Goal: Task Accomplishment & Management: Complete application form

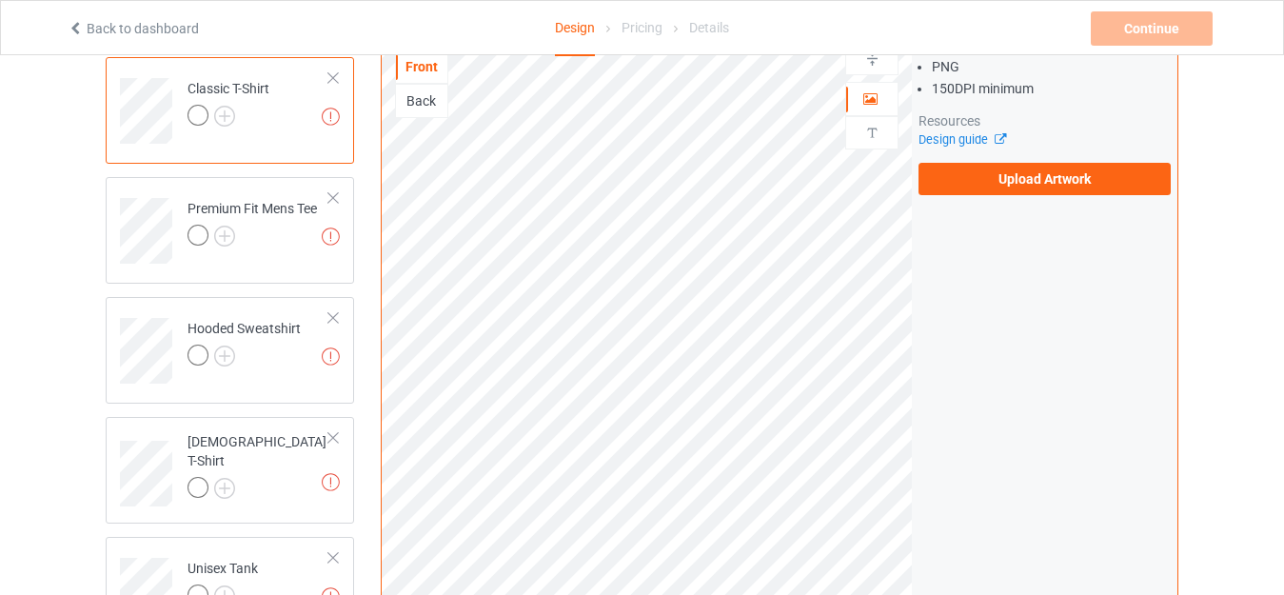
scroll to position [153, 0]
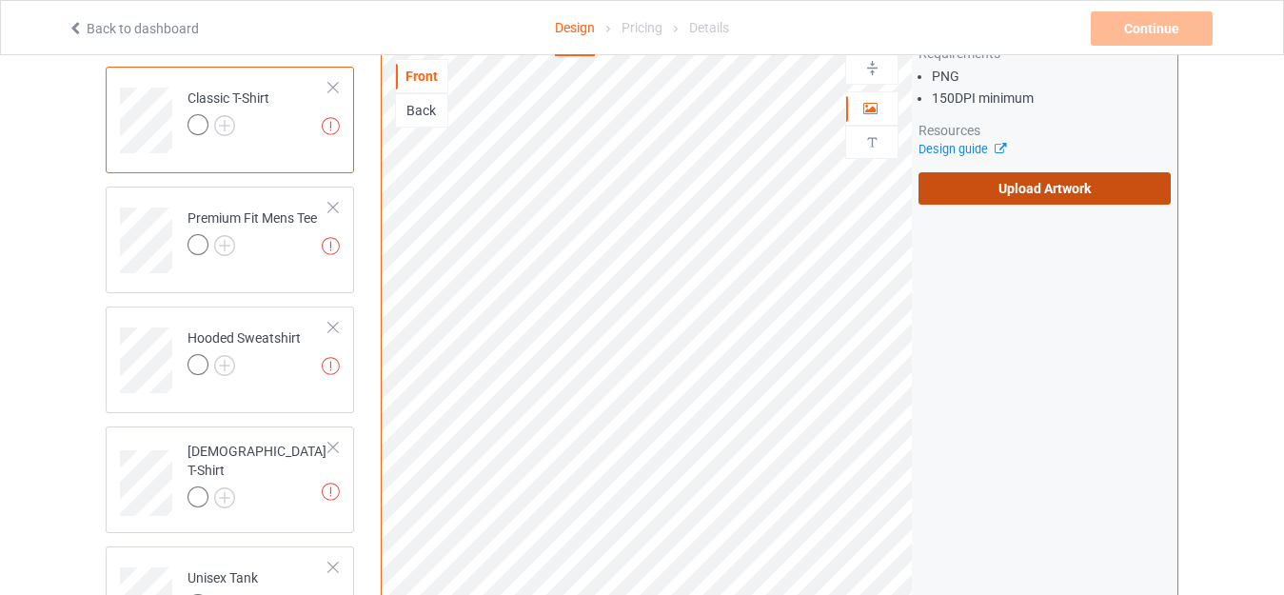
click at [1139, 182] on label "Upload Artwork" at bounding box center [1044, 188] width 252 height 32
click at [0, 0] on input "Upload Artwork" at bounding box center [0, 0] width 0 height 0
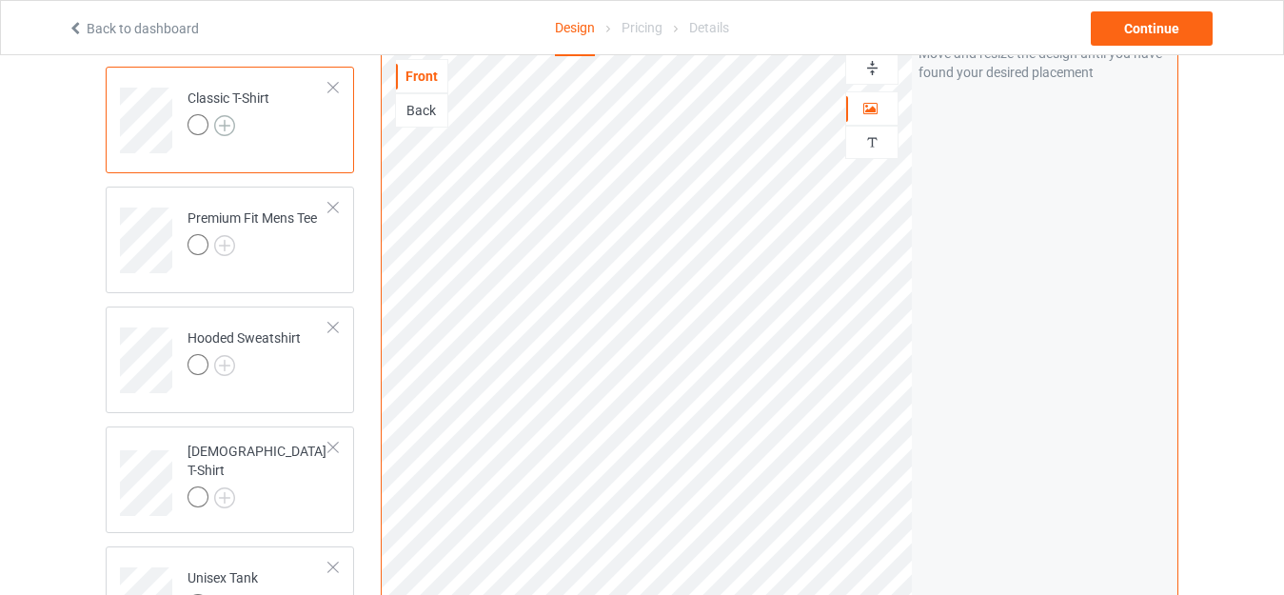
click at [223, 118] on img at bounding box center [224, 125] width 21 height 21
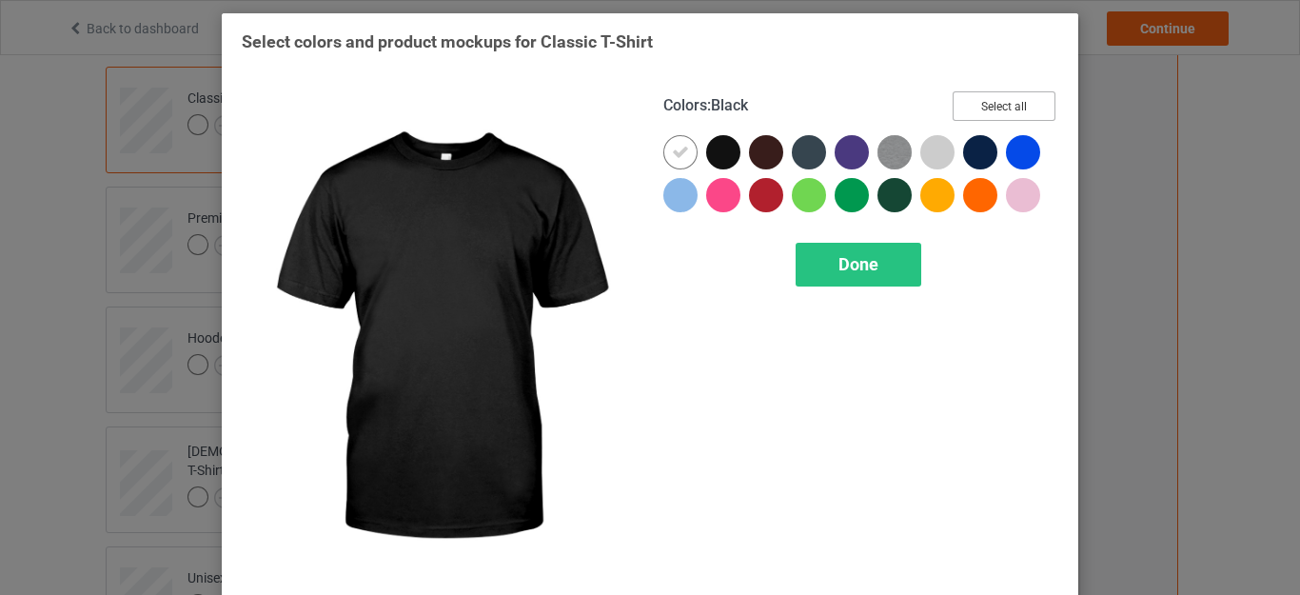
drag, startPoint x: 987, startPoint y: 114, endPoint x: 673, endPoint y: 157, distance: 316.9
click at [987, 114] on button "Select all" at bounding box center [1003, 105] width 103 height 29
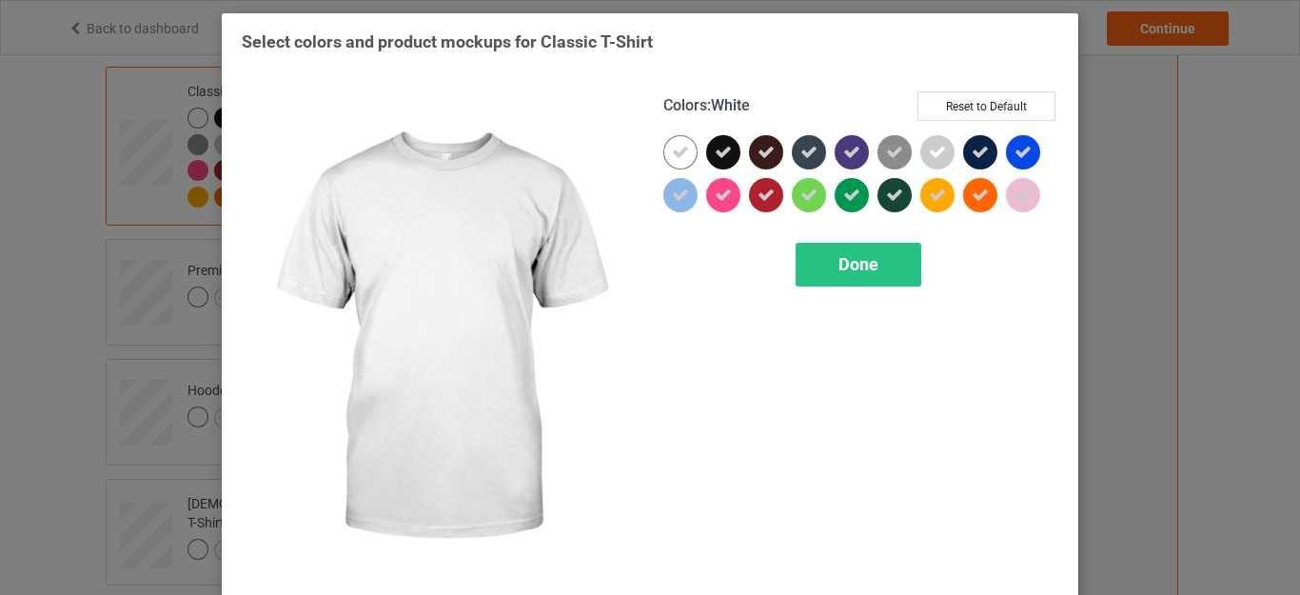
click at [672, 156] on icon at bounding box center [680, 152] width 17 height 17
click at [869, 265] on span "Done" at bounding box center [858, 264] width 40 height 20
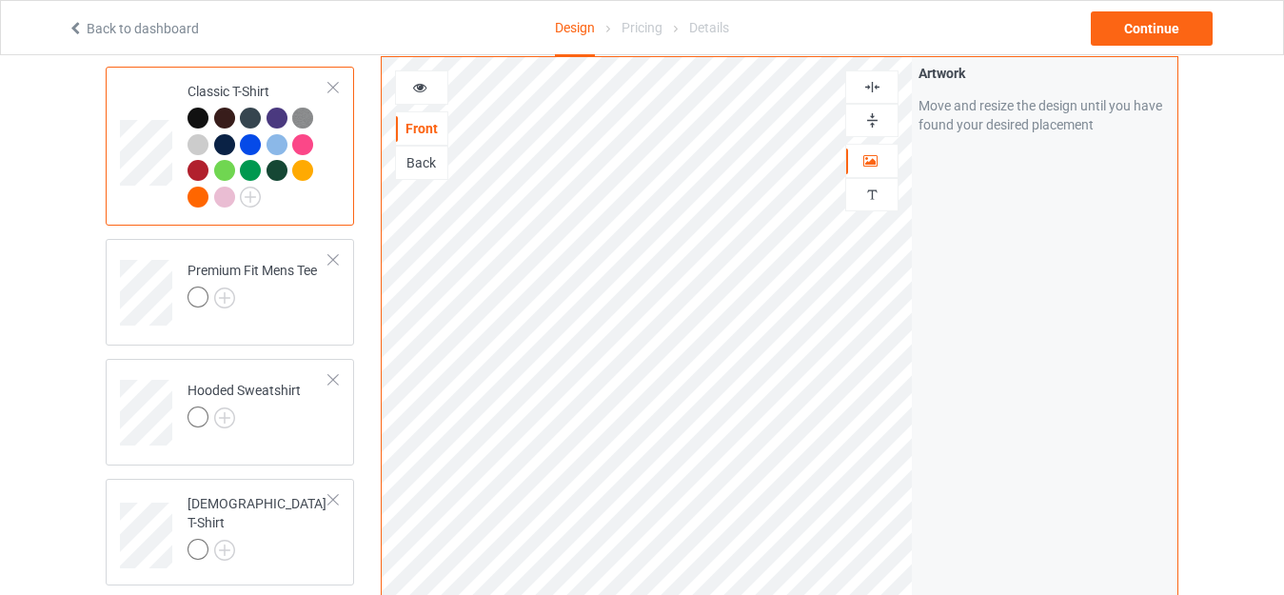
click at [424, 91] on icon at bounding box center [420, 84] width 16 height 13
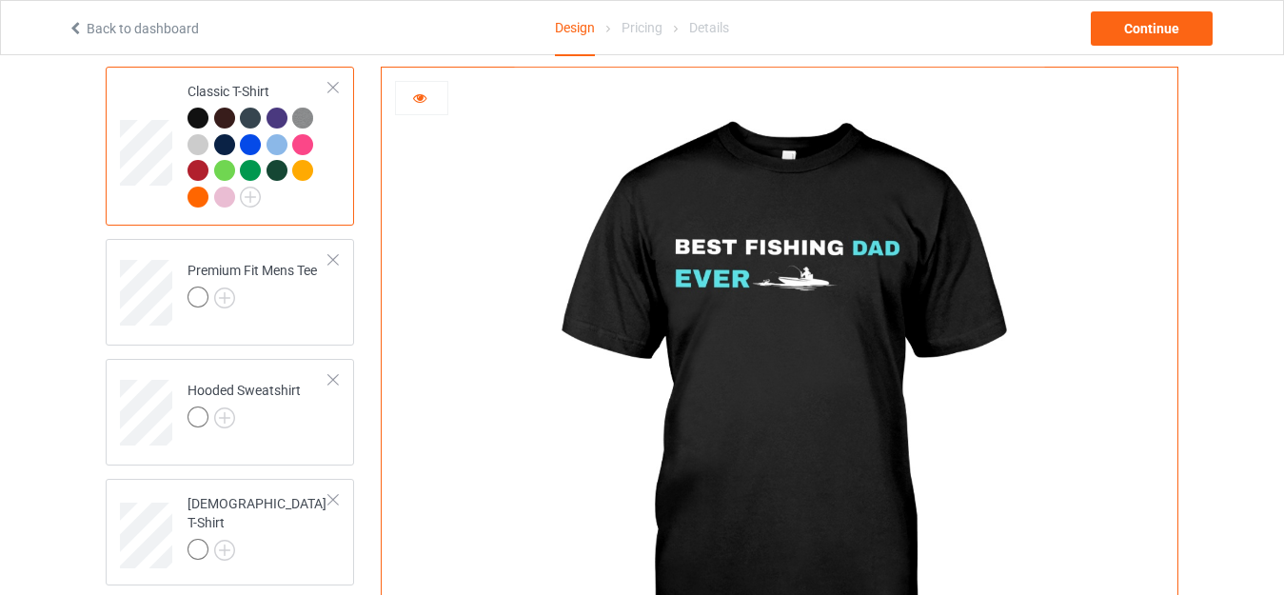
click at [424, 93] on icon at bounding box center [420, 94] width 16 height 13
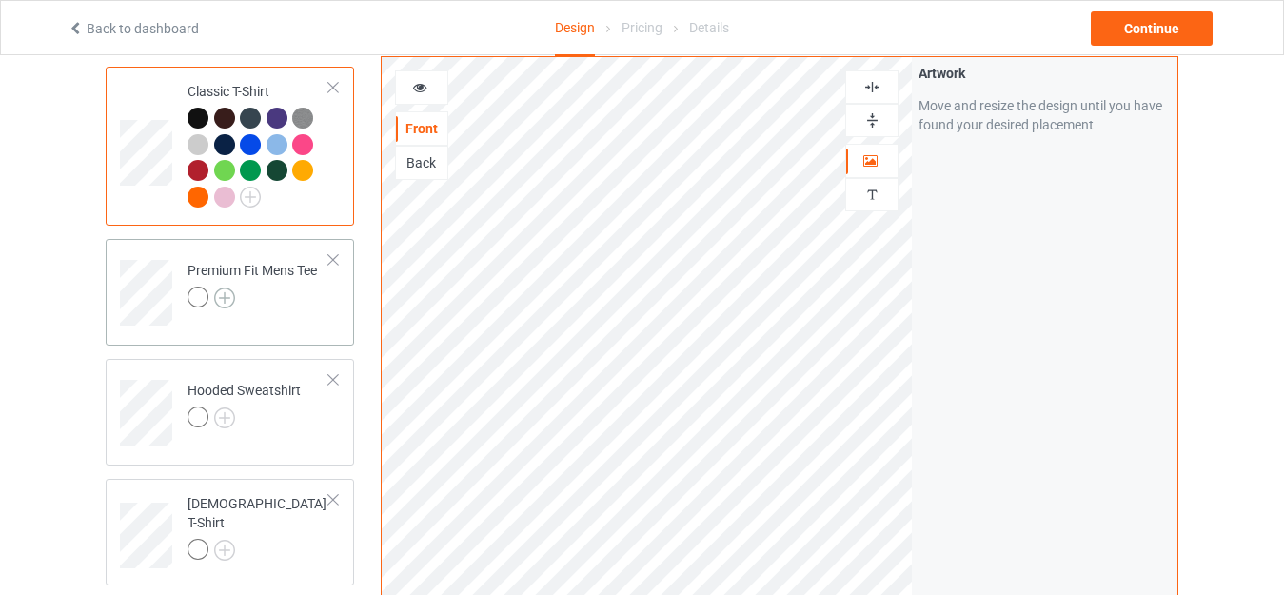
click at [220, 303] on img at bounding box center [224, 297] width 21 height 21
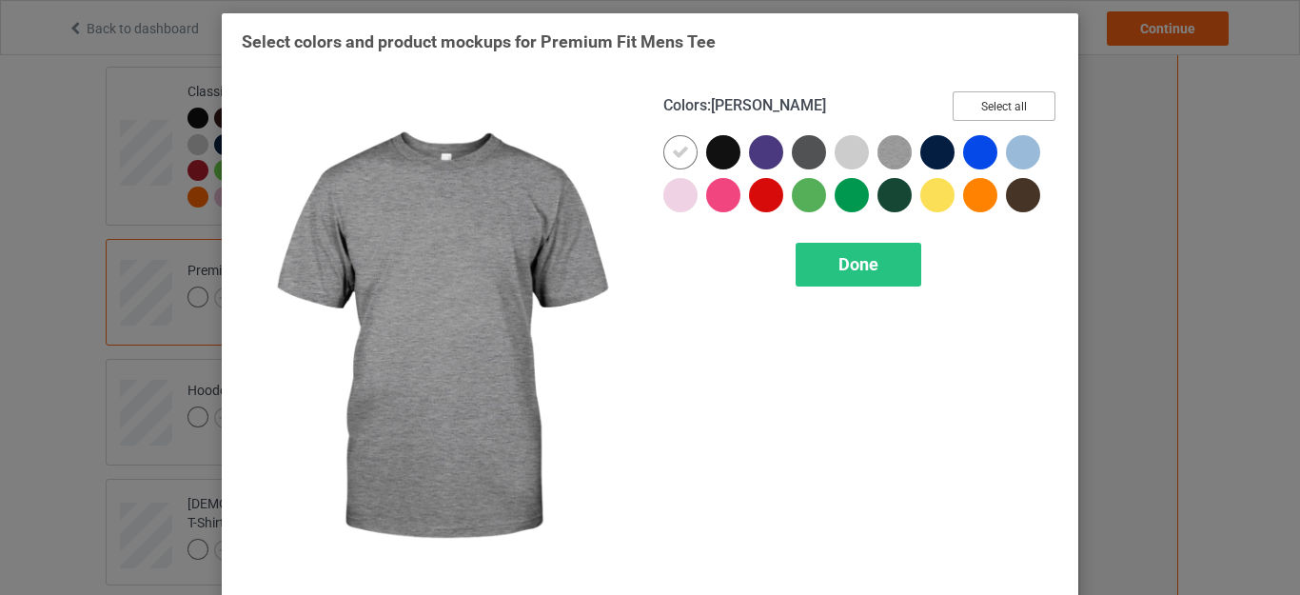
click at [990, 116] on button "Select all" at bounding box center [1003, 105] width 103 height 29
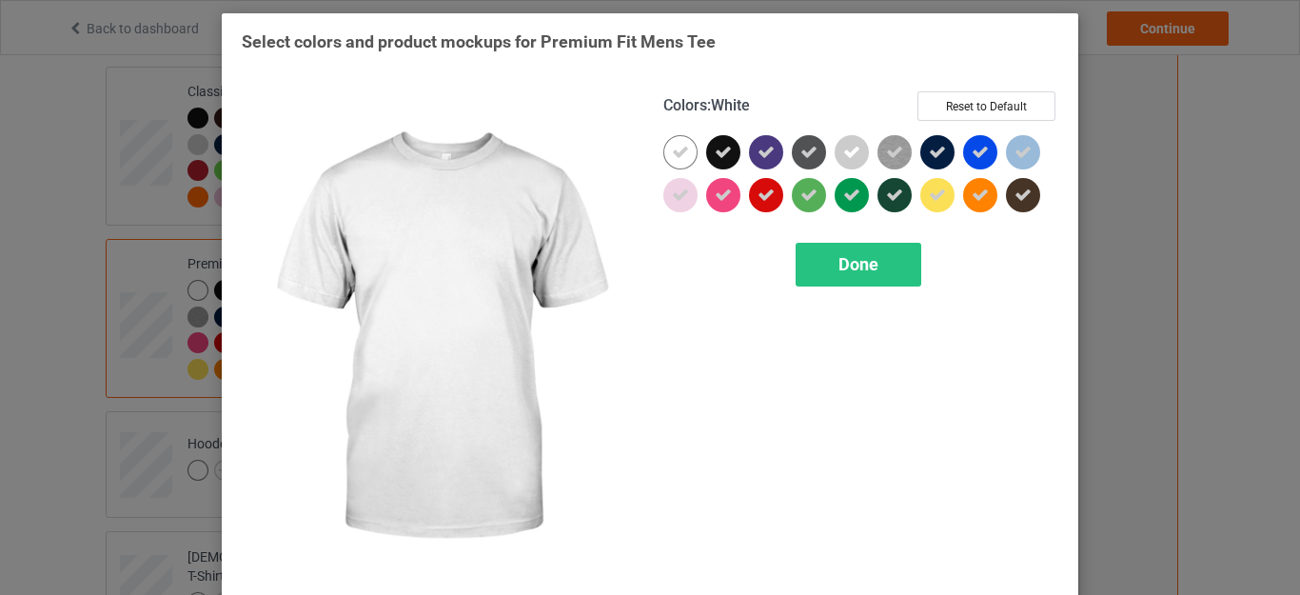
click at [686, 154] on div at bounding box center [680, 152] width 34 height 34
click at [838, 257] on span "Done" at bounding box center [858, 264] width 40 height 20
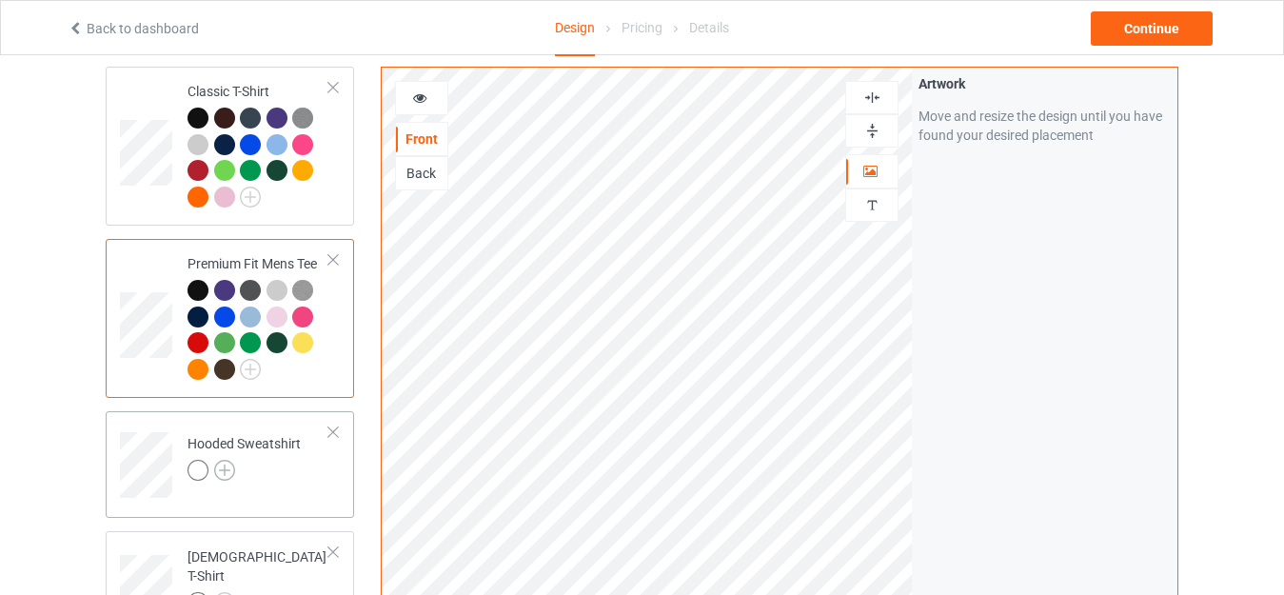
click at [227, 463] on img at bounding box center [224, 470] width 21 height 21
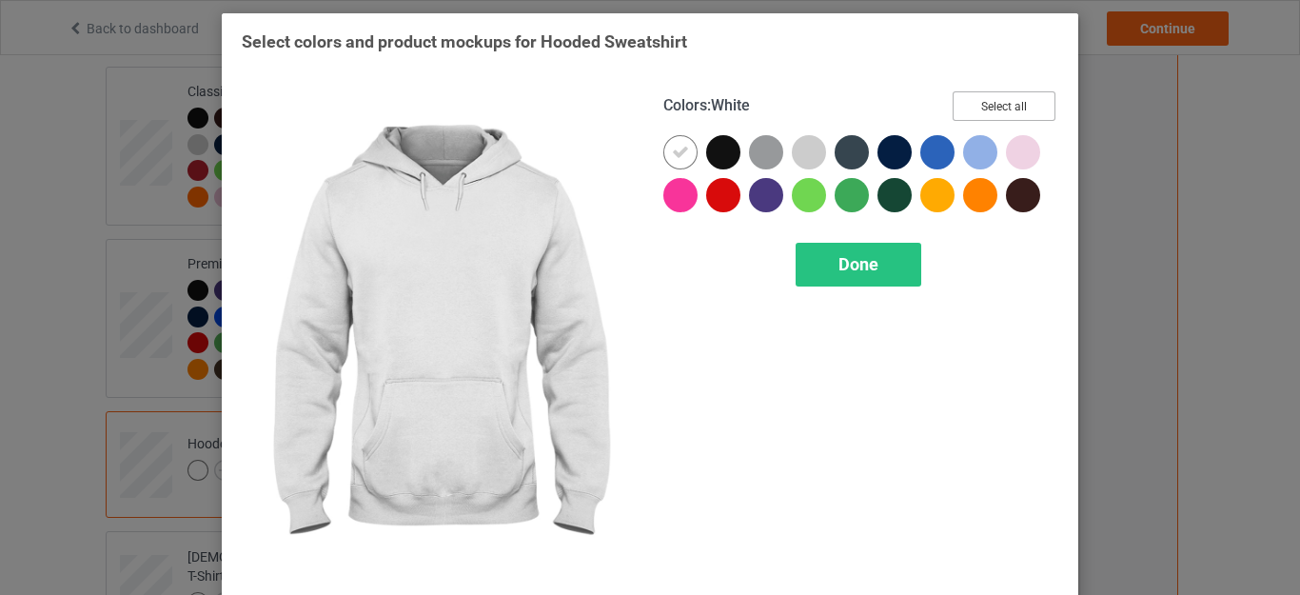
click at [958, 101] on button "Select all" at bounding box center [1003, 105] width 103 height 29
drag, startPoint x: 678, startPoint y: 154, endPoint x: 758, endPoint y: 186, distance: 85.9
click at [678, 154] on icon at bounding box center [680, 152] width 17 height 17
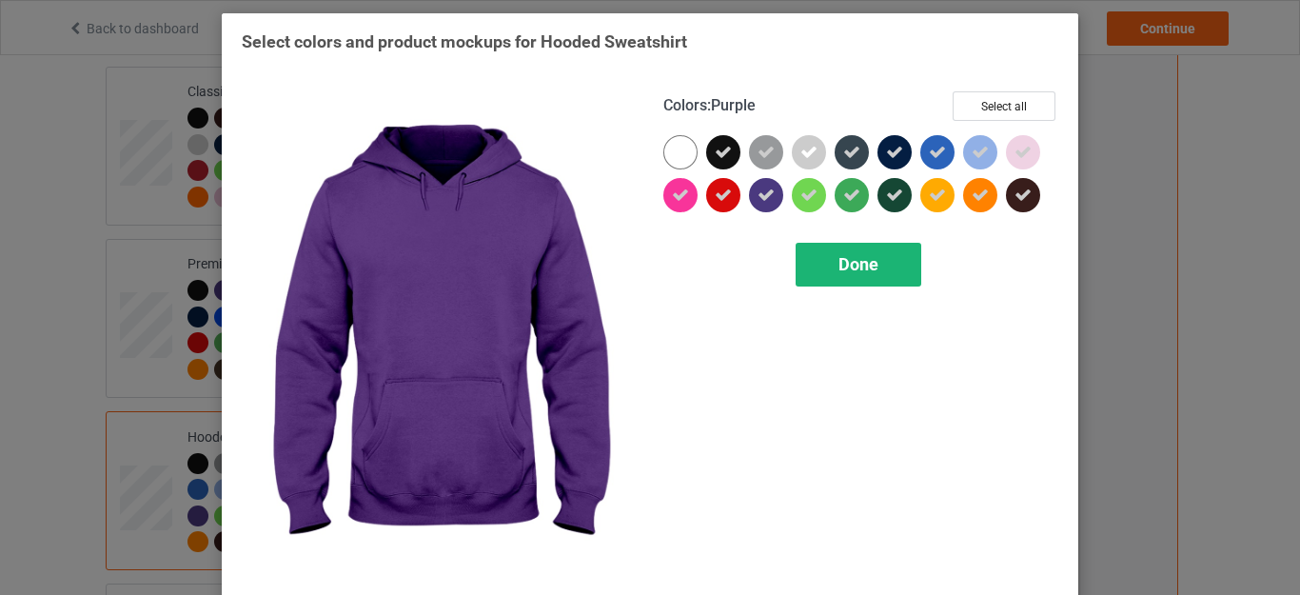
click at [821, 264] on div "Done" at bounding box center [858, 265] width 126 height 44
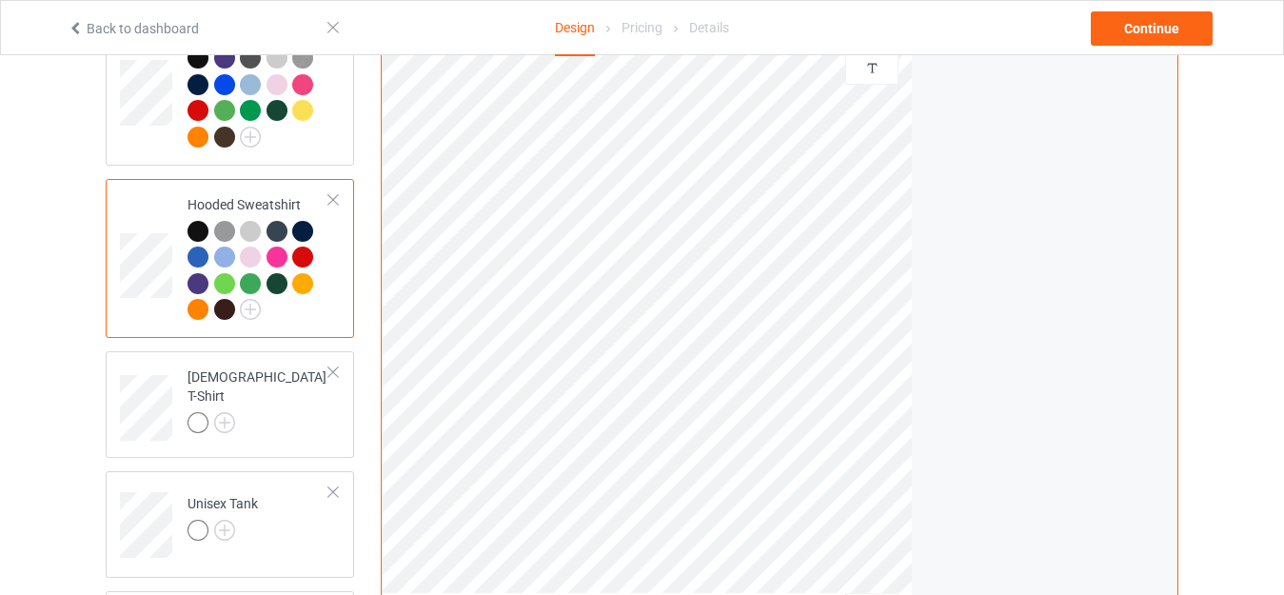
scroll to position [390, 0]
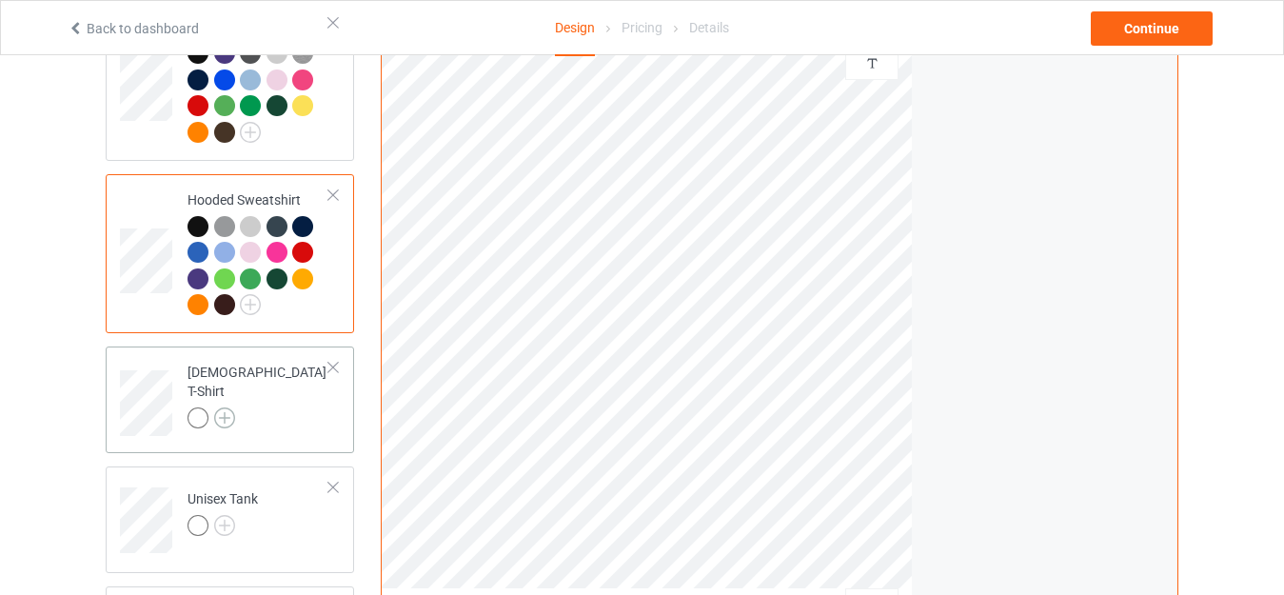
click at [225, 407] on img at bounding box center [224, 417] width 21 height 21
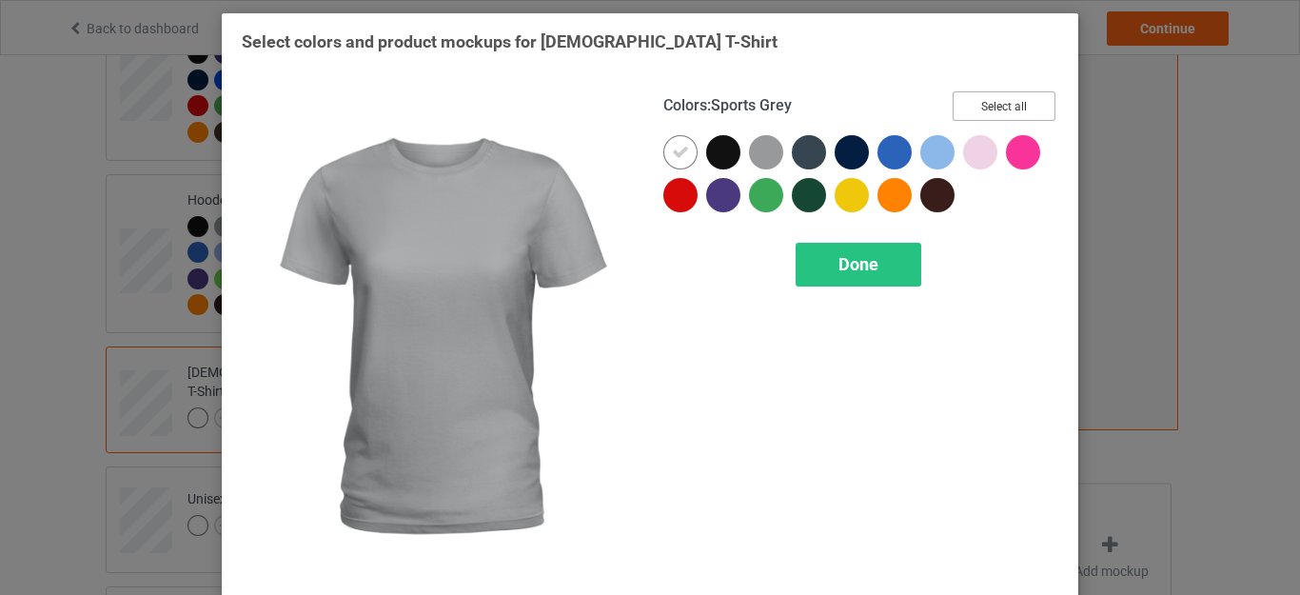
click at [954, 107] on button "Select all" at bounding box center [1003, 105] width 103 height 29
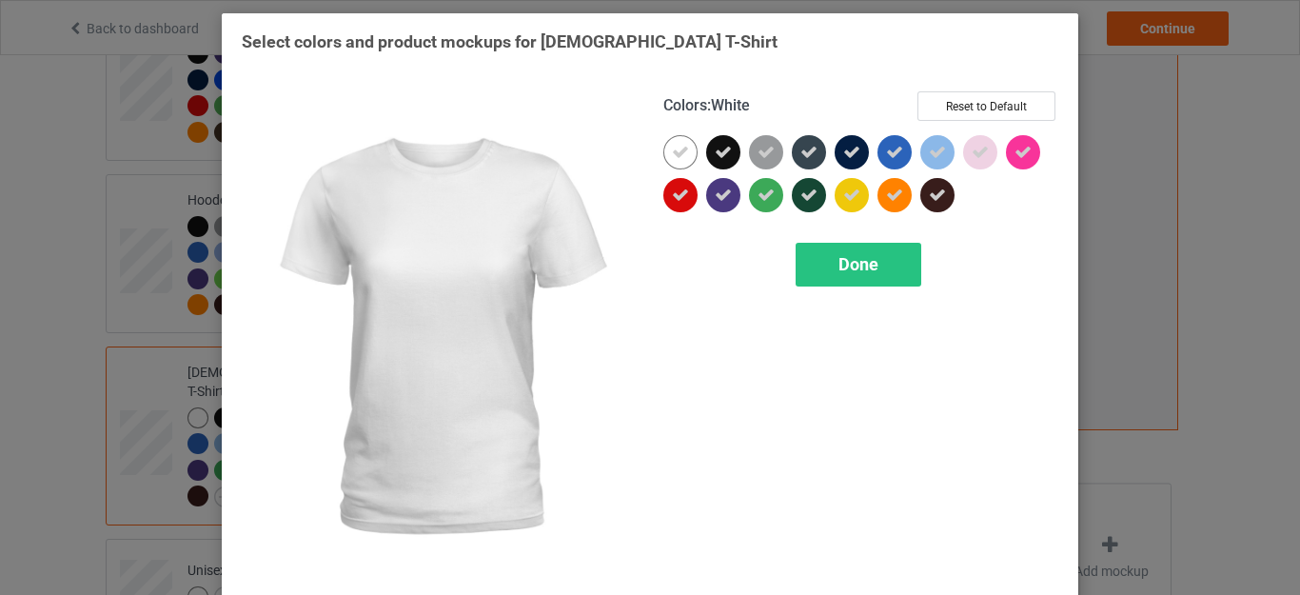
click at [672, 155] on icon at bounding box center [680, 152] width 17 height 17
drag, startPoint x: 950, startPoint y: 107, endPoint x: 908, endPoint y: 101, distance: 42.3
click at [952, 107] on button "Select all" at bounding box center [1003, 105] width 103 height 29
click at [674, 152] on icon at bounding box center [680, 152] width 17 height 17
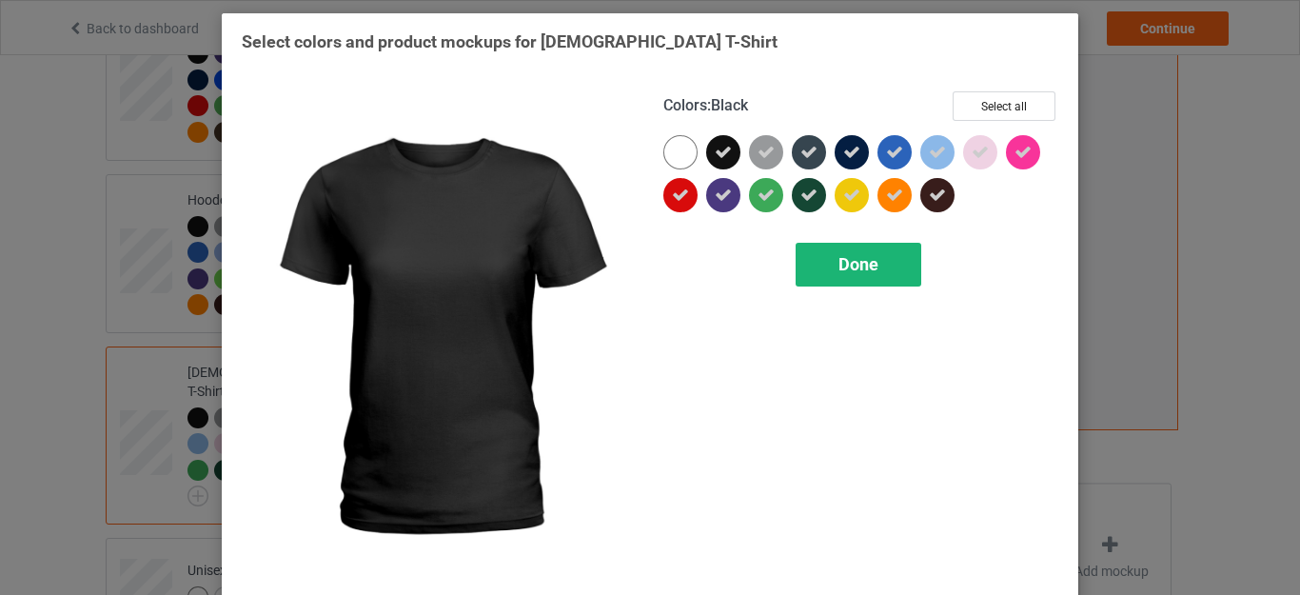
click at [837, 249] on div "Done" at bounding box center [858, 265] width 126 height 44
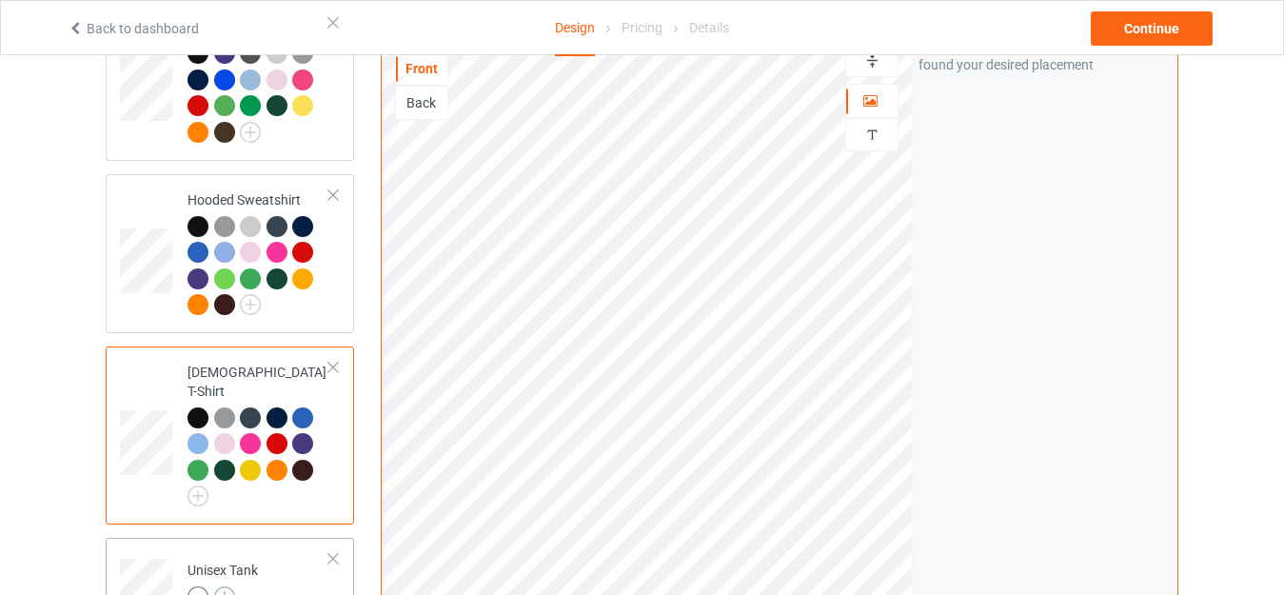
click at [230, 586] on img at bounding box center [224, 596] width 21 height 21
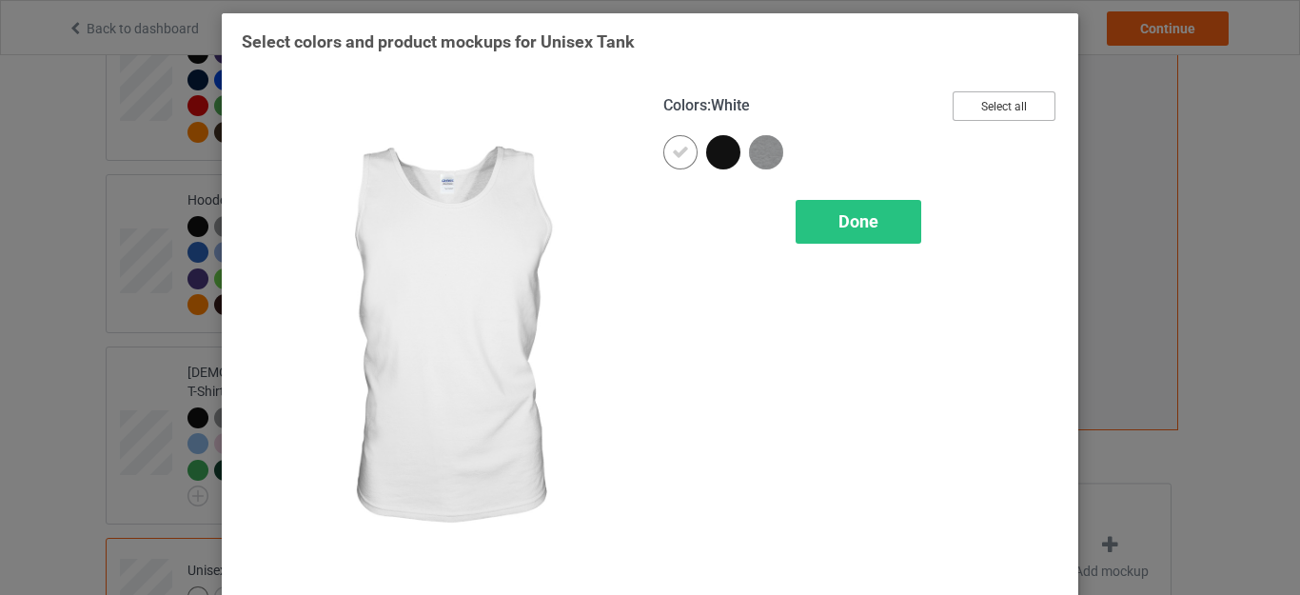
click at [995, 95] on button "Select all" at bounding box center [1003, 105] width 103 height 29
click at [688, 144] on div at bounding box center [680, 152] width 34 height 34
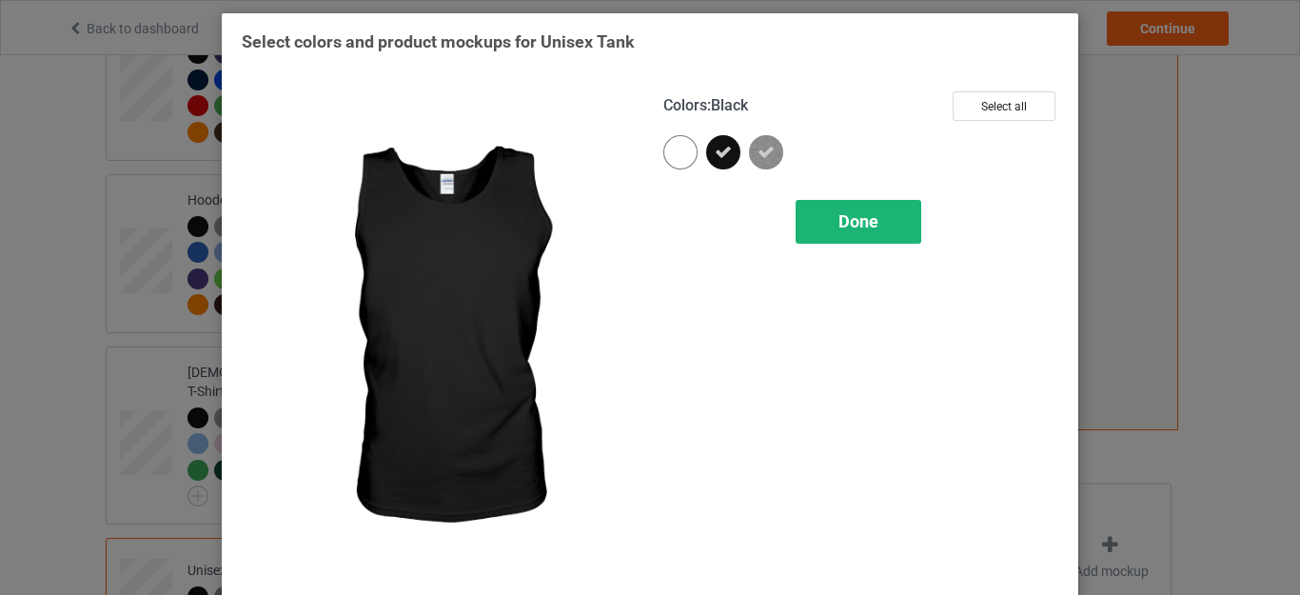
click at [822, 204] on div "Done" at bounding box center [858, 222] width 126 height 44
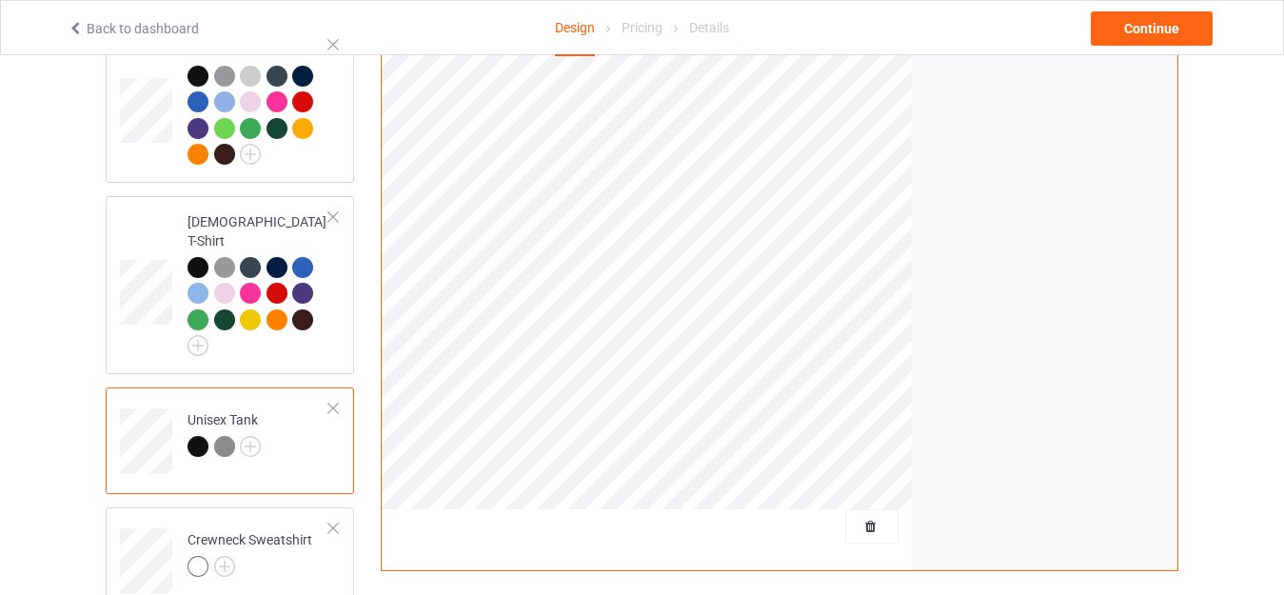
scroll to position [609, 0]
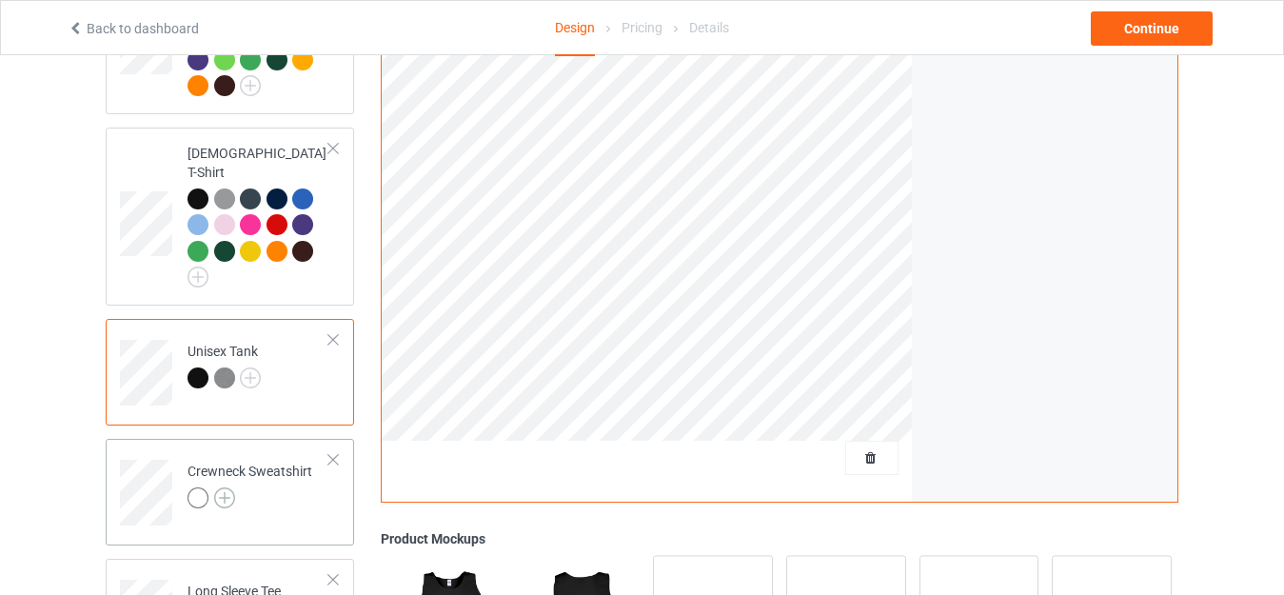
click at [226, 487] on img at bounding box center [224, 497] width 21 height 21
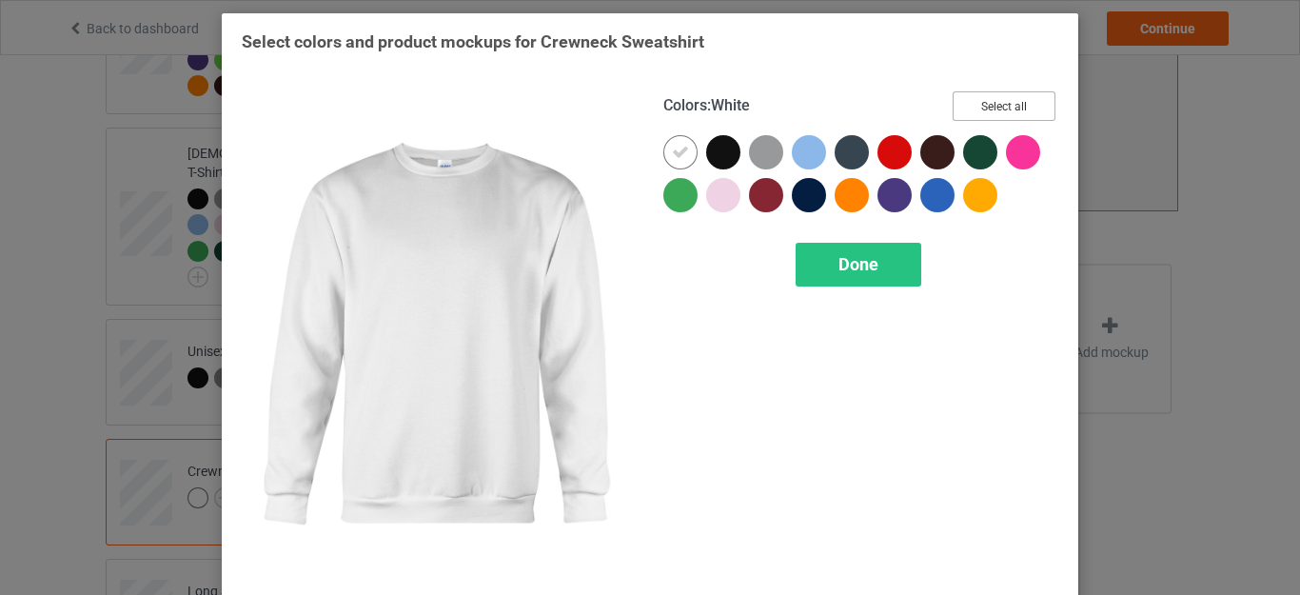
click at [992, 100] on button "Select all" at bounding box center [1003, 105] width 103 height 29
click at [679, 157] on icon at bounding box center [680, 152] width 17 height 17
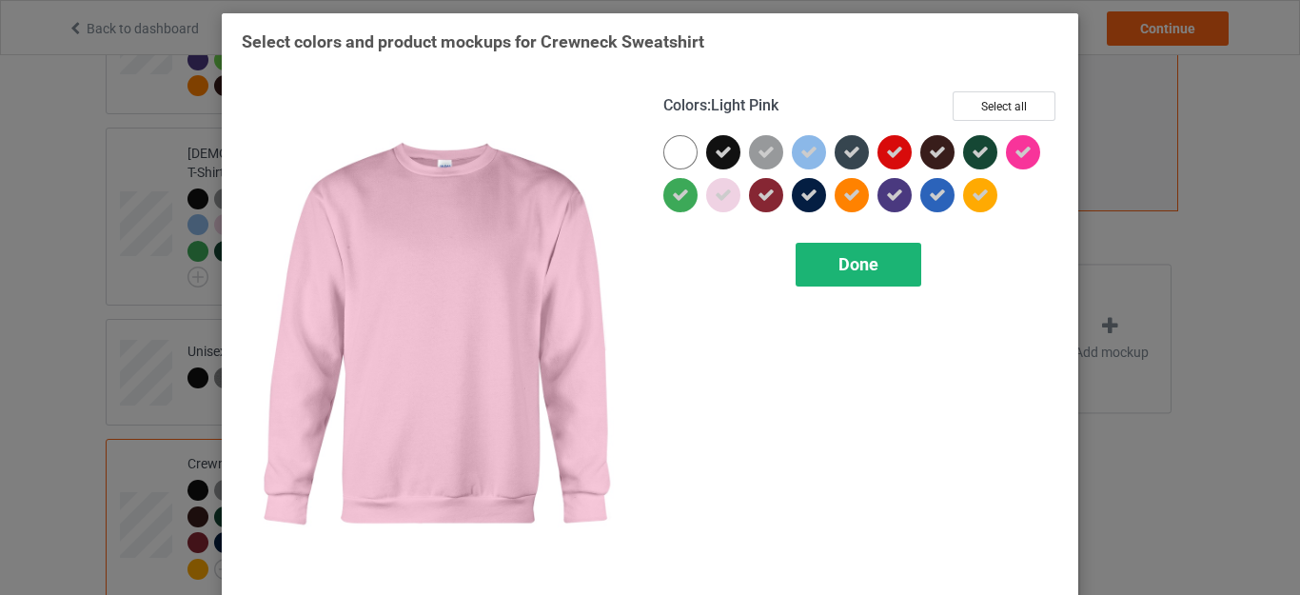
click at [852, 276] on div "Done" at bounding box center [858, 265] width 126 height 44
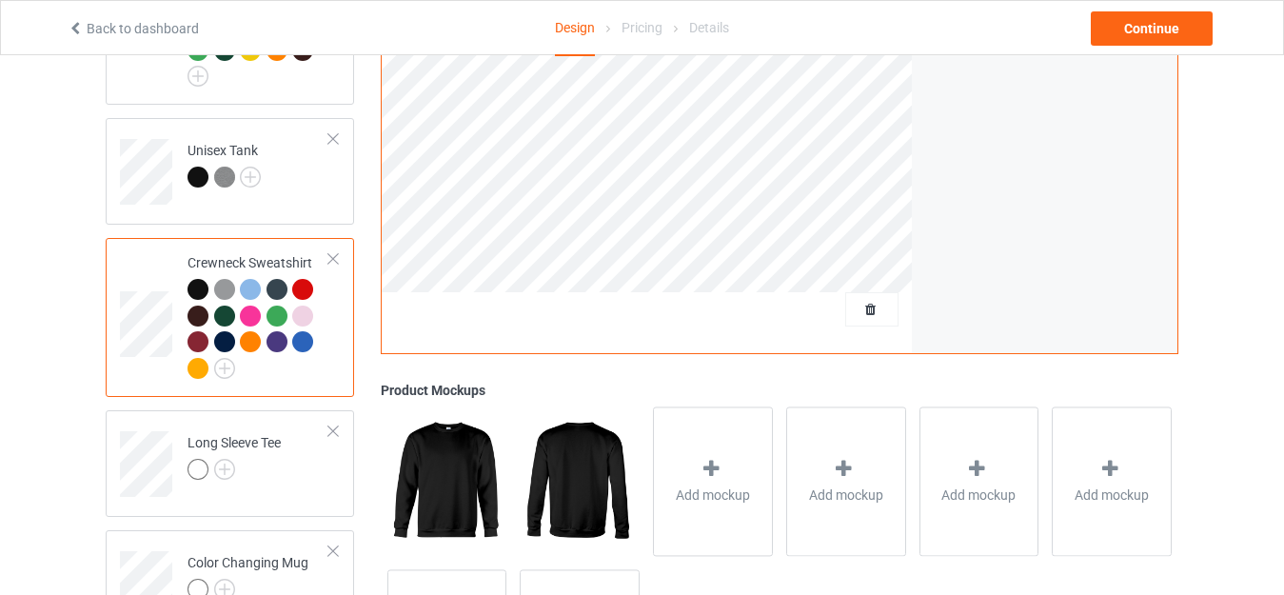
scroll to position [902, 0]
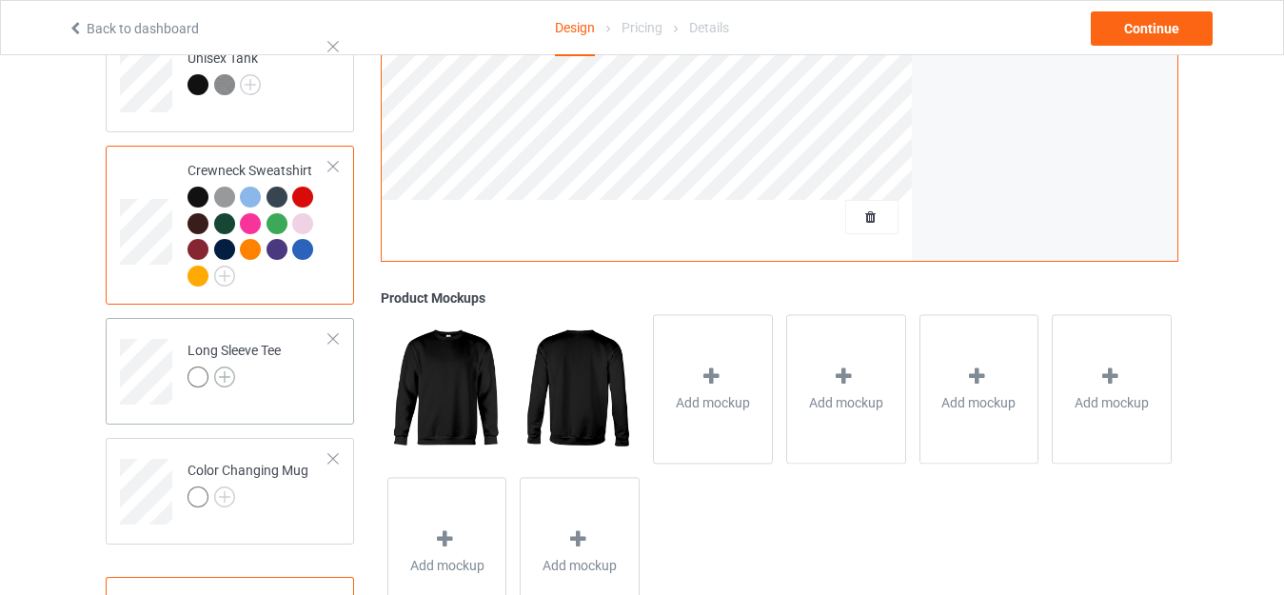
click at [224, 366] on img at bounding box center [224, 376] width 21 height 21
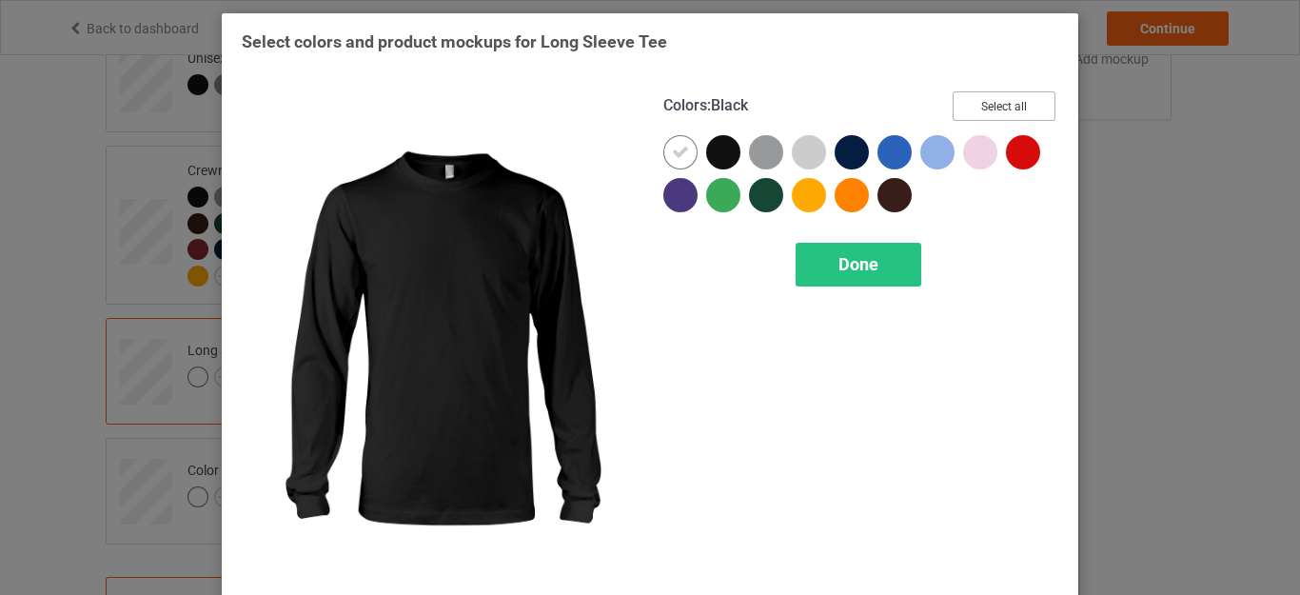
click at [975, 95] on button "Select all" at bounding box center [1003, 105] width 103 height 29
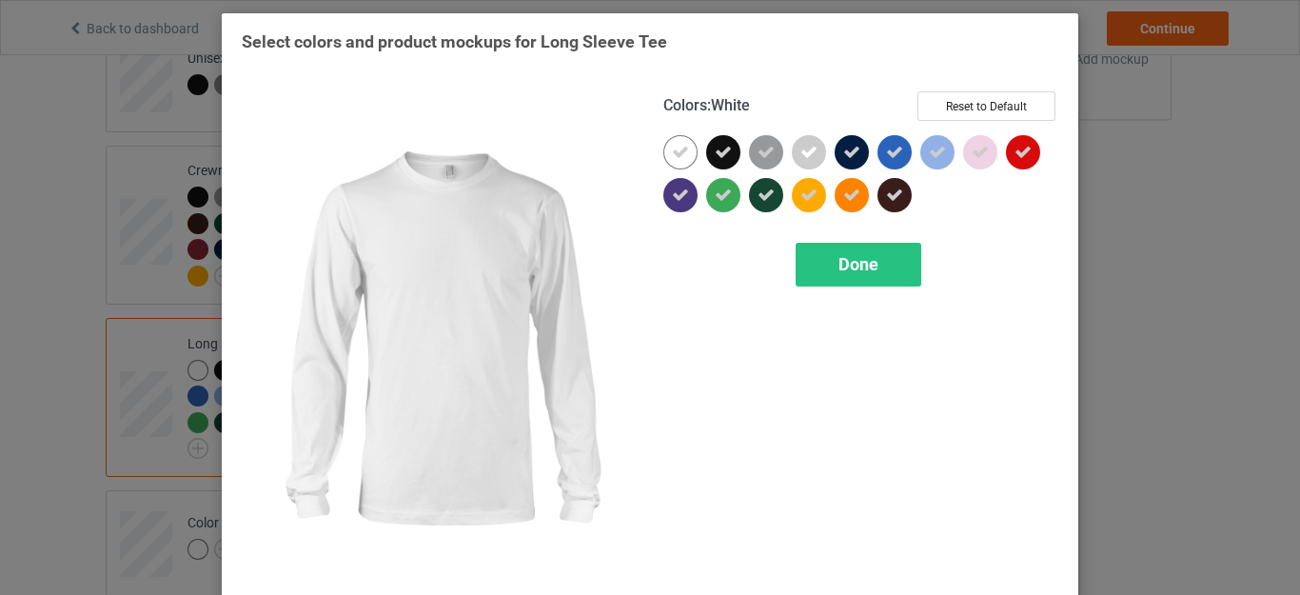
click at [678, 147] on icon at bounding box center [680, 152] width 17 height 17
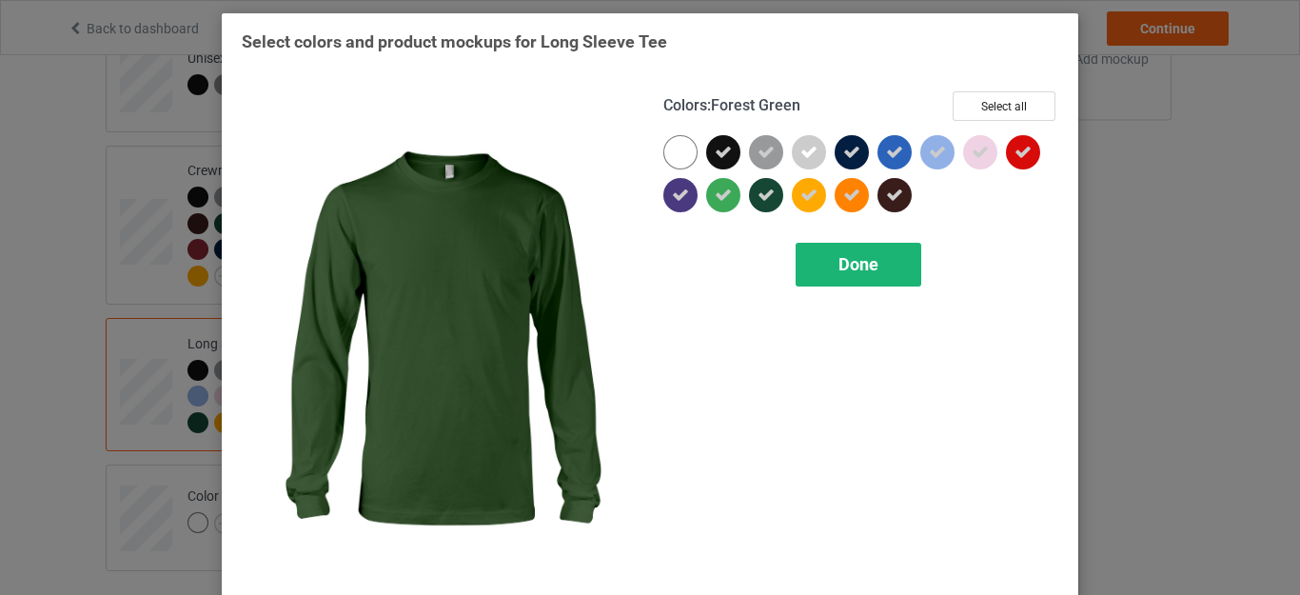
click at [852, 258] on span "Done" at bounding box center [858, 264] width 40 height 20
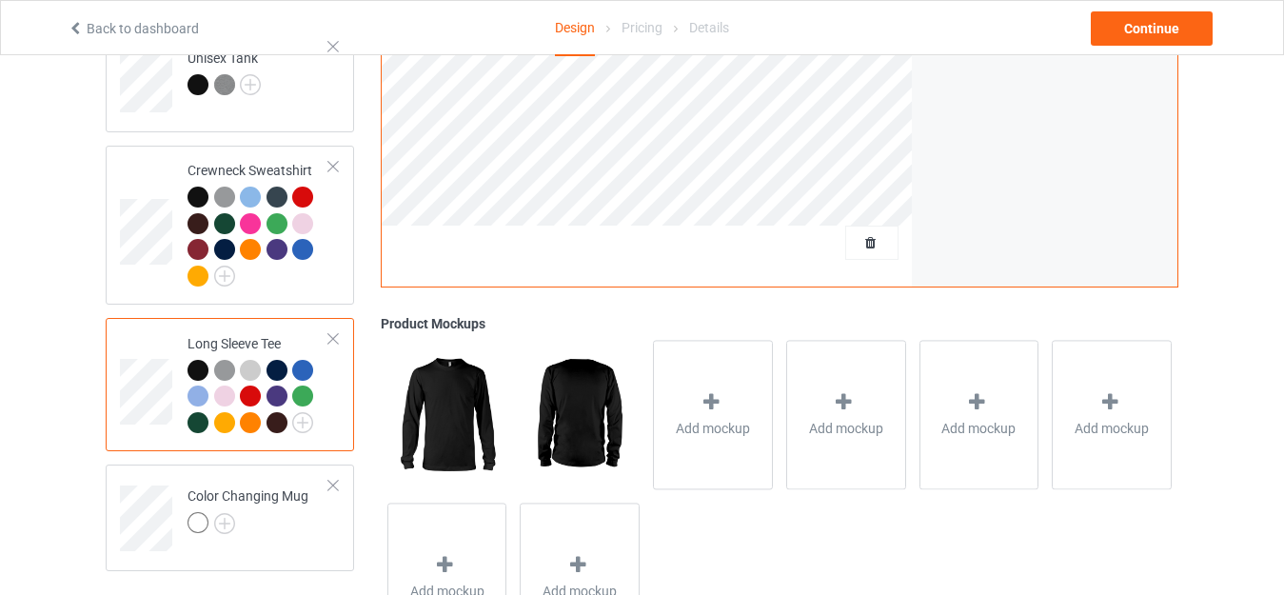
scroll to position [993, 0]
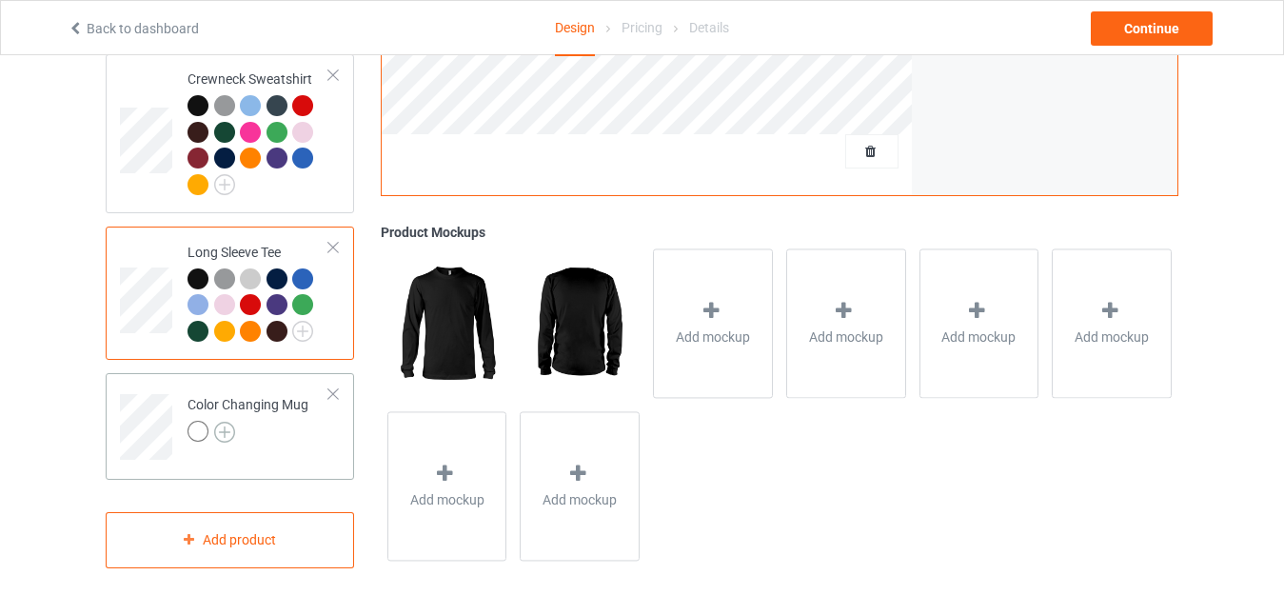
click at [228, 422] on img at bounding box center [224, 432] width 21 height 21
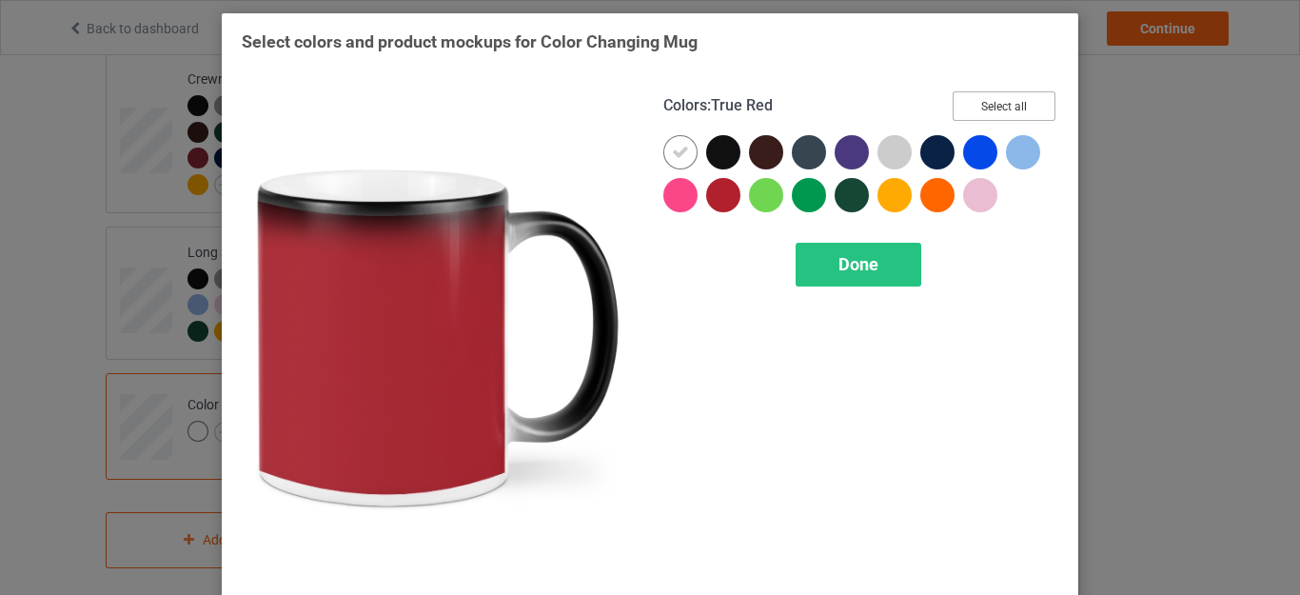
click at [996, 102] on button "Select all" at bounding box center [1003, 105] width 103 height 29
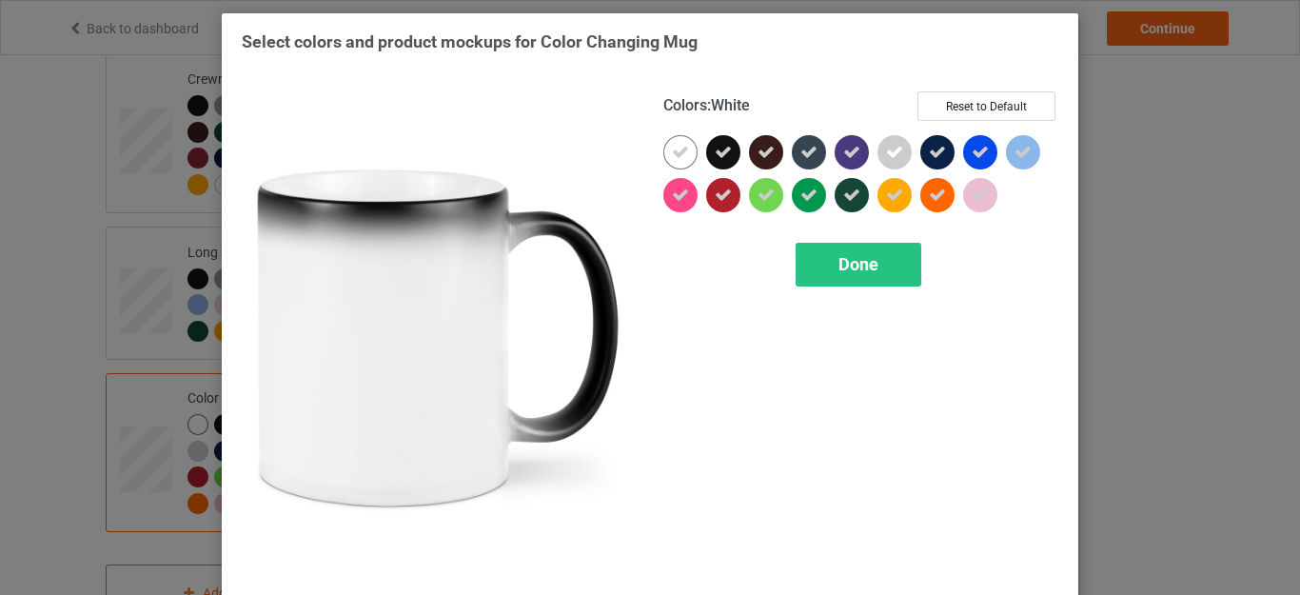
drag, startPoint x: 680, startPoint y: 145, endPoint x: 698, endPoint y: 143, distance: 18.2
click at [680, 145] on icon at bounding box center [680, 152] width 17 height 17
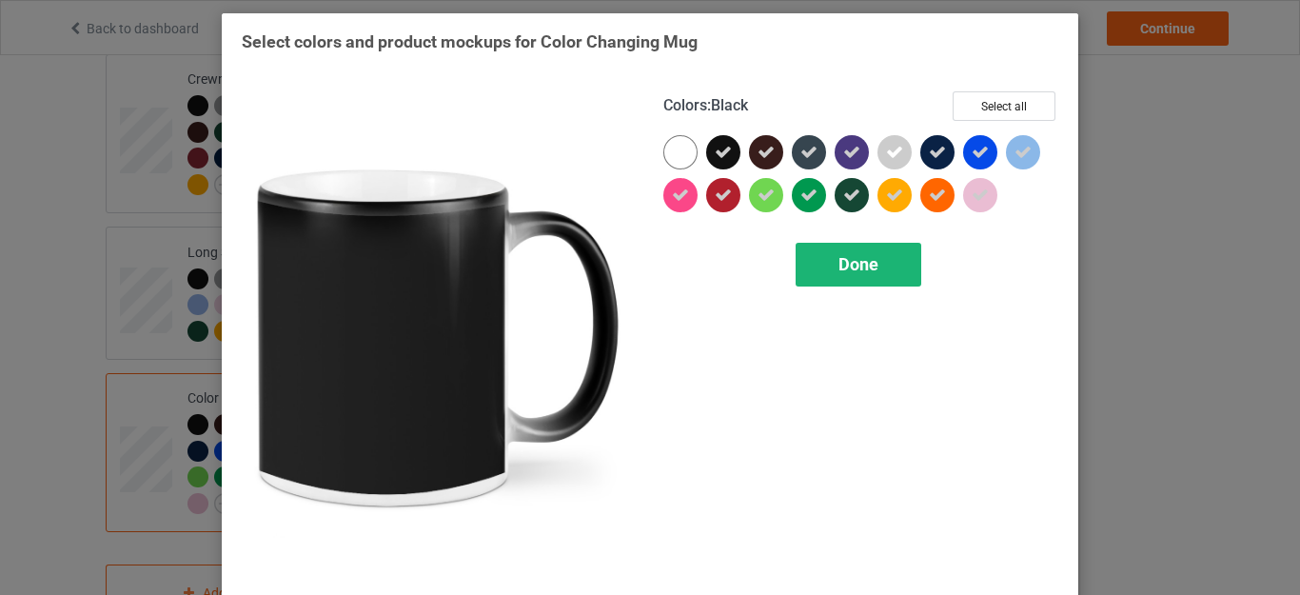
click at [839, 262] on span "Done" at bounding box center [858, 264] width 40 height 20
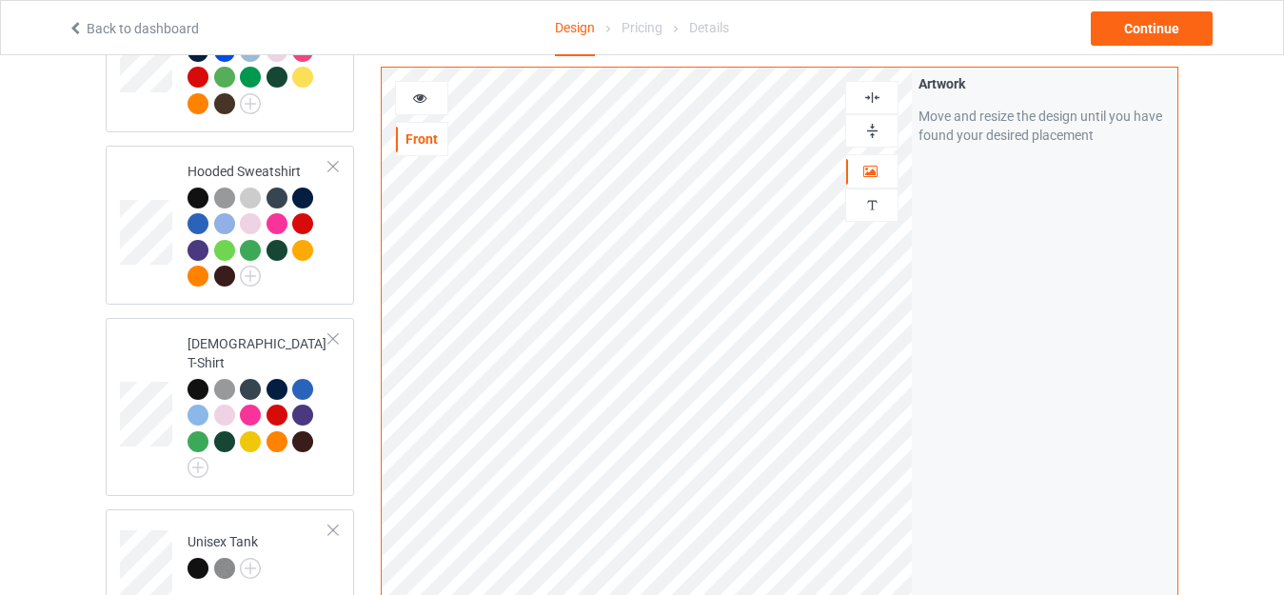
scroll to position [397, 0]
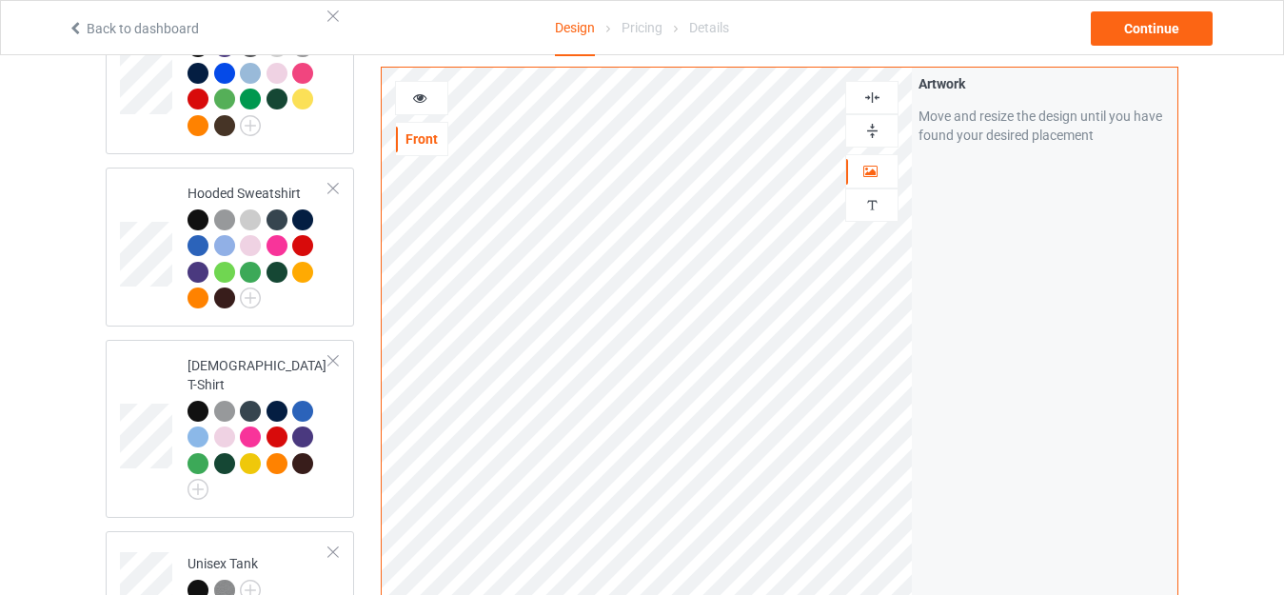
click at [417, 114] on div at bounding box center [421, 98] width 53 height 34
click at [415, 104] on div at bounding box center [421, 97] width 51 height 19
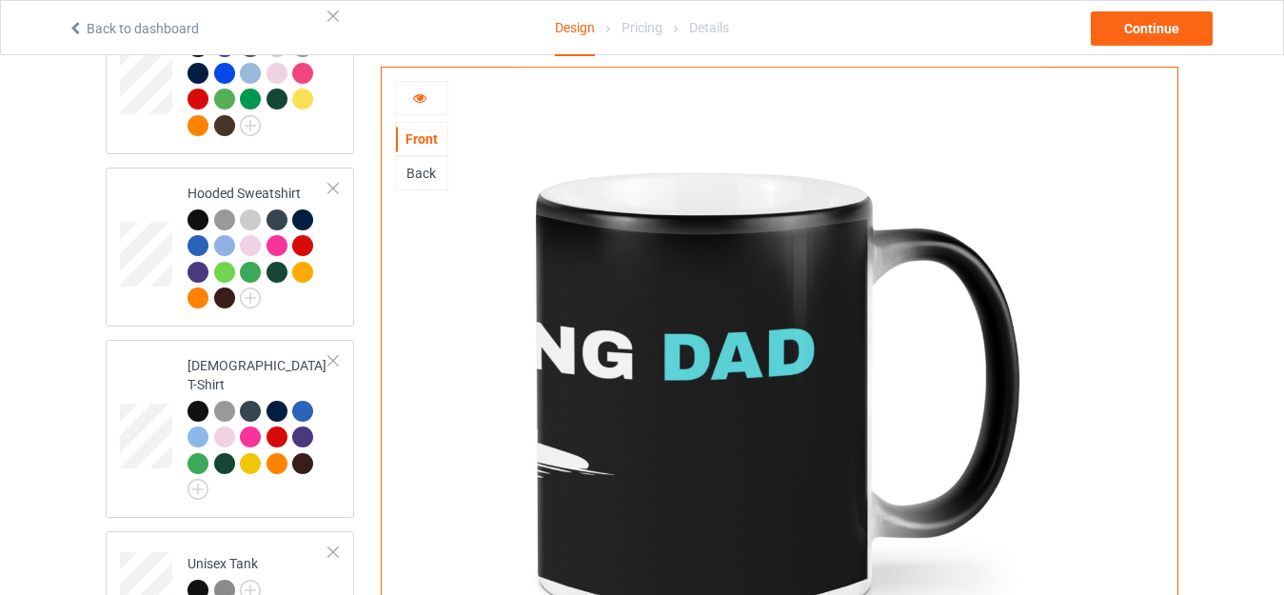
click at [410, 252] on div at bounding box center [779, 399] width 795 height 662
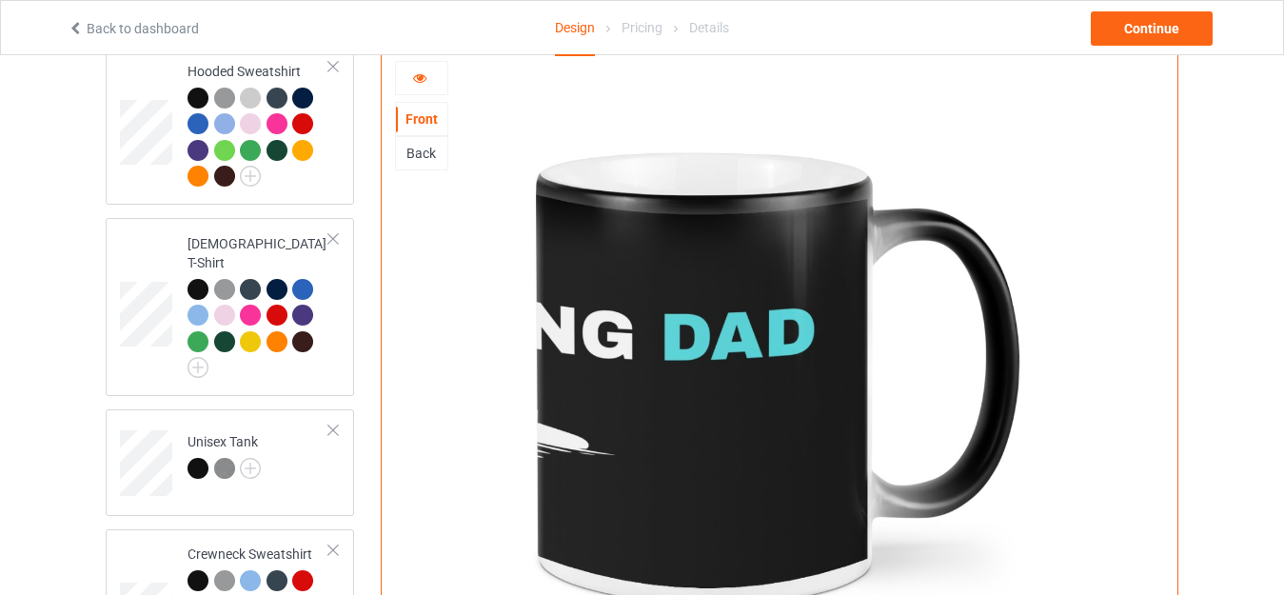
scroll to position [521, 0]
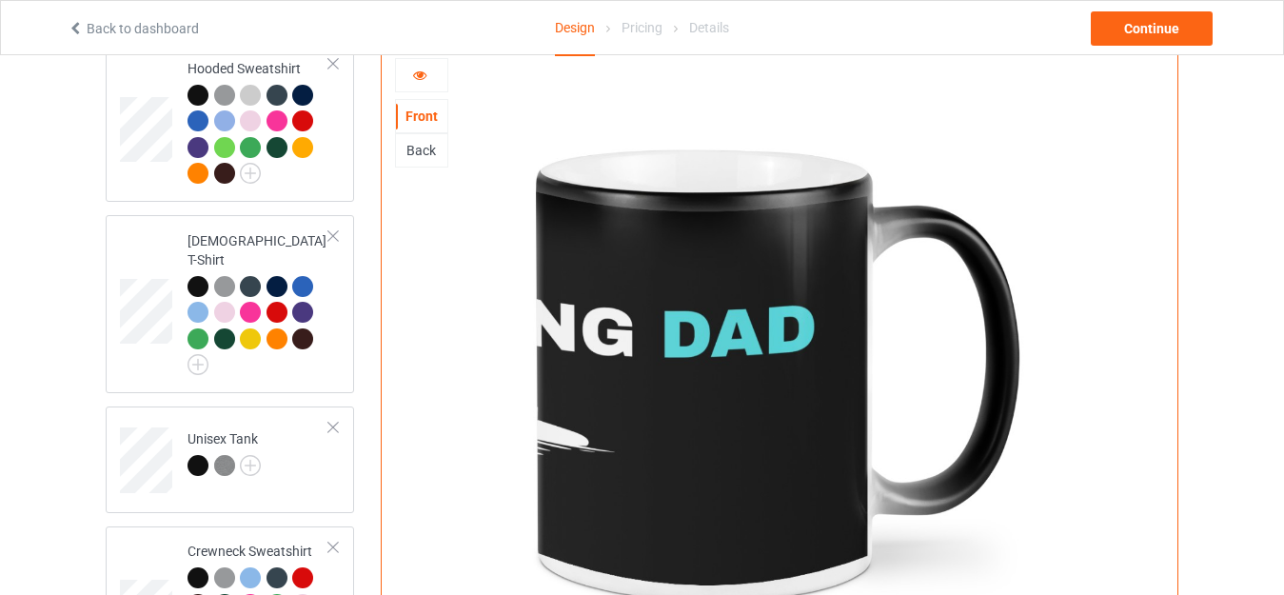
click at [423, 69] on div at bounding box center [421, 75] width 51 height 19
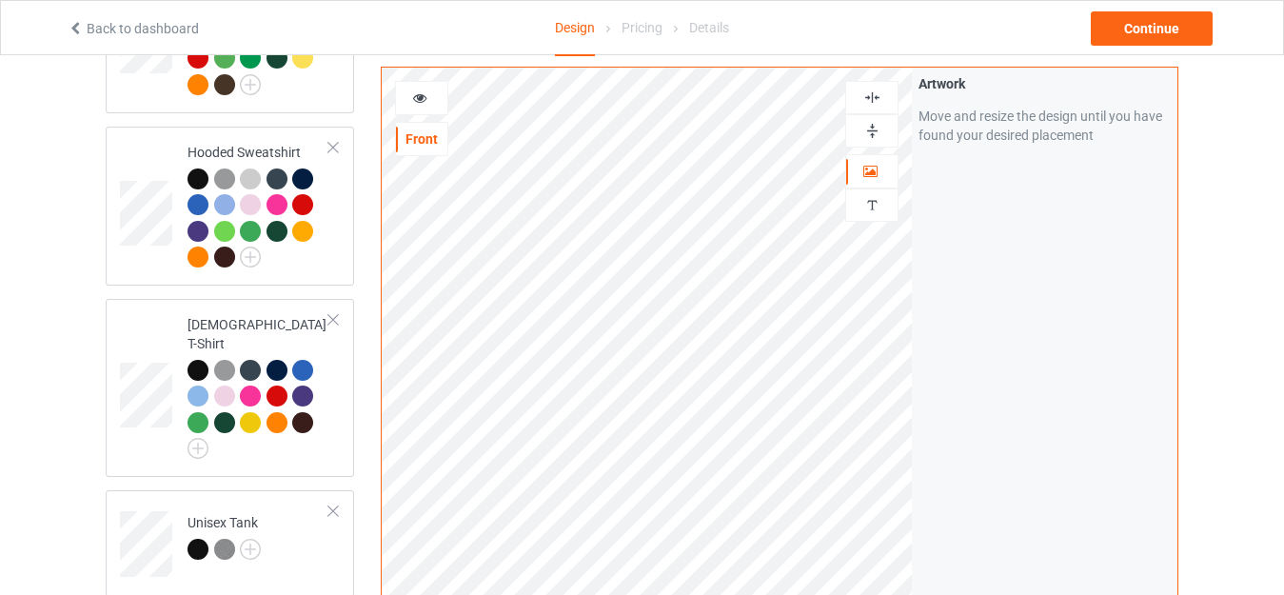
scroll to position [369, 0]
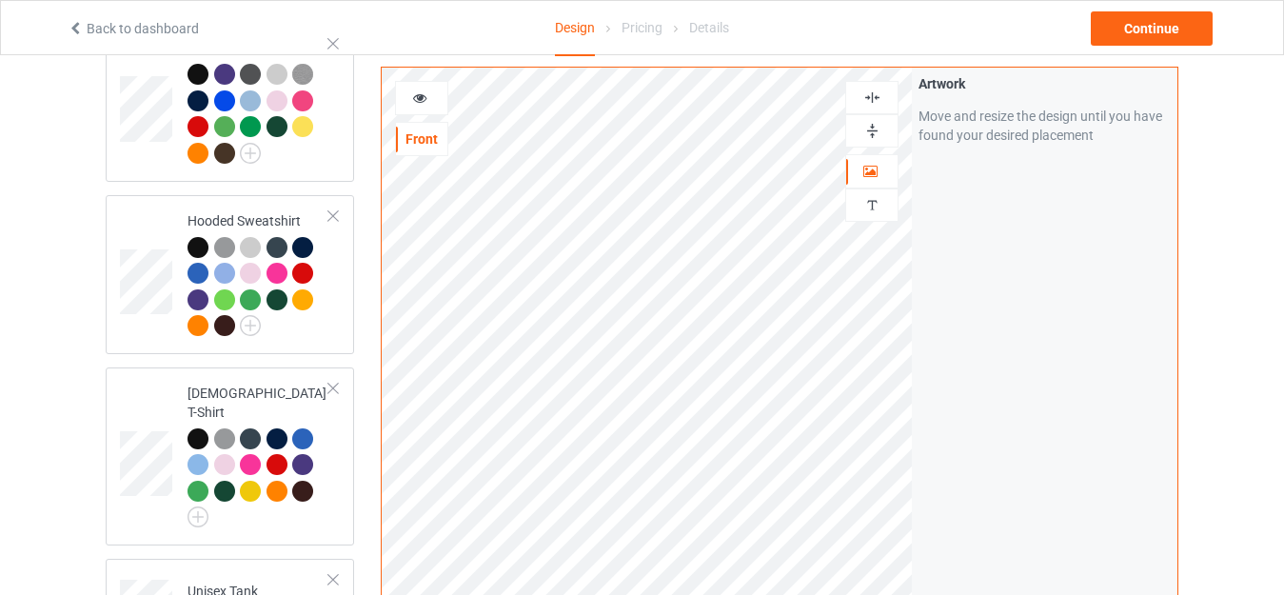
click at [435, 106] on div at bounding box center [421, 97] width 51 height 19
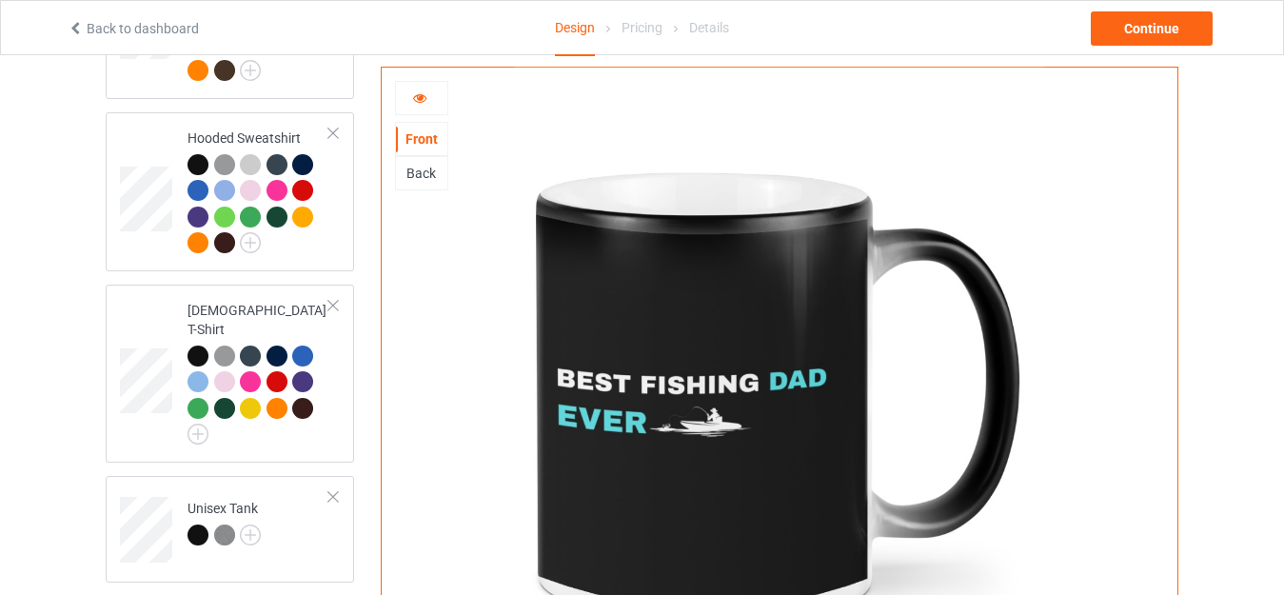
scroll to position [449, 0]
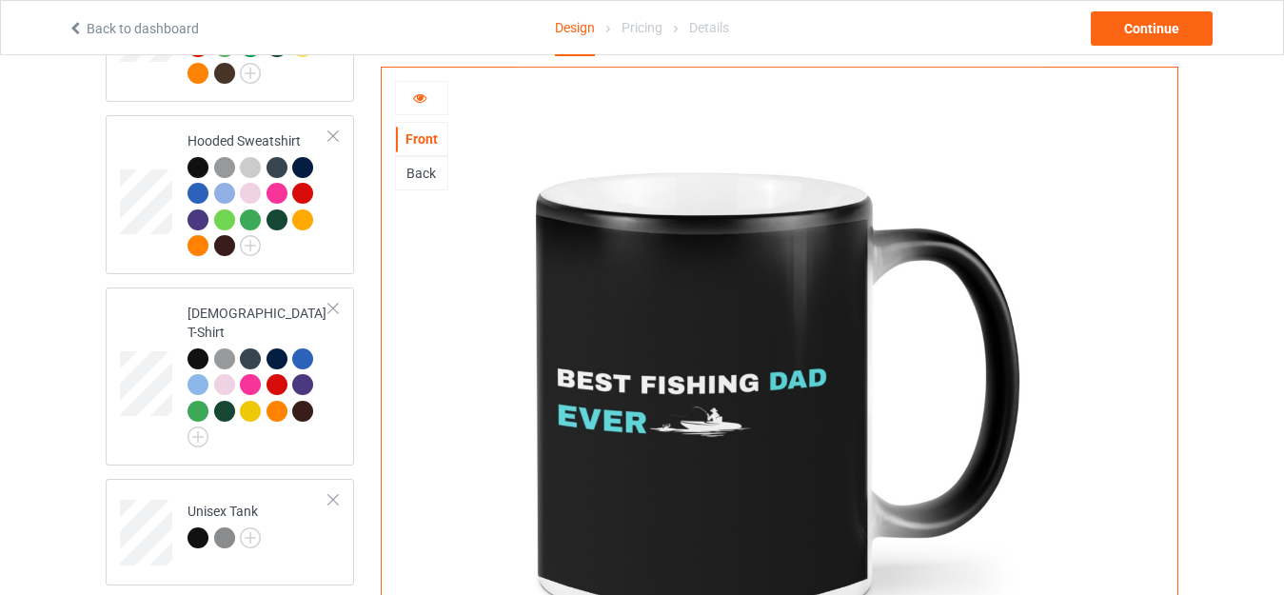
click at [439, 93] on div at bounding box center [421, 97] width 51 height 19
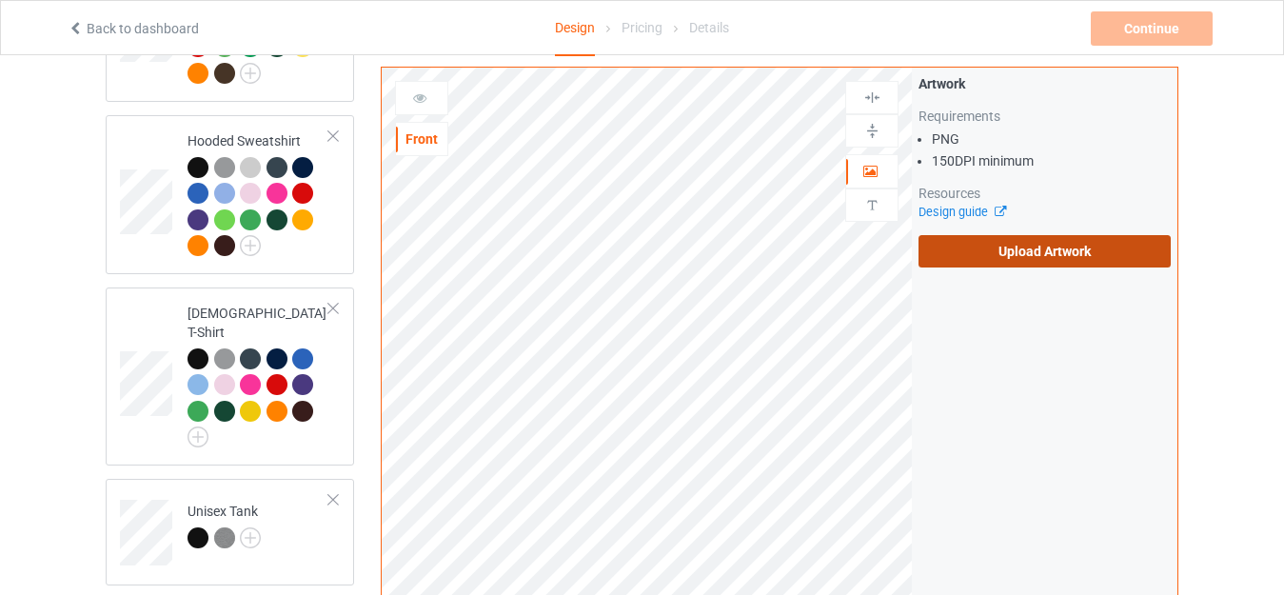
click at [990, 247] on label "Upload Artwork" at bounding box center [1044, 251] width 252 height 32
click at [0, 0] on input "Upload Artwork" at bounding box center [0, 0] width 0 height 0
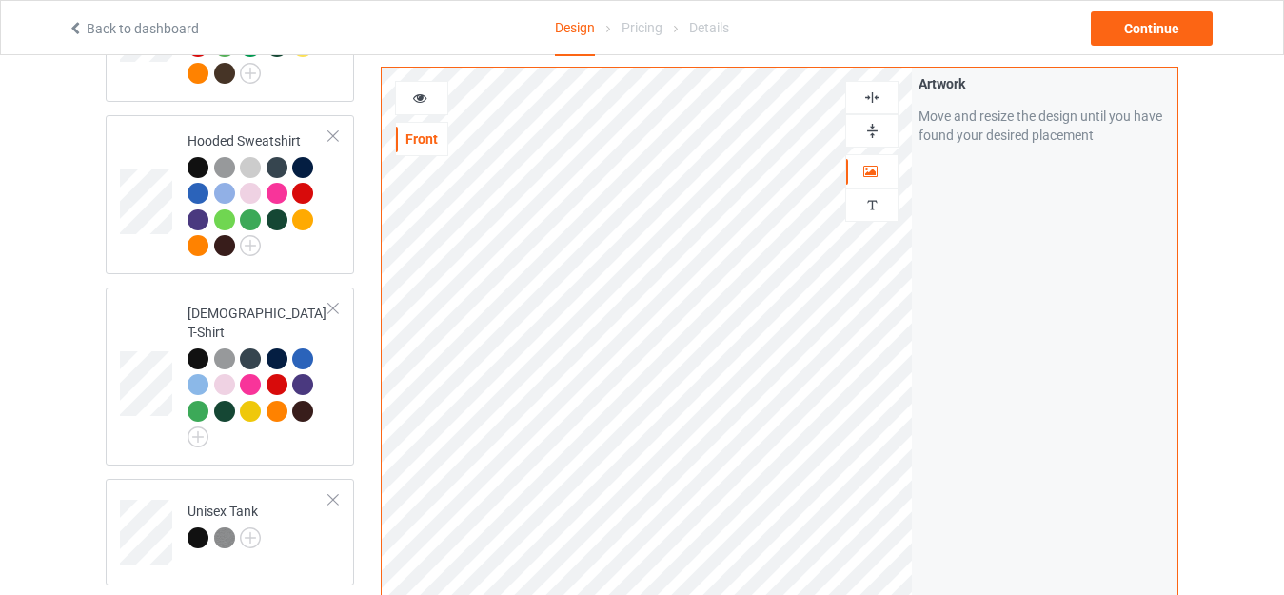
click at [434, 100] on div at bounding box center [421, 98] width 53 height 34
click at [431, 91] on div at bounding box center [421, 97] width 51 height 19
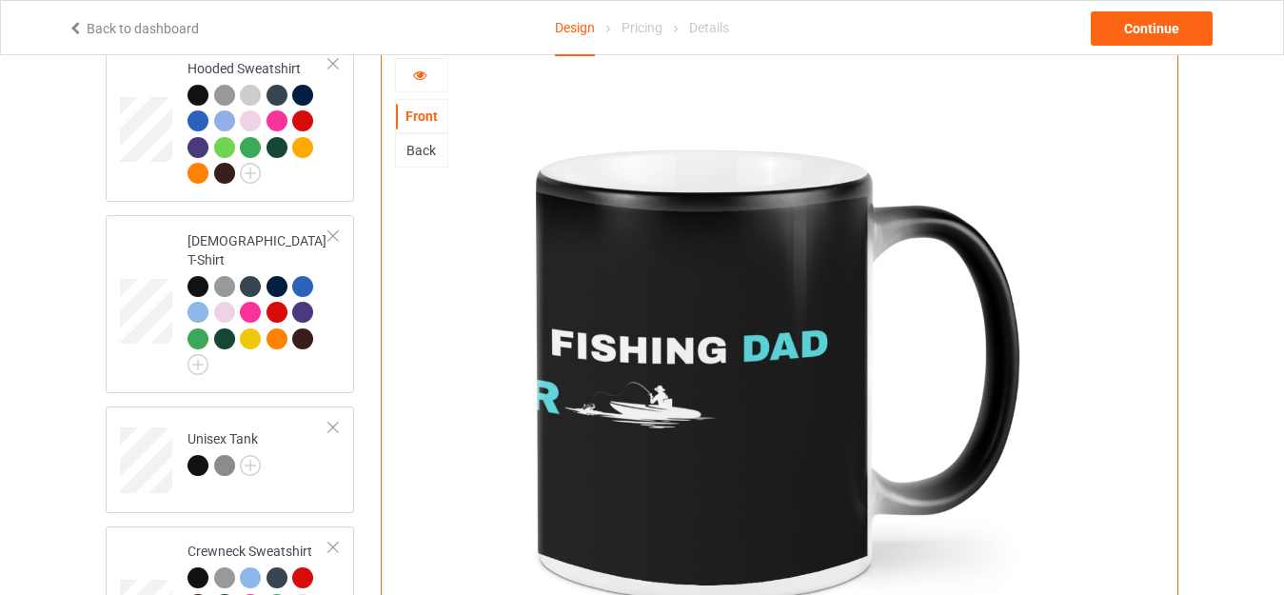
scroll to position [519, 0]
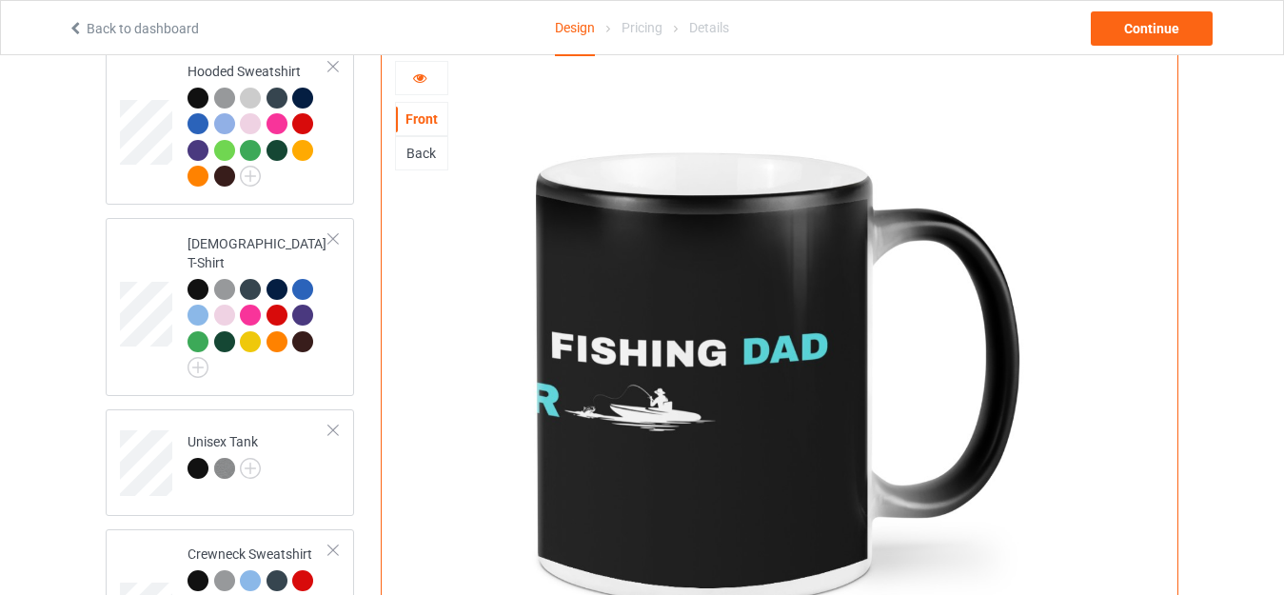
click at [434, 69] on div at bounding box center [421, 78] width 51 height 19
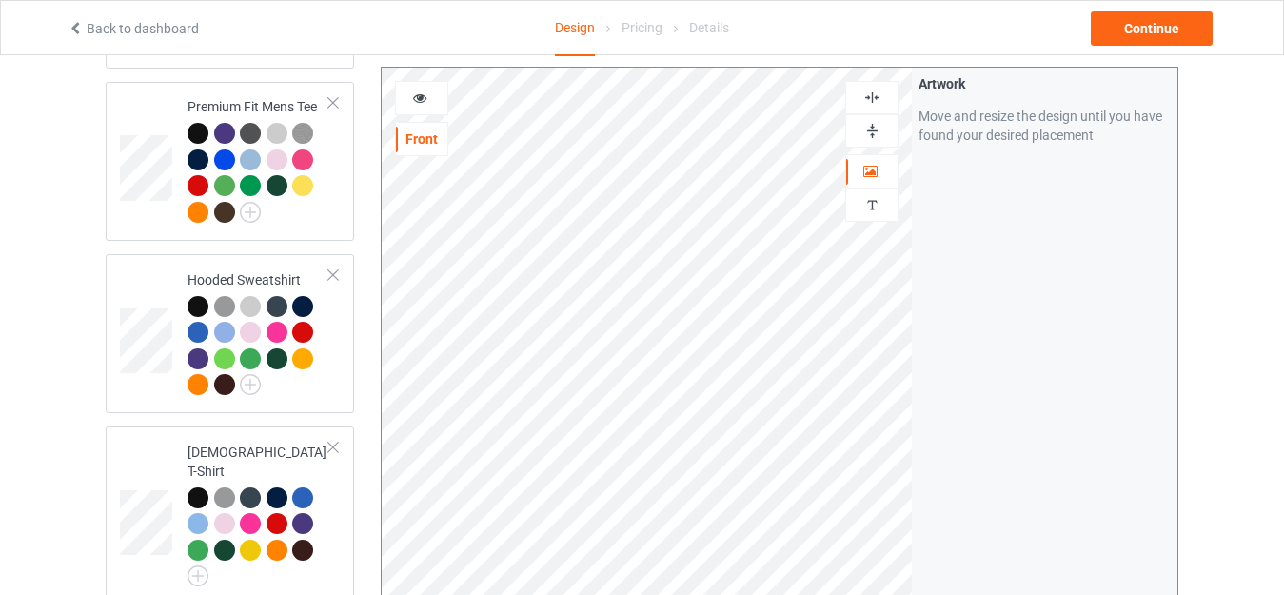
scroll to position [313, 0]
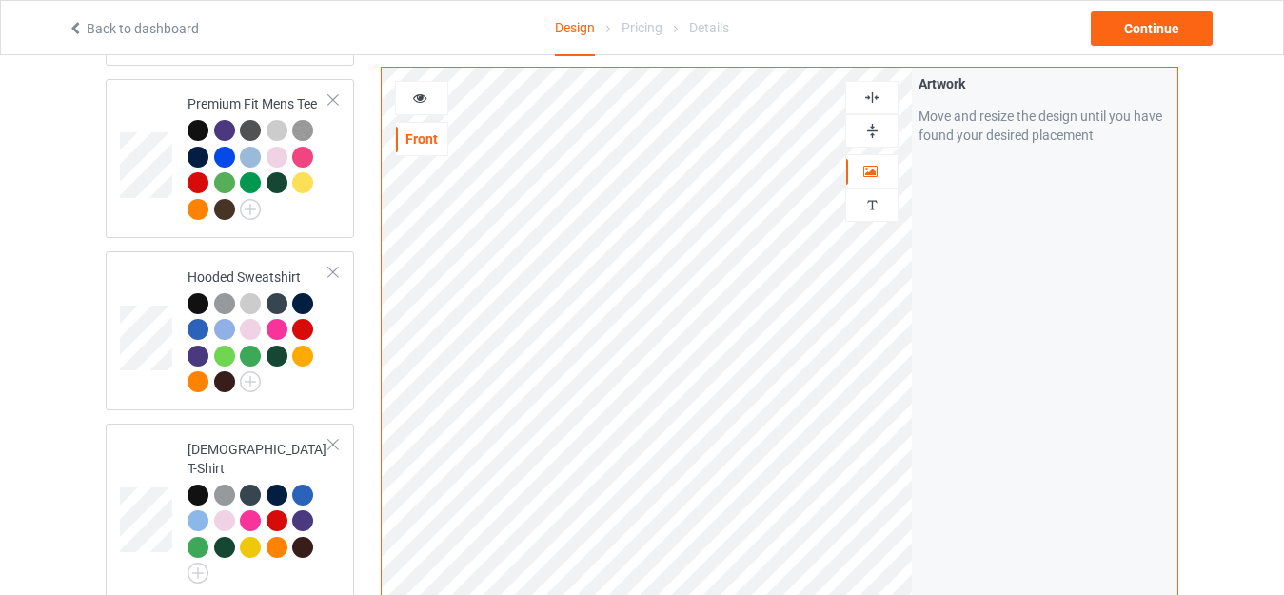
click at [419, 89] on icon at bounding box center [420, 94] width 16 height 13
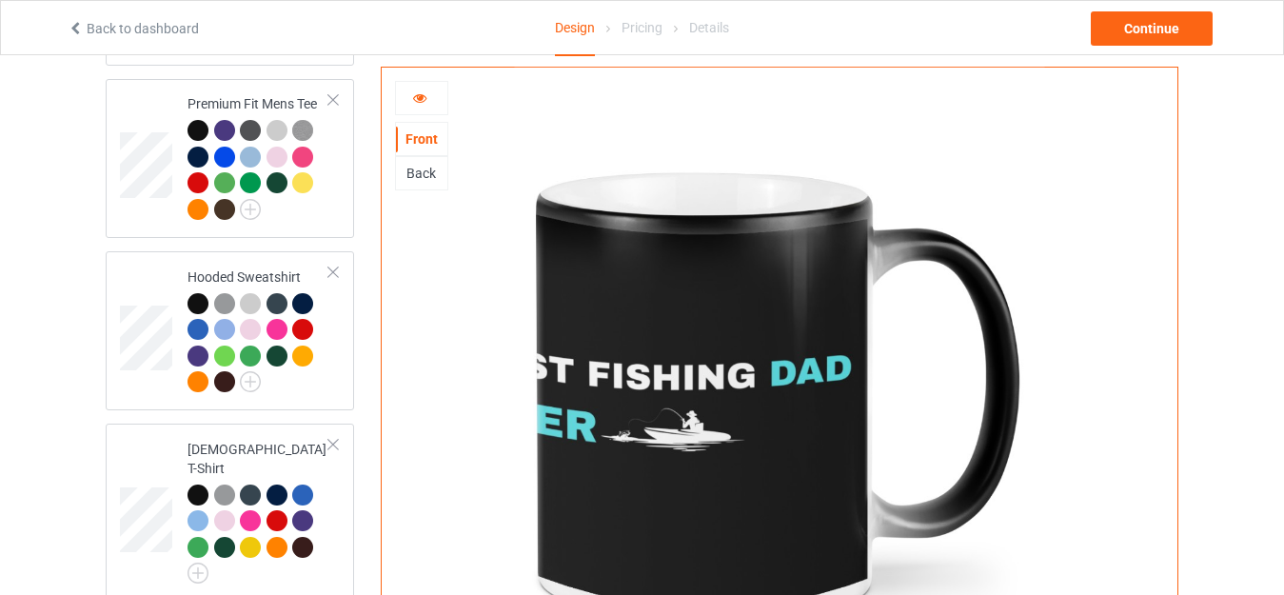
click at [429, 88] on div at bounding box center [421, 97] width 51 height 19
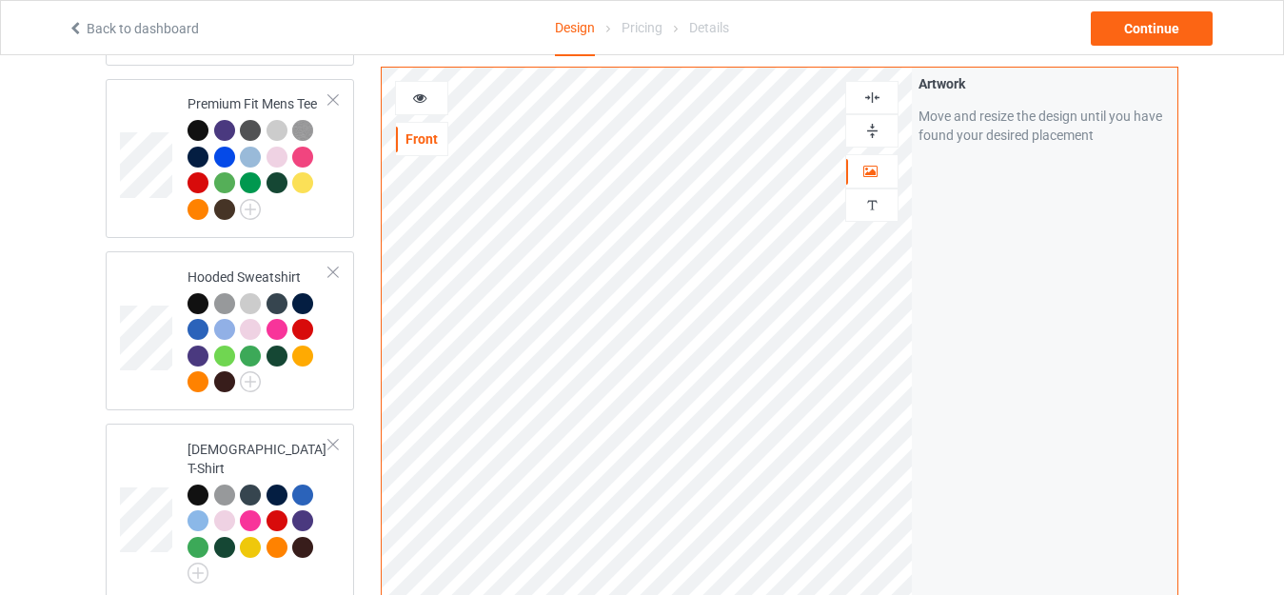
click at [408, 91] on div at bounding box center [421, 97] width 51 height 19
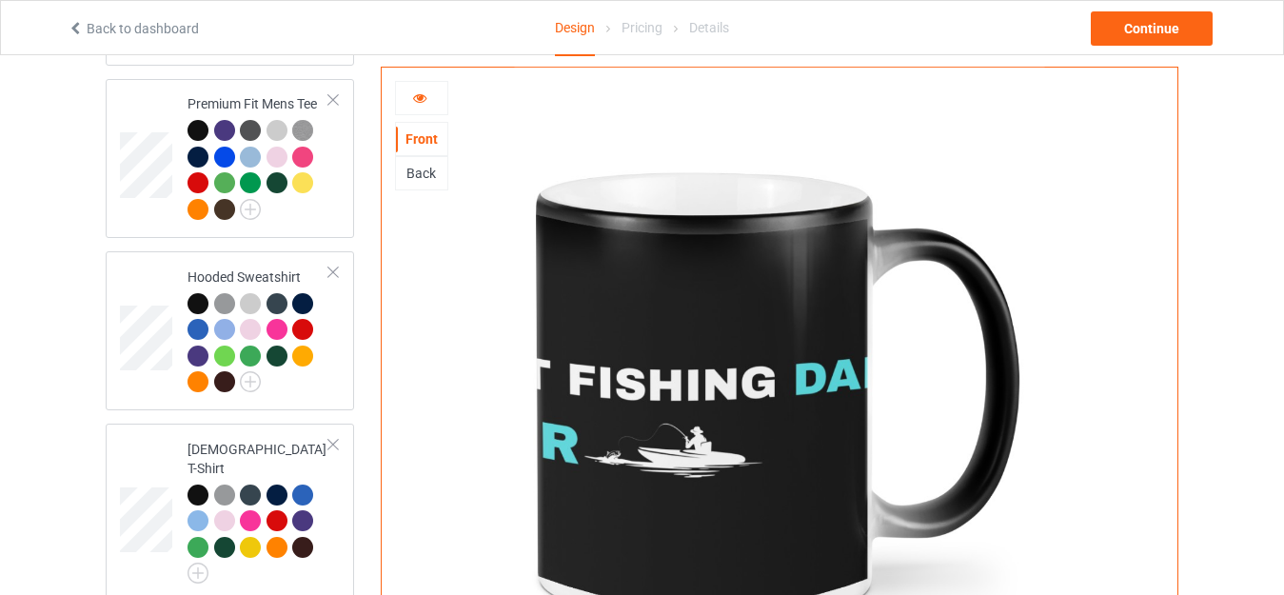
click at [408, 92] on div at bounding box center [421, 97] width 51 height 19
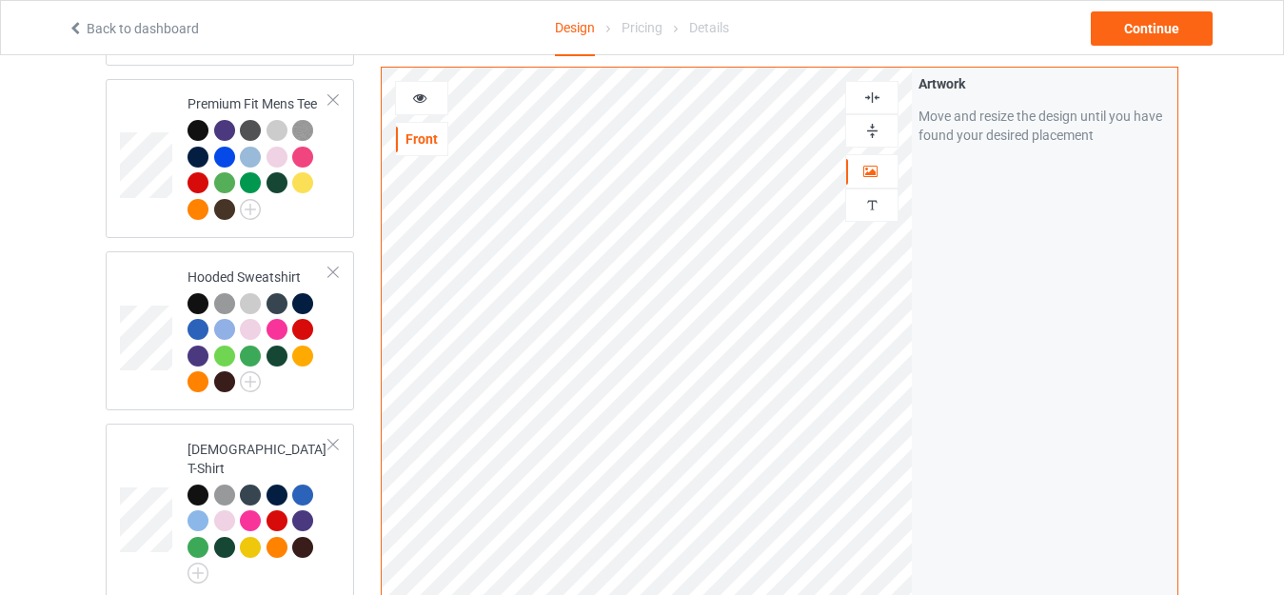
click at [418, 97] on icon at bounding box center [420, 94] width 16 height 13
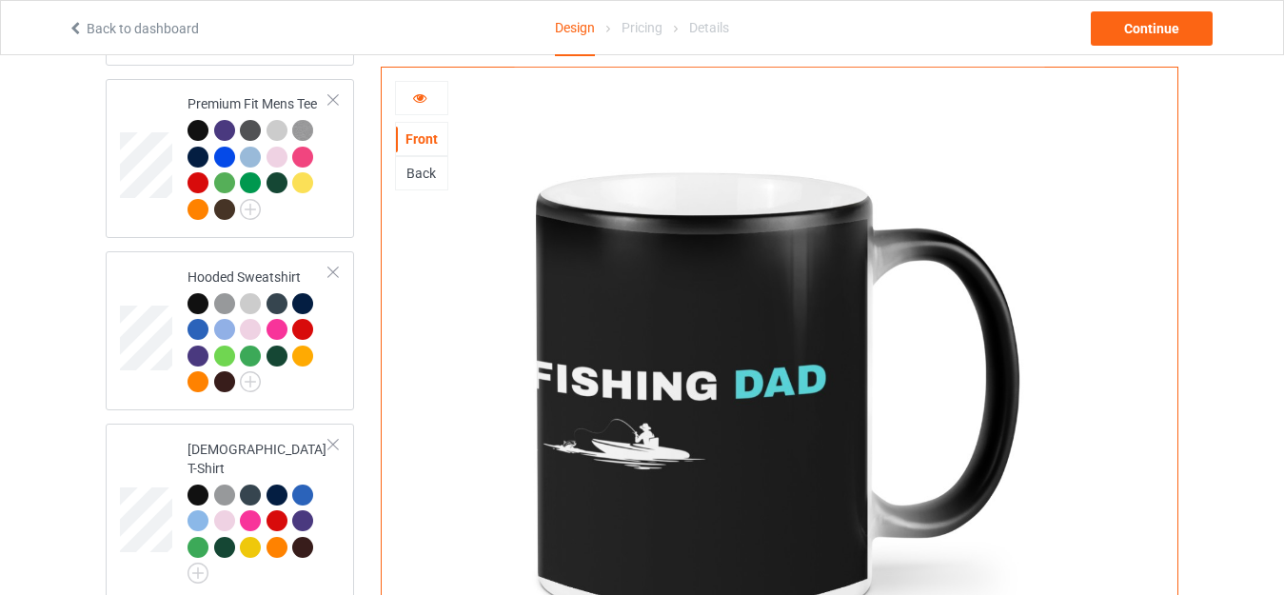
drag, startPoint x: 1283, startPoint y: 208, endPoint x: 1283, endPoint y: 223, distance: 14.3
click at [1283, 223] on div "Design Select colors for each of the products and upload an artwork file to des…" at bounding box center [642, 541] width 1284 height 1599
click at [435, 101] on div at bounding box center [421, 97] width 51 height 19
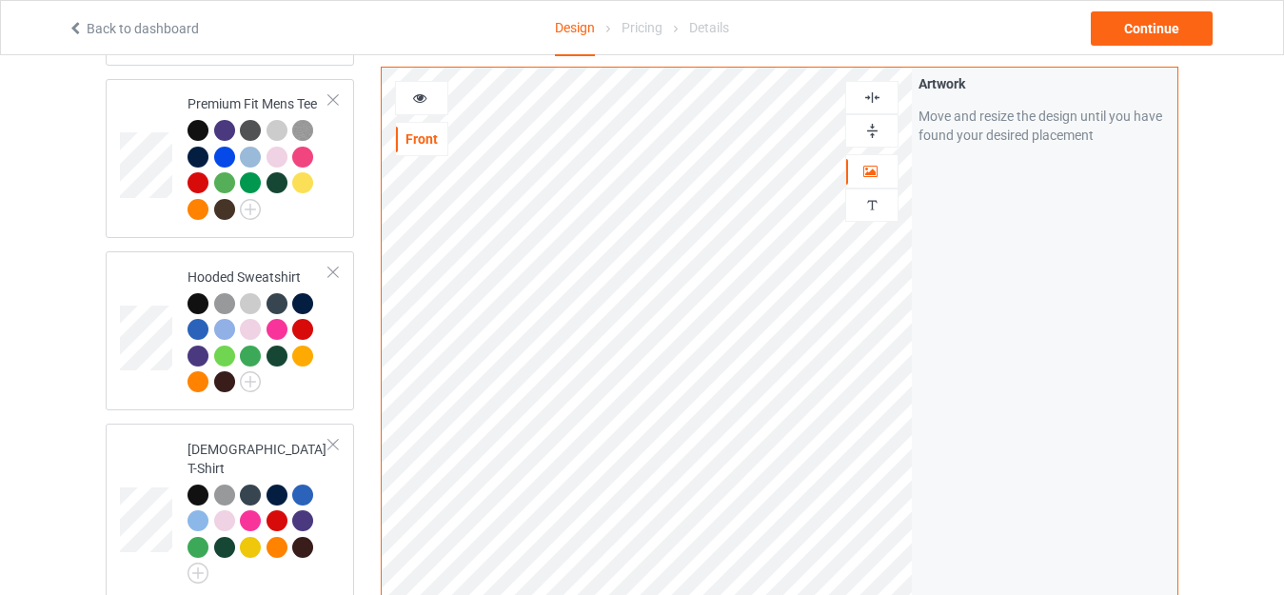
click at [426, 97] on icon at bounding box center [420, 94] width 16 height 13
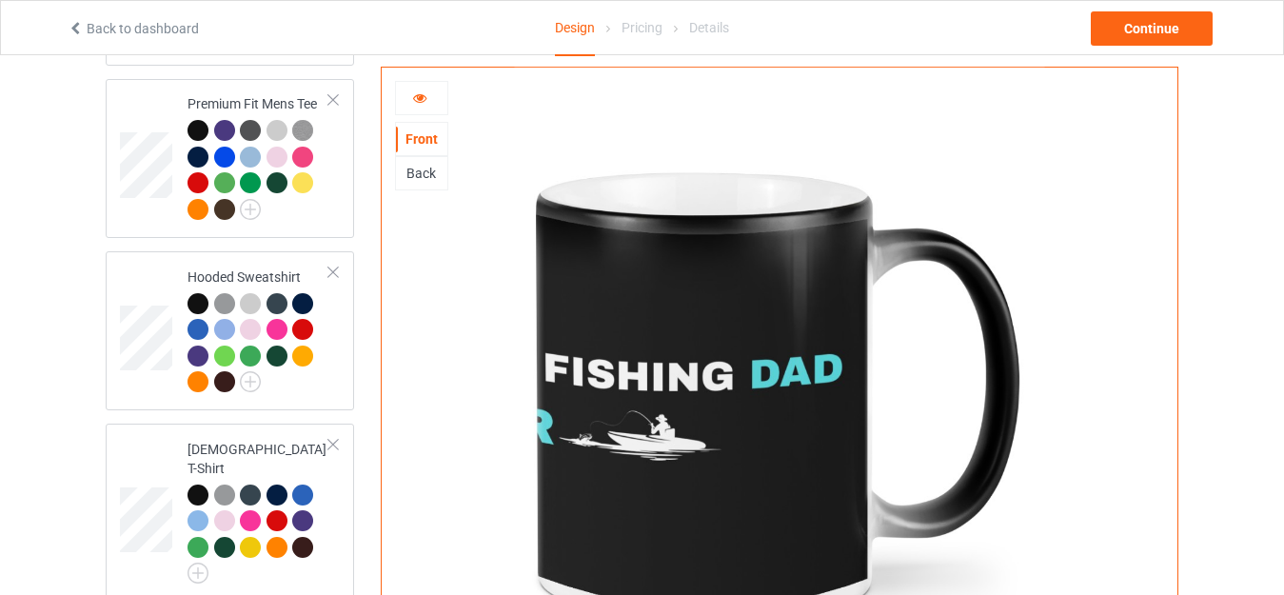
click at [426, 97] on icon at bounding box center [420, 94] width 16 height 13
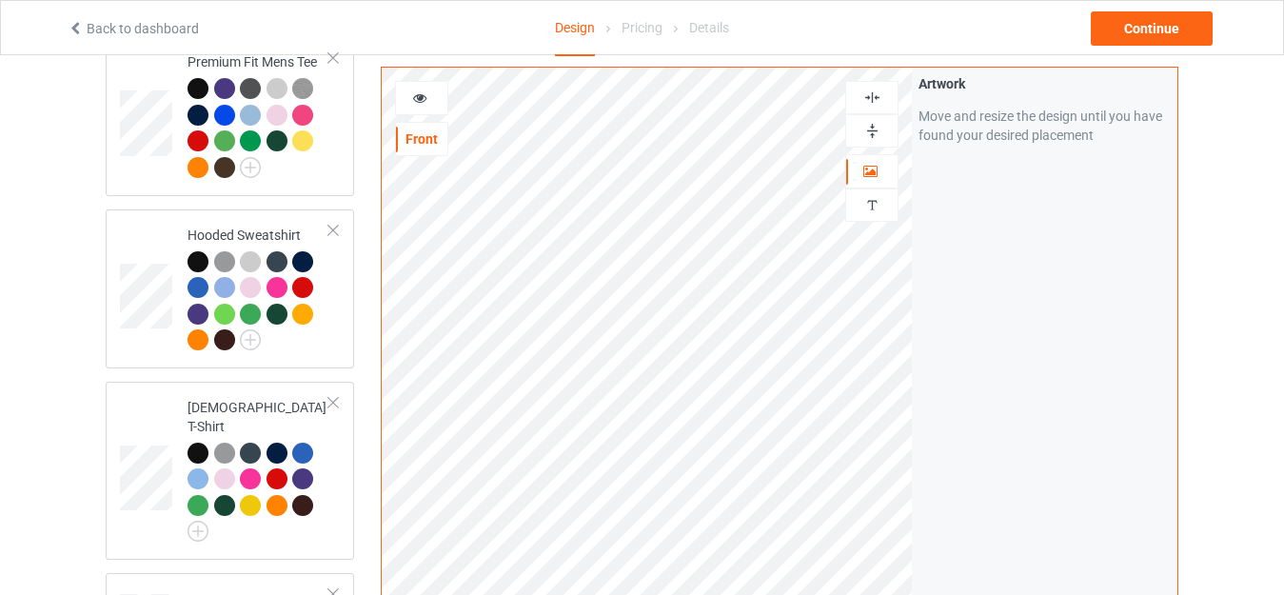
scroll to position [361, 0]
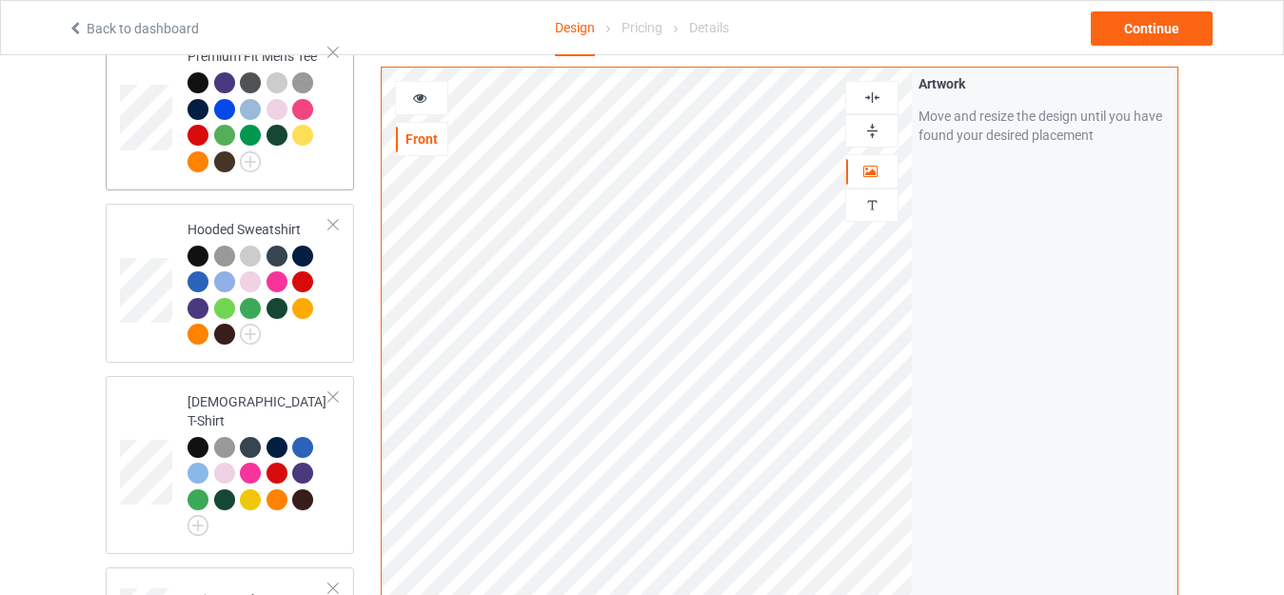
click at [295, 154] on div at bounding box center [258, 124] width 142 height 105
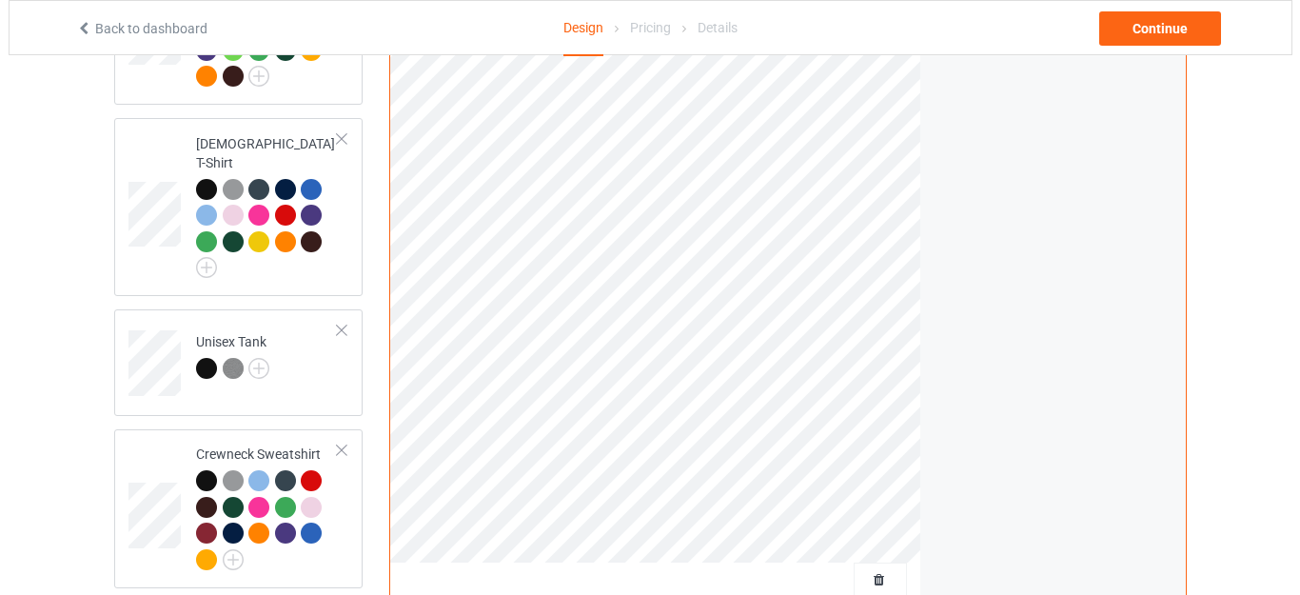
scroll to position [788, 0]
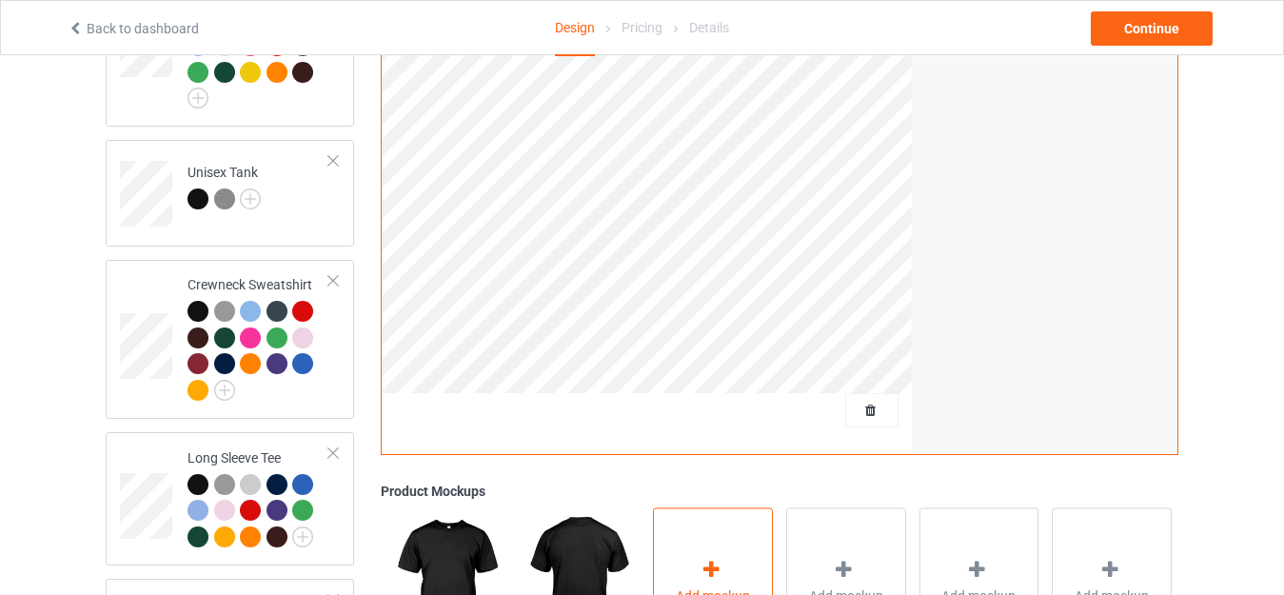
click at [743, 507] on div "Add mockup" at bounding box center [713, 581] width 120 height 149
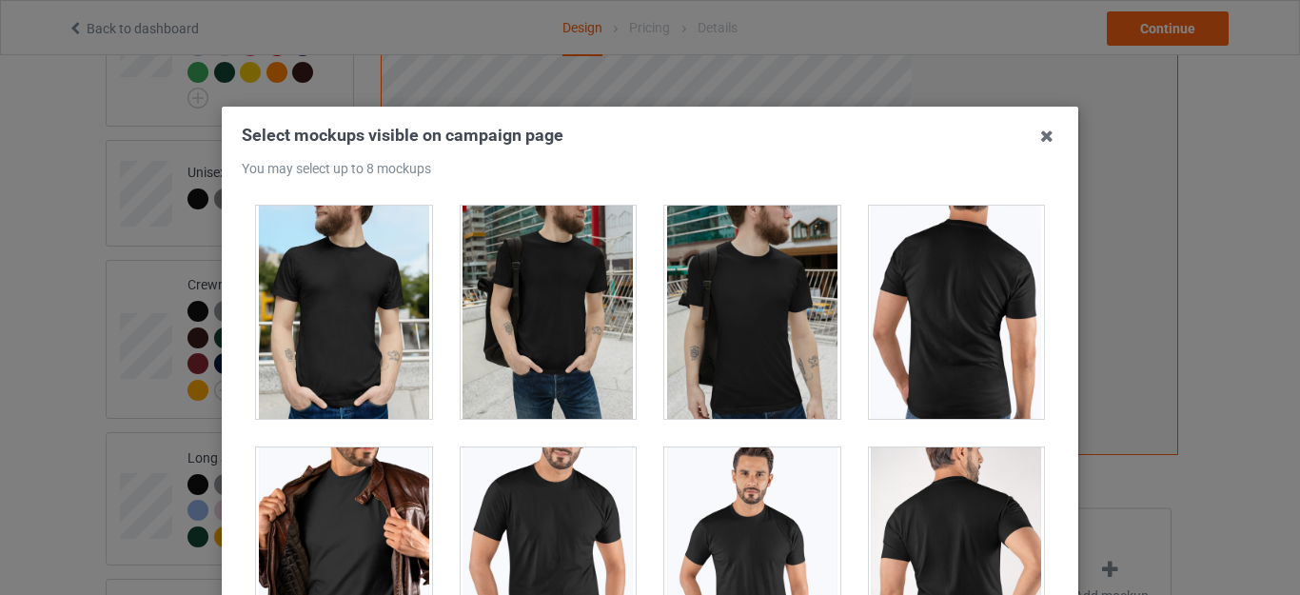
scroll to position [728, 0]
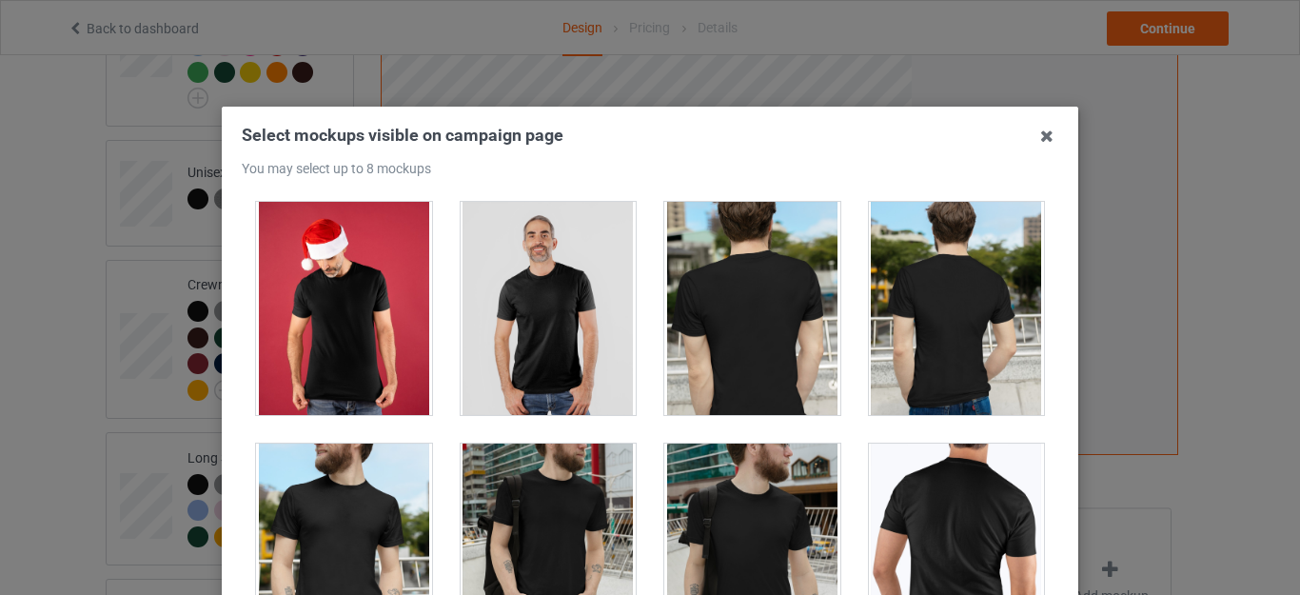
click at [353, 295] on div at bounding box center [344, 308] width 176 height 213
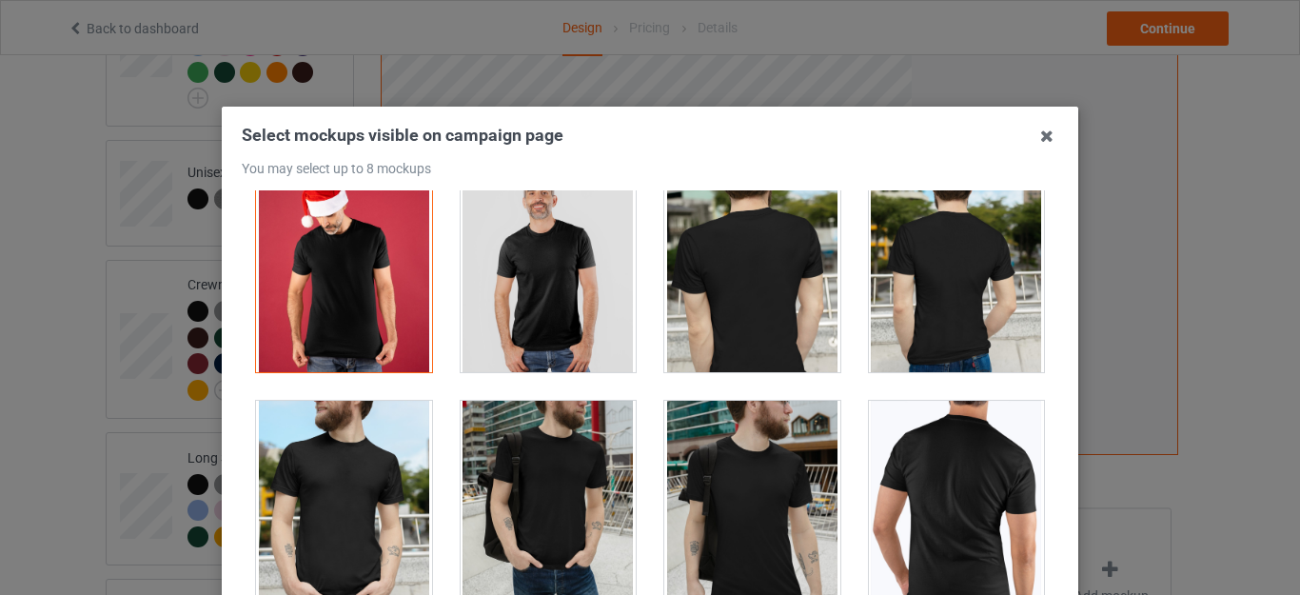
scroll to position [784, 0]
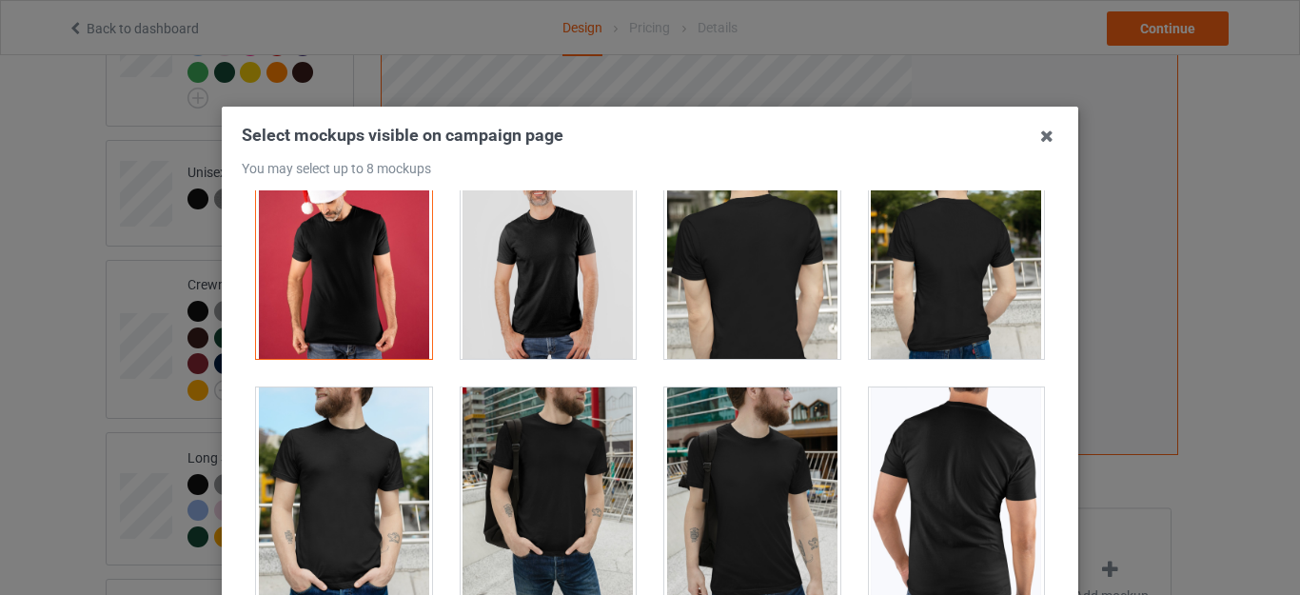
click at [550, 276] on div at bounding box center [549, 252] width 176 height 213
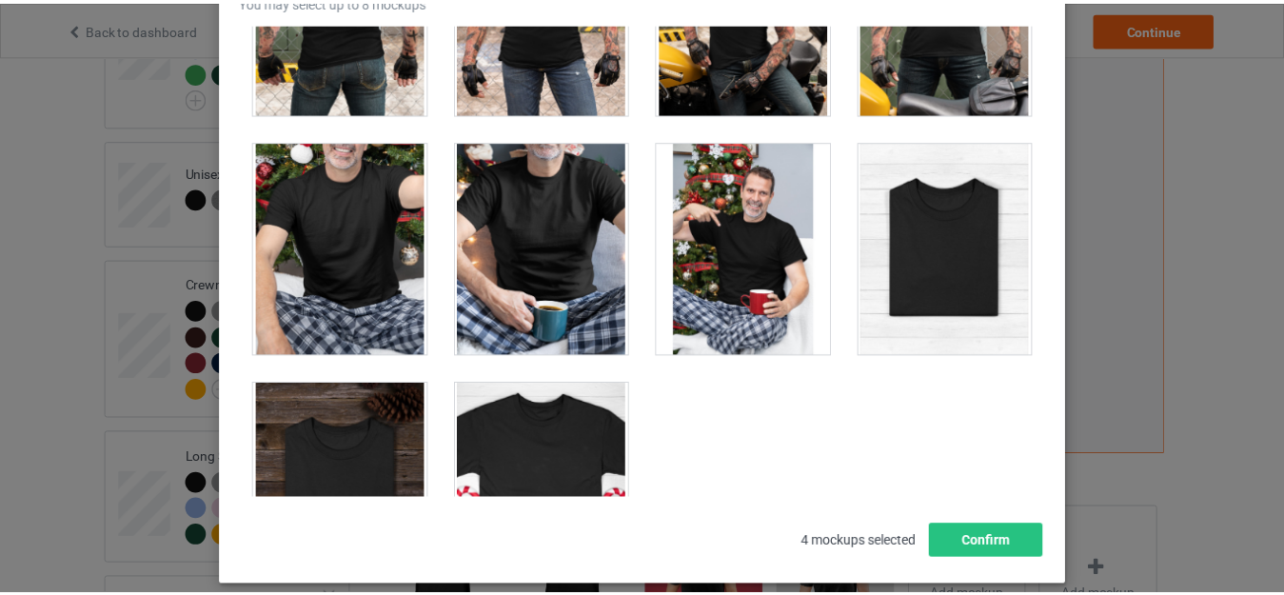
scroll to position [6050, 0]
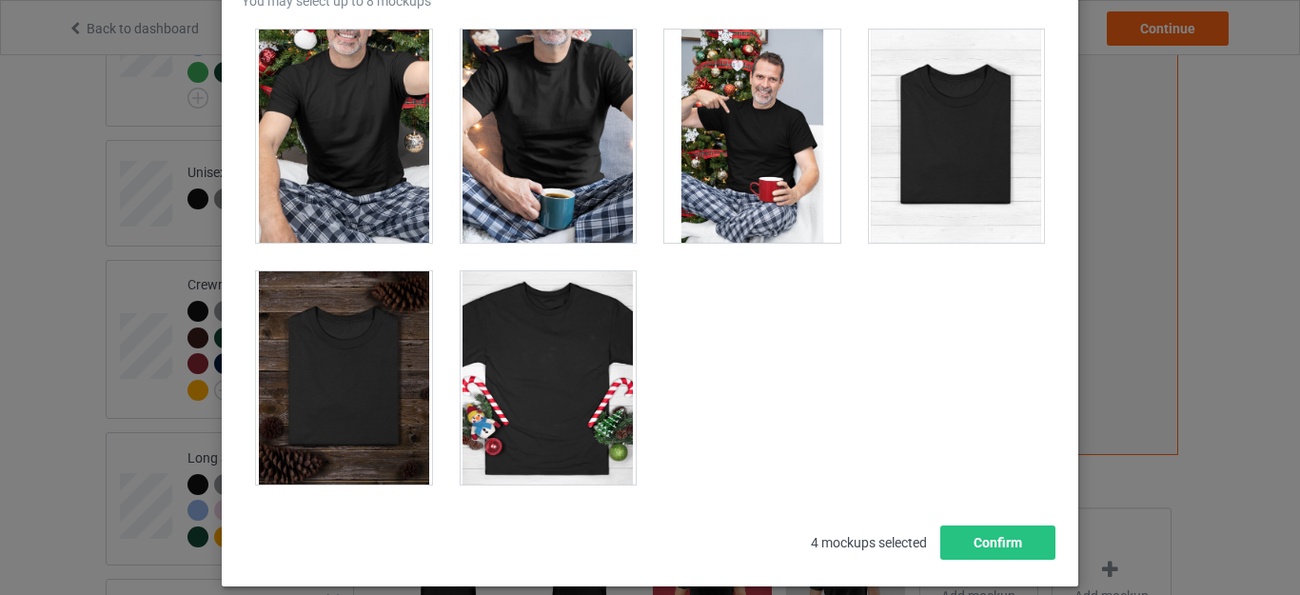
click at [765, 224] on div at bounding box center [752, 135] width 176 height 213
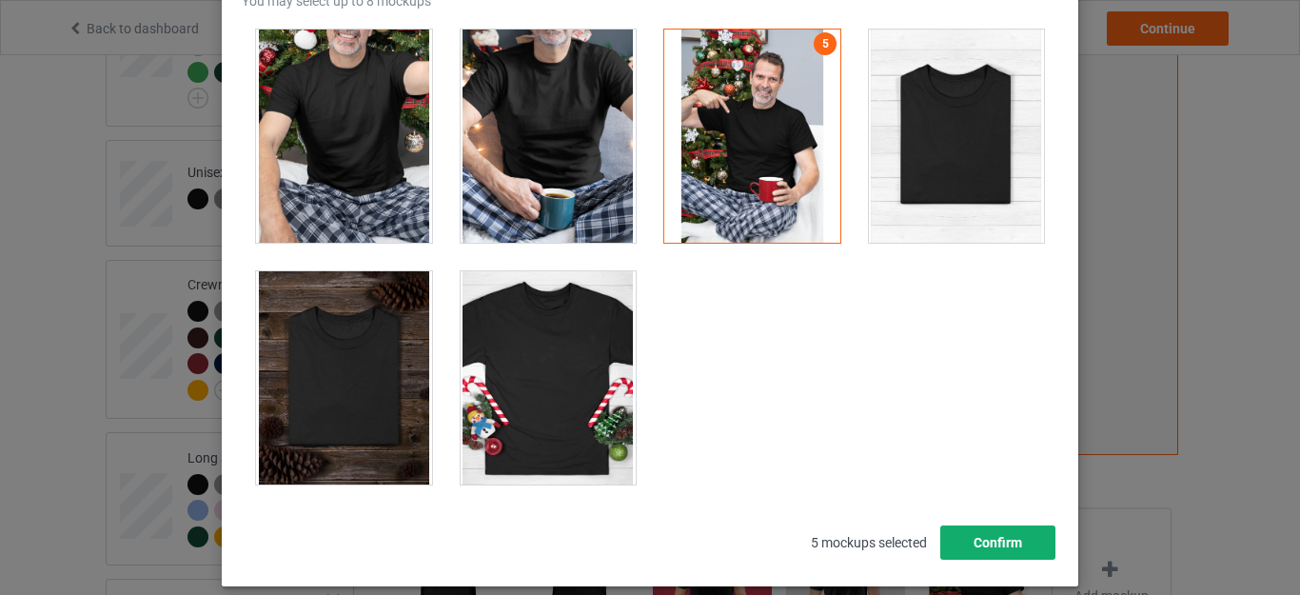
click at [961, 532] on button "Confirm" at bounding box center [997, 542] width 115 height 34
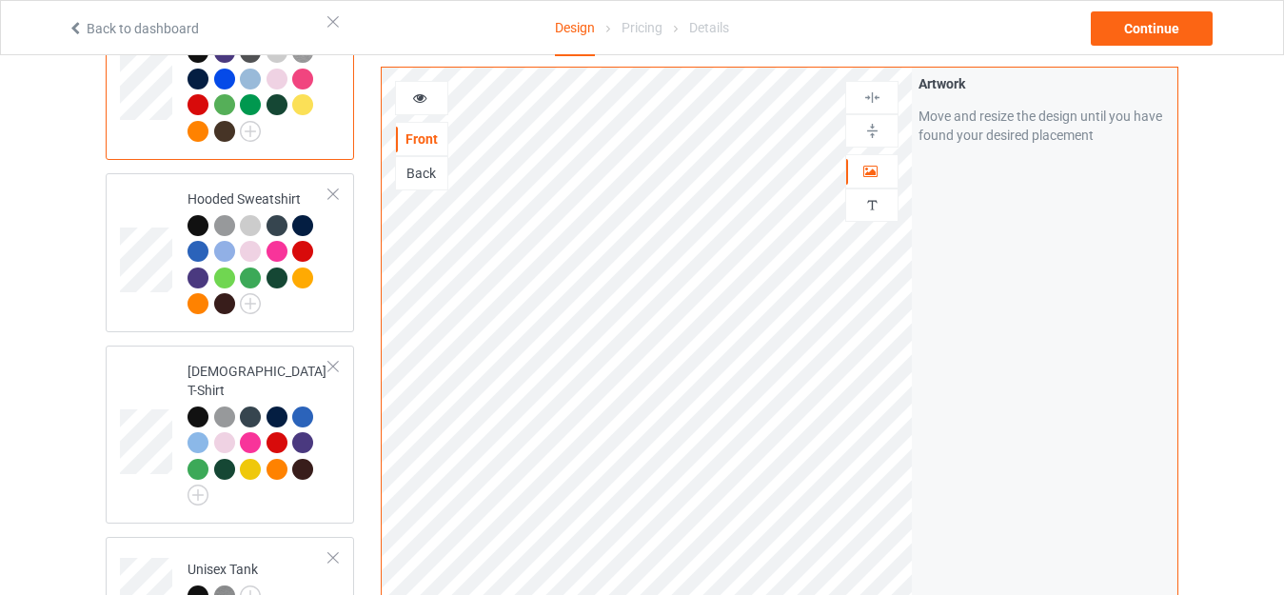
scroll to position [394, 0]
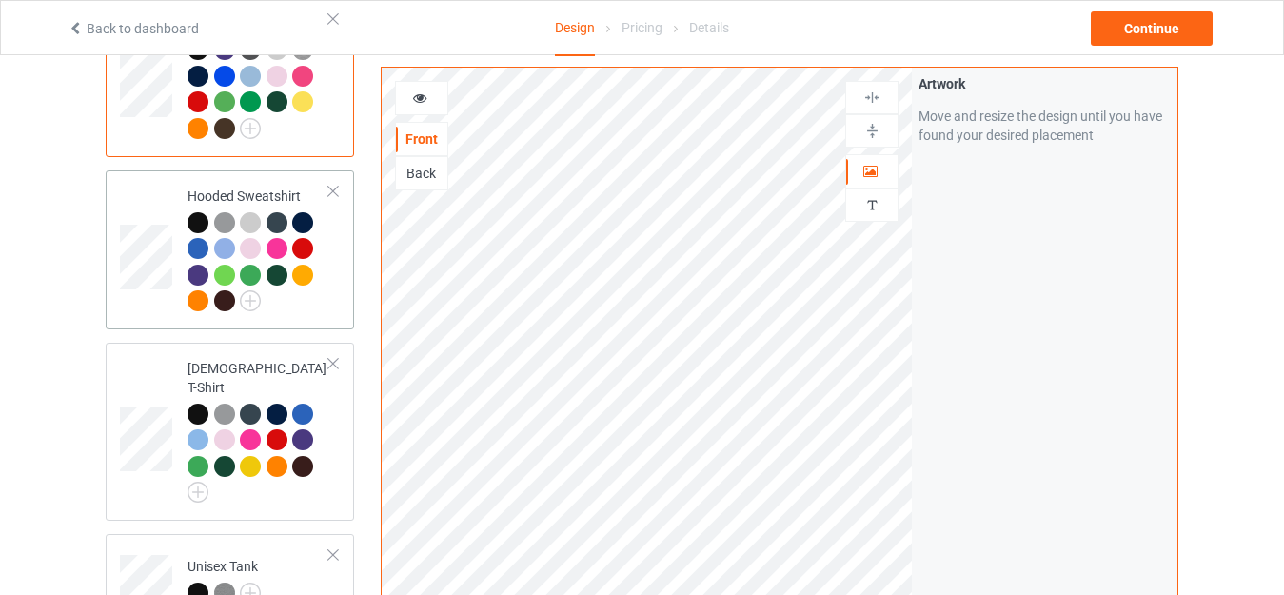
click at [345, 267] on div "Hooded Sweatshirt" at bounding box center [230, 249] width 248 height 159
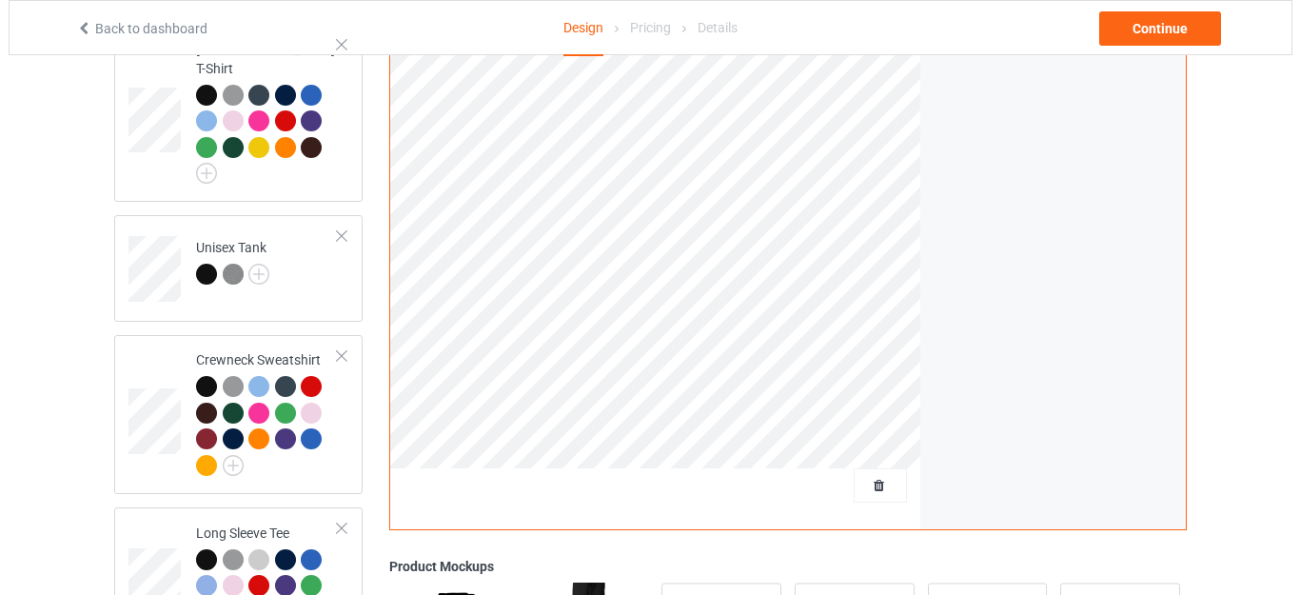
scroll to position [766, 0]
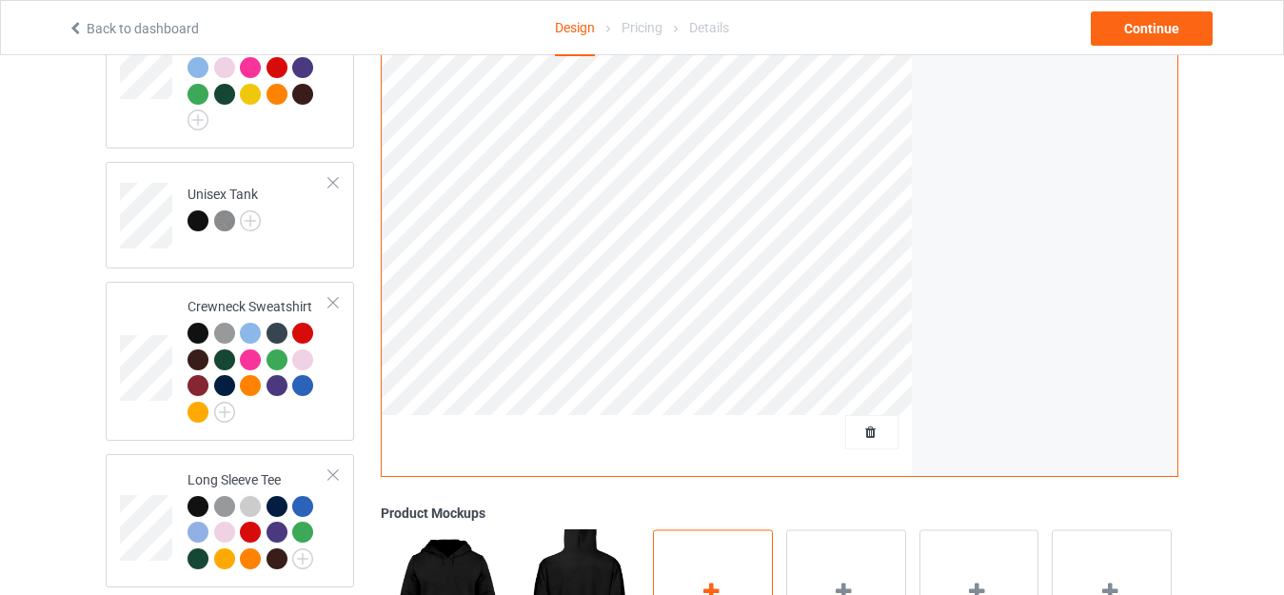
click at [715, 533] on div "Add mockup" at bounding box center [713, 603] width 120 height 149
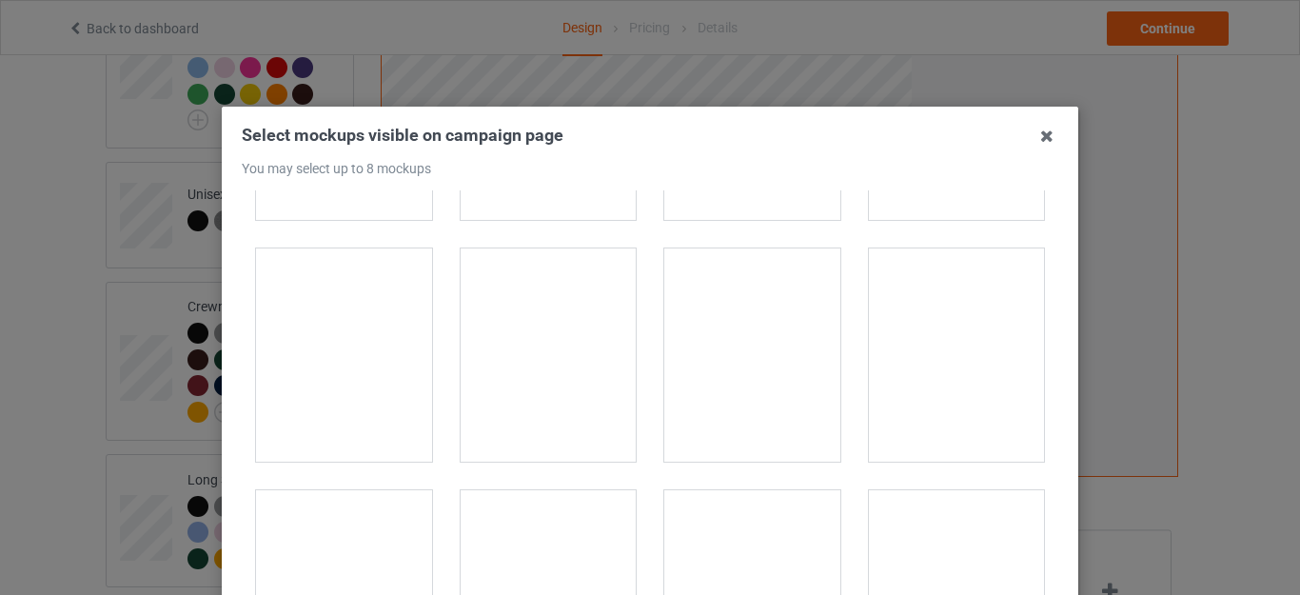
scroll to position [4102, 0]
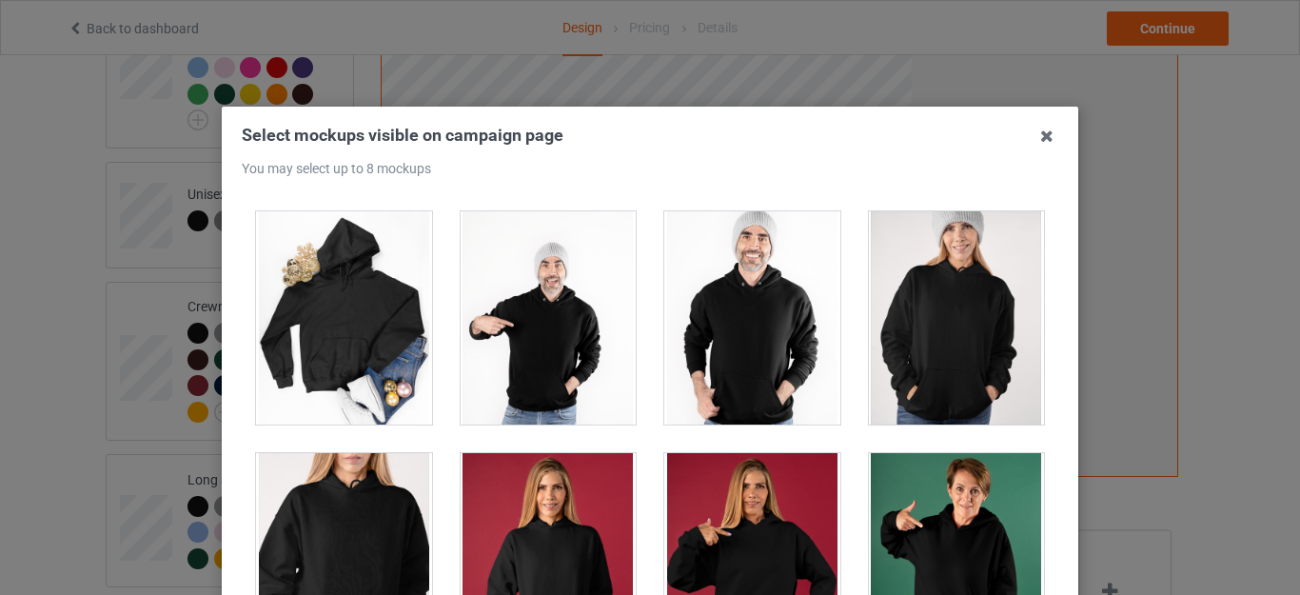
click at [554, 326] on div at bounding box center [549, 317] width 176 height 213
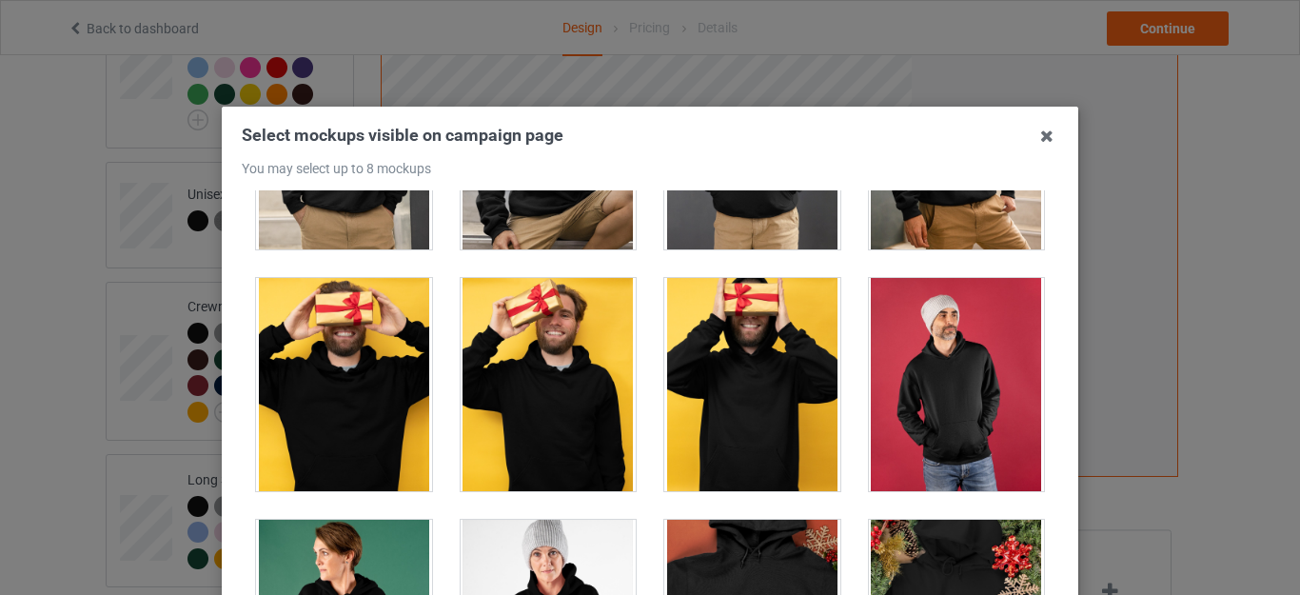
scroll to position [3588, 0]
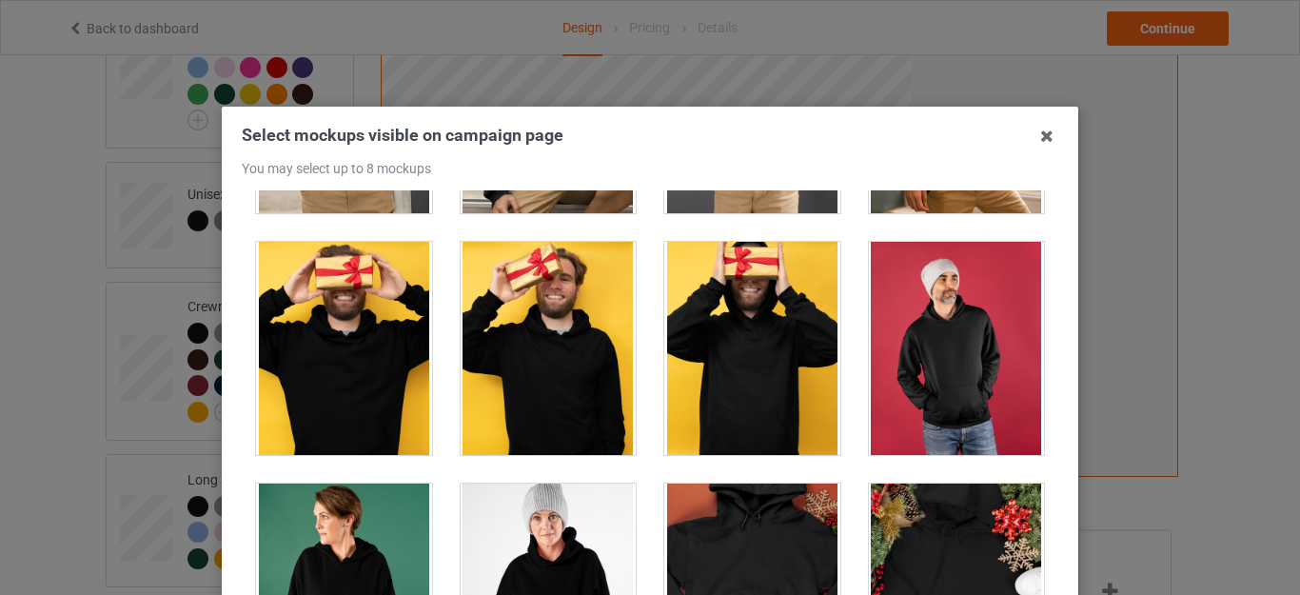
click at [740, 315] on div at bounding box center [752, 348] width 176 height 213
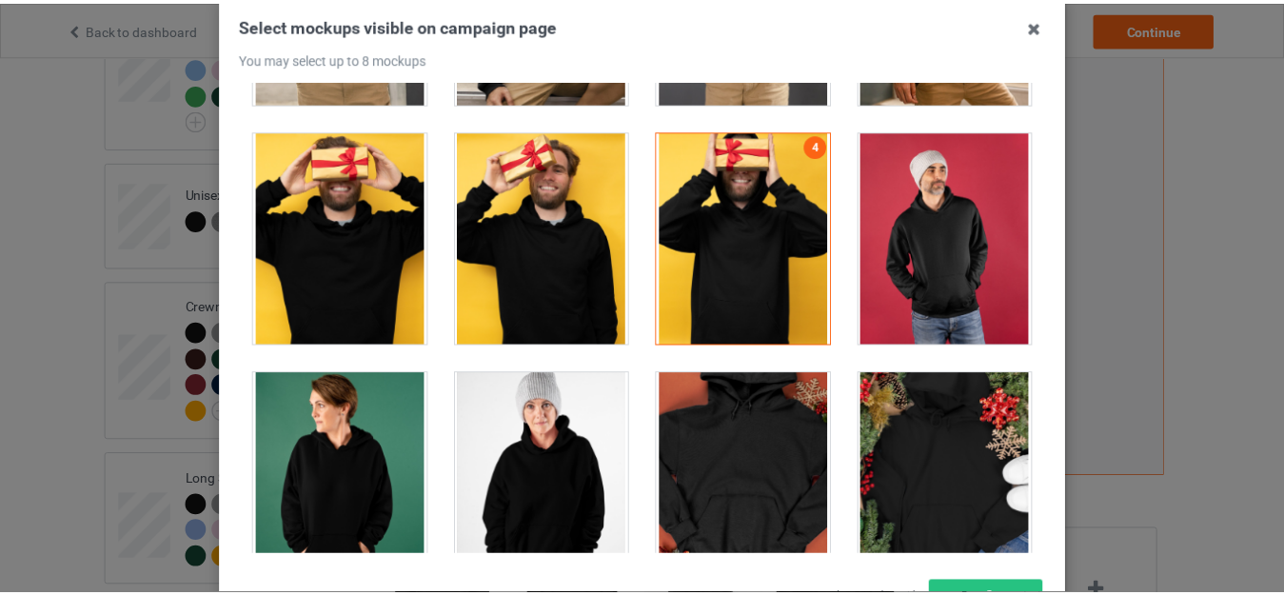
scroll to position [124, 0]
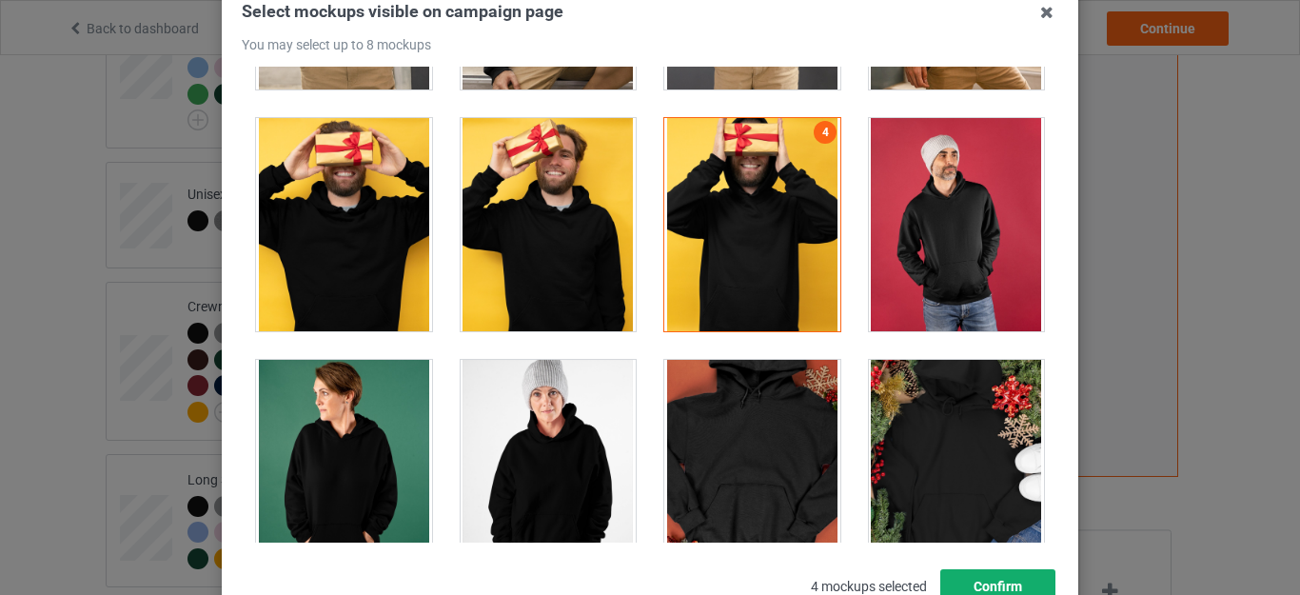
click at [1021, 571] on button "Confirm" at bounding box center [997, 586] width 115 height 34
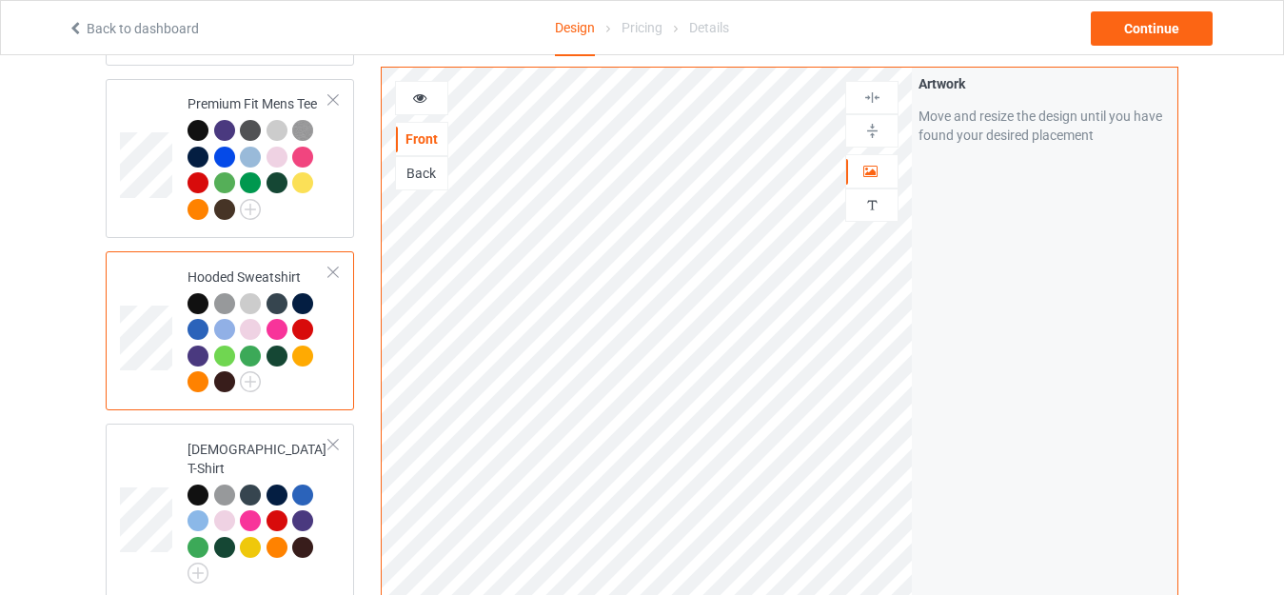
scroll to position [304, 0]
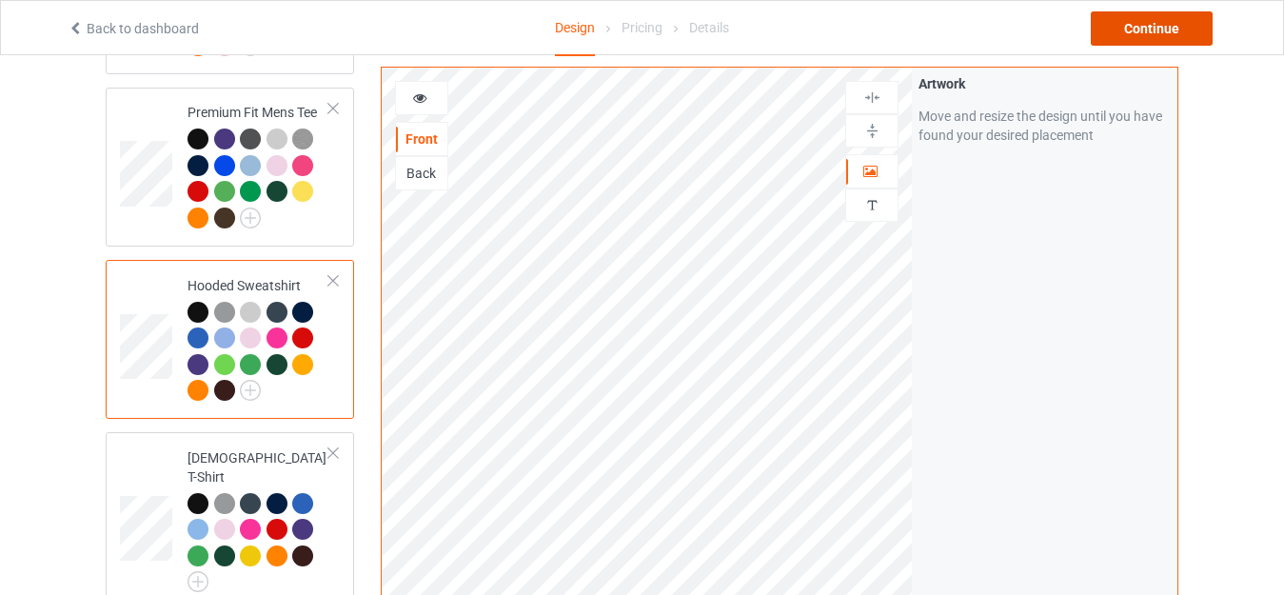
click at [1192, 23] on div "Continue" at bounding box center [1151, 28] width 122 height 34
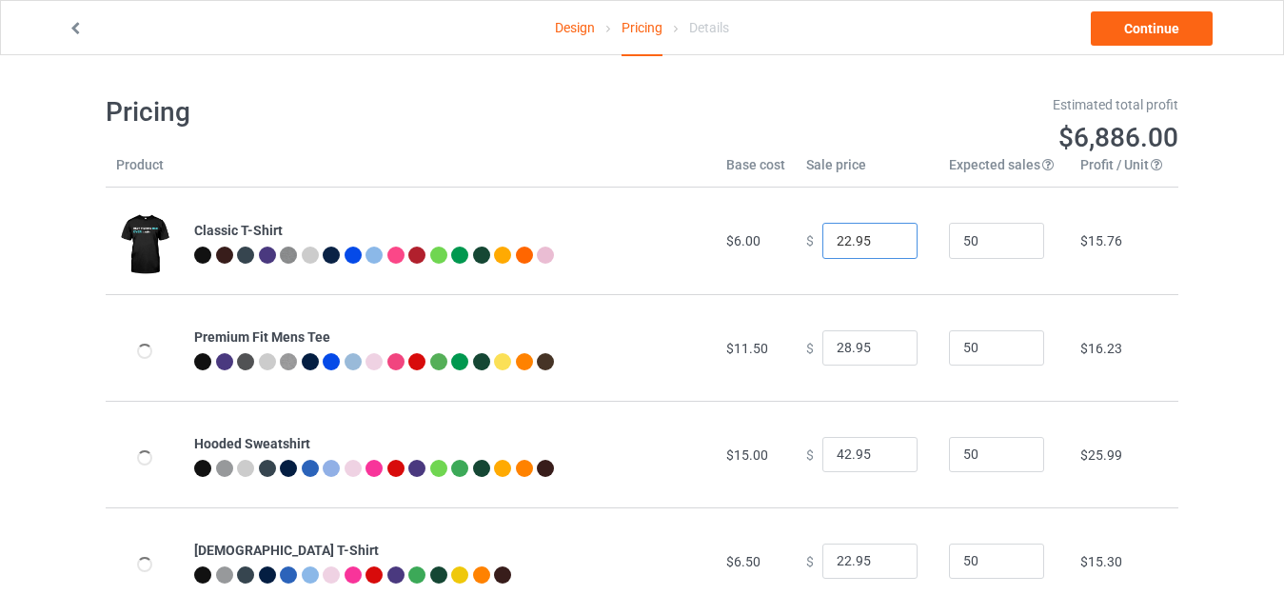
click at [836, 235] on input "22.95" at bounding box center [869, 241] width 95 height 36
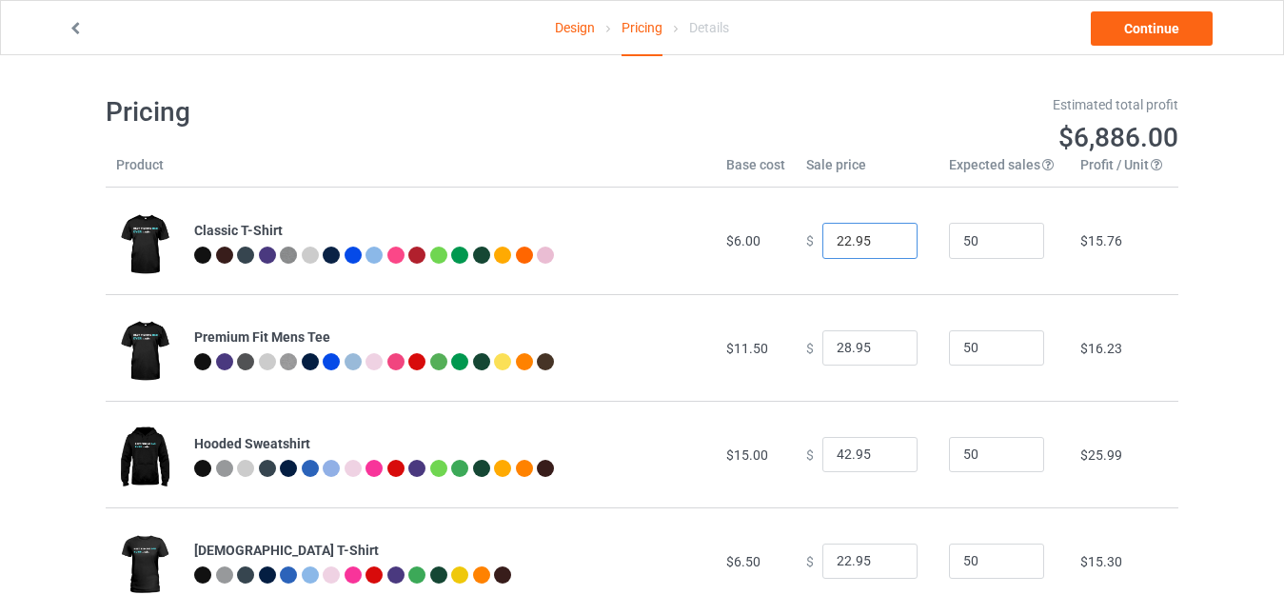
click at [836, 237] on input "22.95" at bounding box center [869, 241] width 95 height 36
click at [837, 238] on input "22.95" at bounding box center [869, 241] width 95 height 36
type input "19.95"
click at [837, 342] on input "28.95" at bounding box center [869, 348] width 95 height 36
type input "22.95"
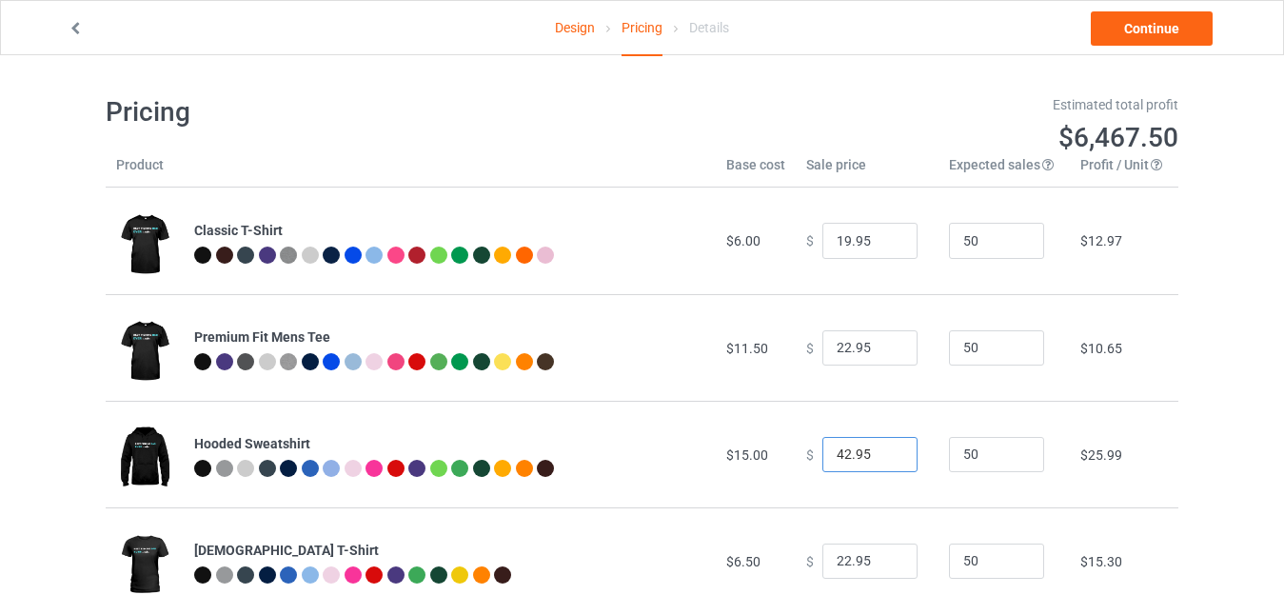
click at [839, 452] on input "42.95" at bounding box center [869, 455] width 95 height 36
type input "39.95"
click at [839, 557] on input "22.95" at bounding box center [869, 561] width 95 height 36
click at [839, 560] on input "22.95" at bounding box center [869, 561] width 95 height 36
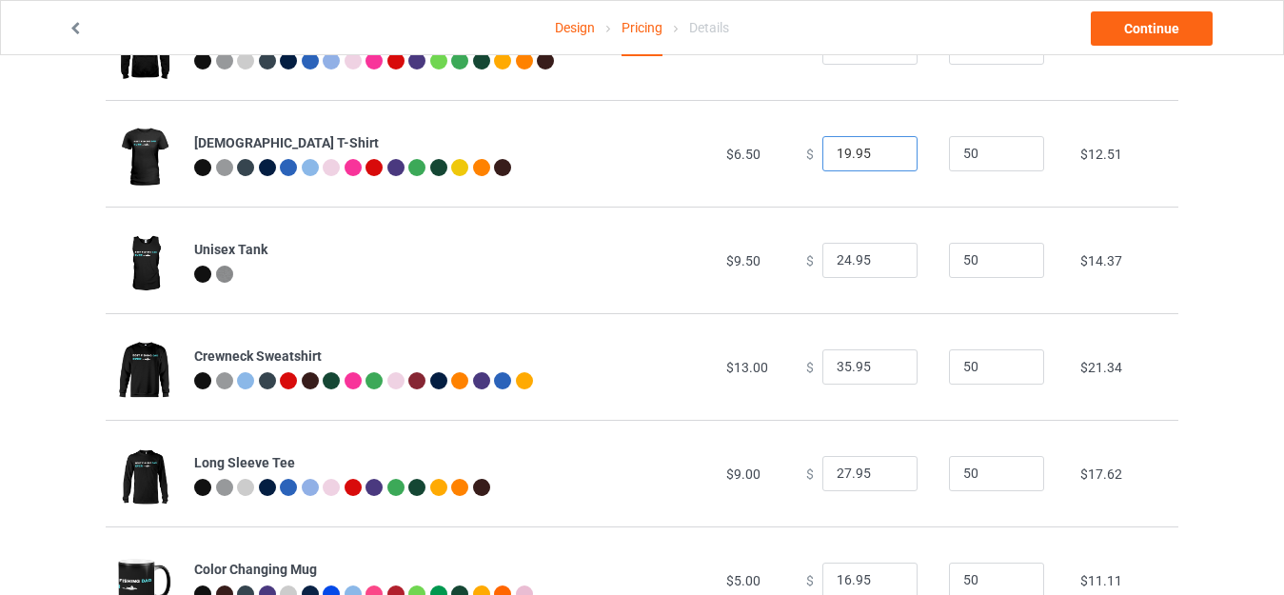
scroll to position [423, 0]
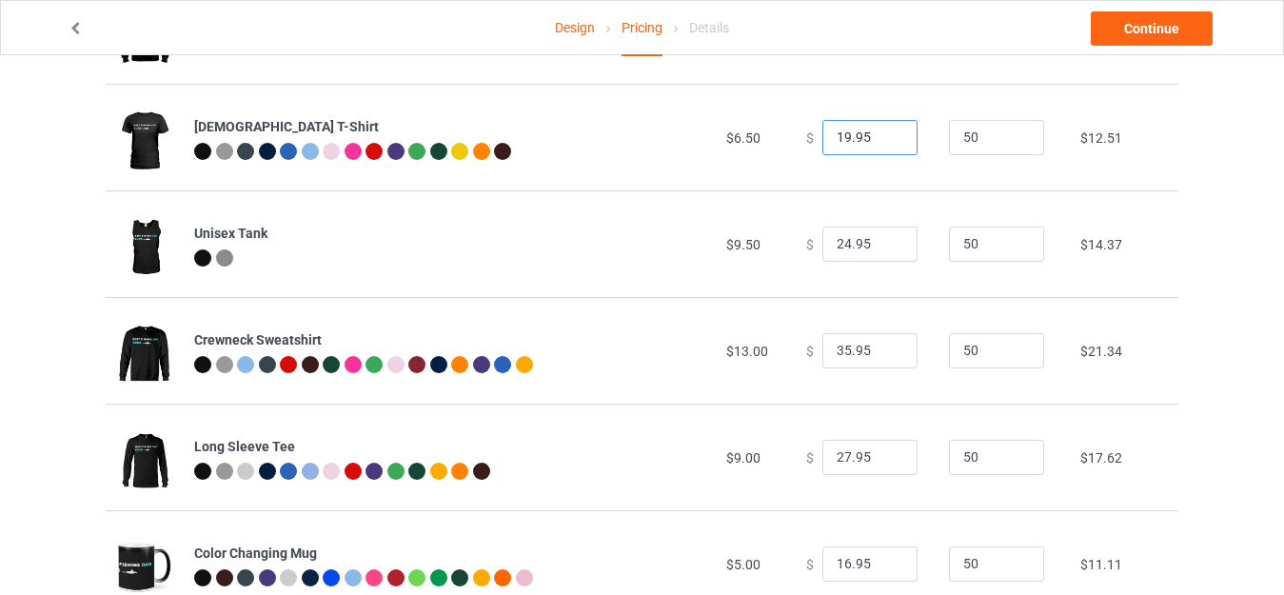
type input "19.95"
click at [838, 351] on input "35.95" at bounding box center [869, 351] width 95 height 36
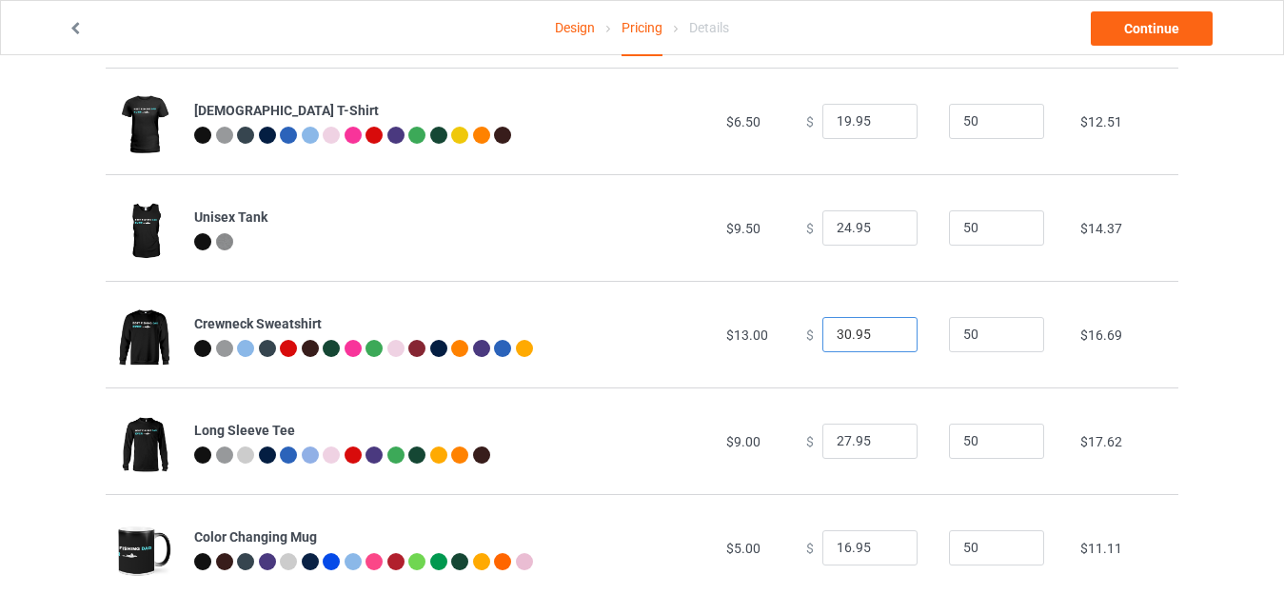
scroll to position [485, 0]
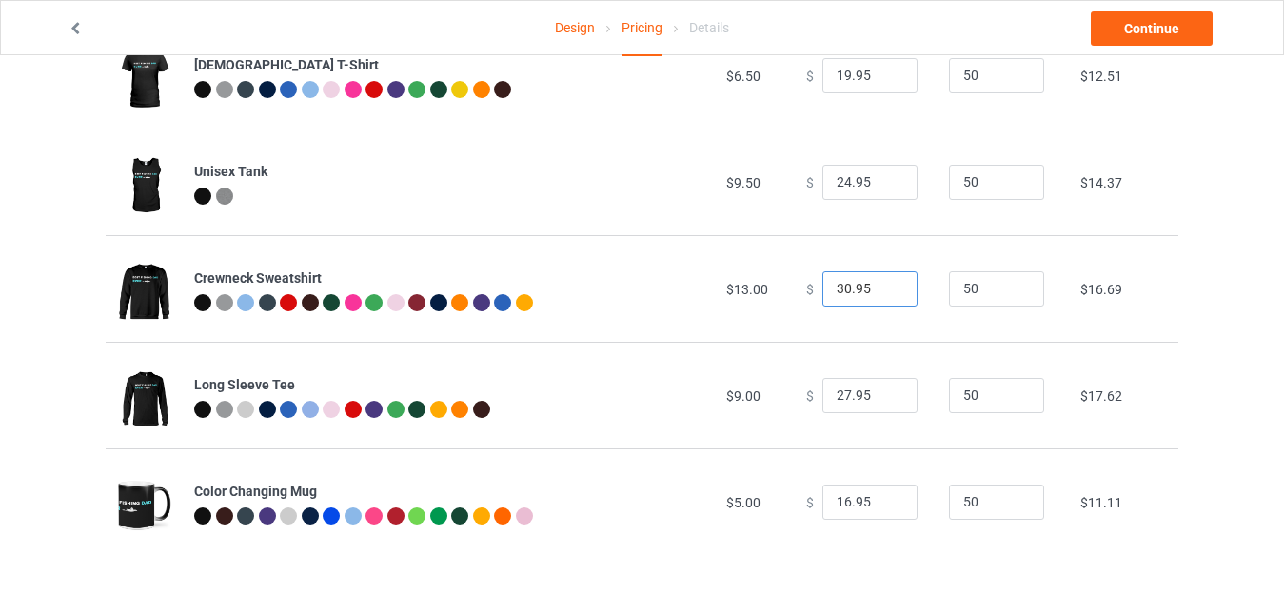
type input "30.95"
click at [834, 398] on input "27.95" at bounding box center [869, 396] width 95 height 36
click at [839, 392] on input "27.95" at bounding box center [869, 396] width 95 height 36
type input "25.95"
click at [837, 500] on input "16.95" at bounding box center [869, 502] width 95 height 36
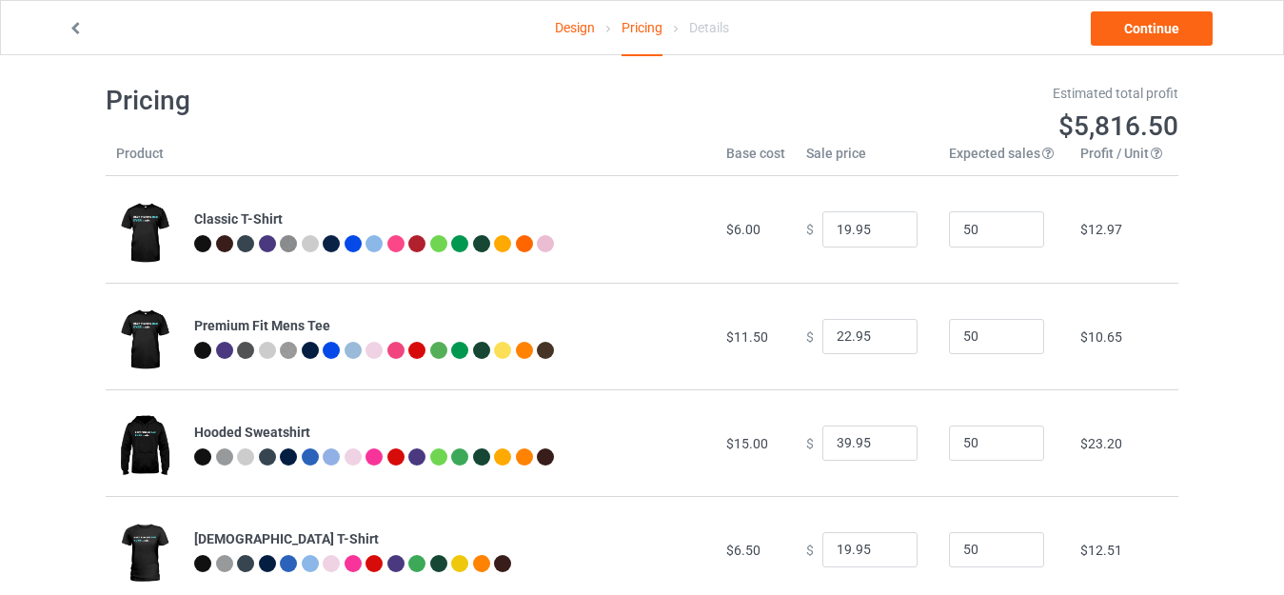
scroll to position [0, 0]
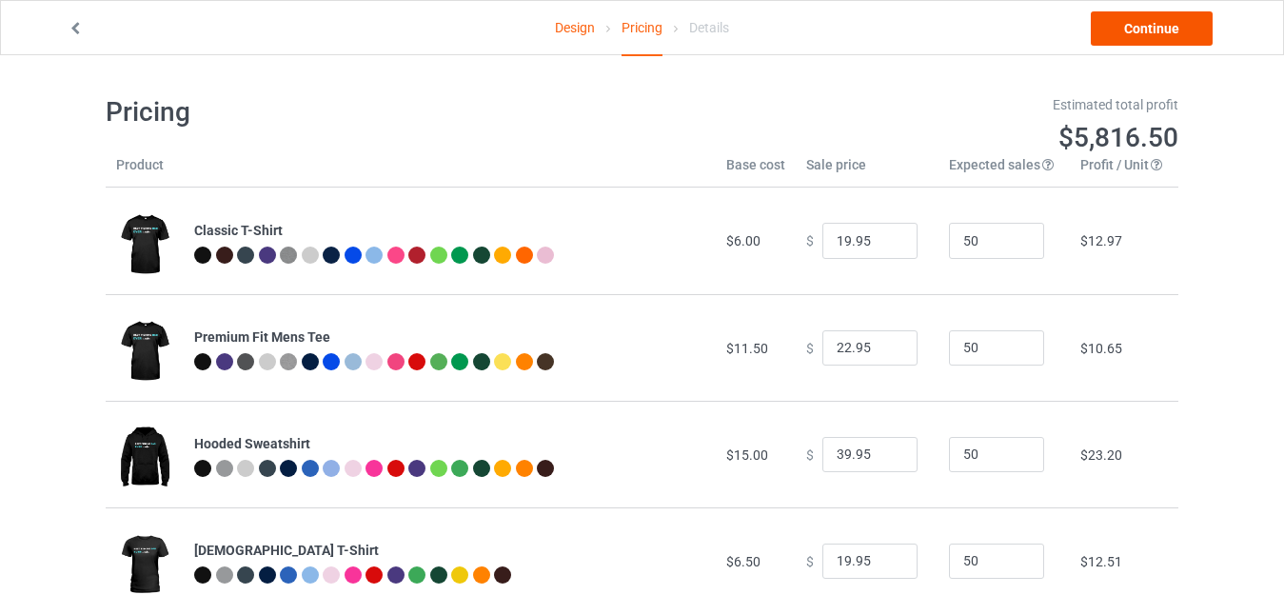
type input "15.95"
click at [1182, 39] on link "Continue" at bounding box center [1151, 28] width 122 height 34
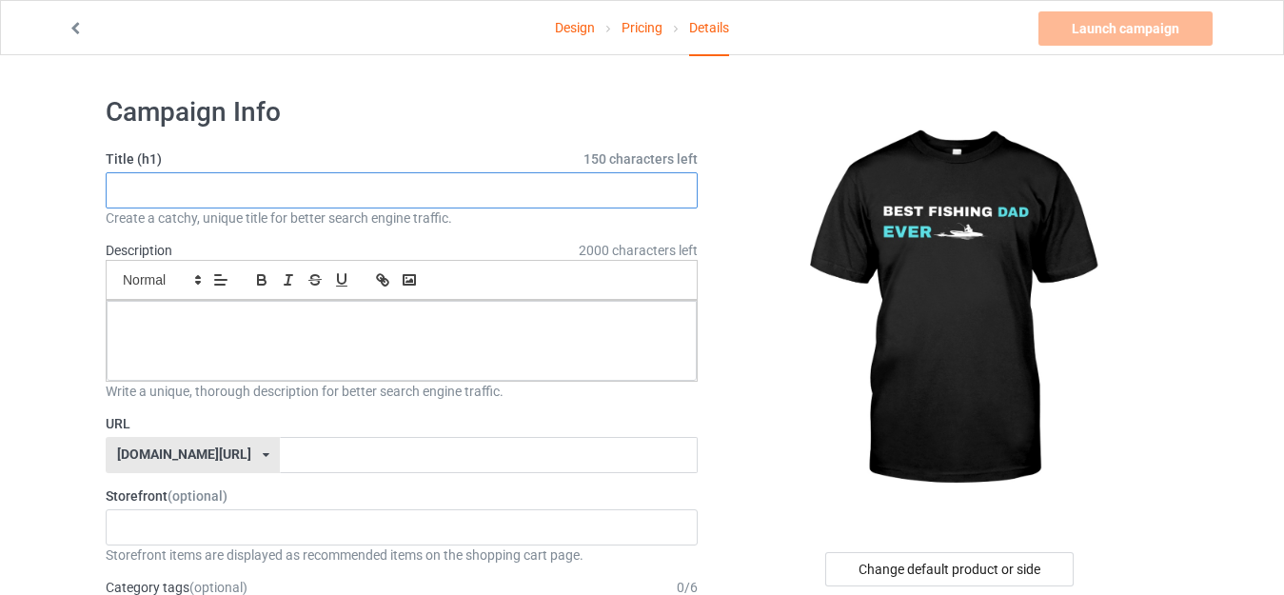
click at [309, 188] on input "text" at bounding box center [402, 190] width 592 height 36
click at [227, 189] on input "text" at bounding box center [402, 190] width 592 height 36
paste input "best fishing dad ever"
type input "best fishing dad ever"
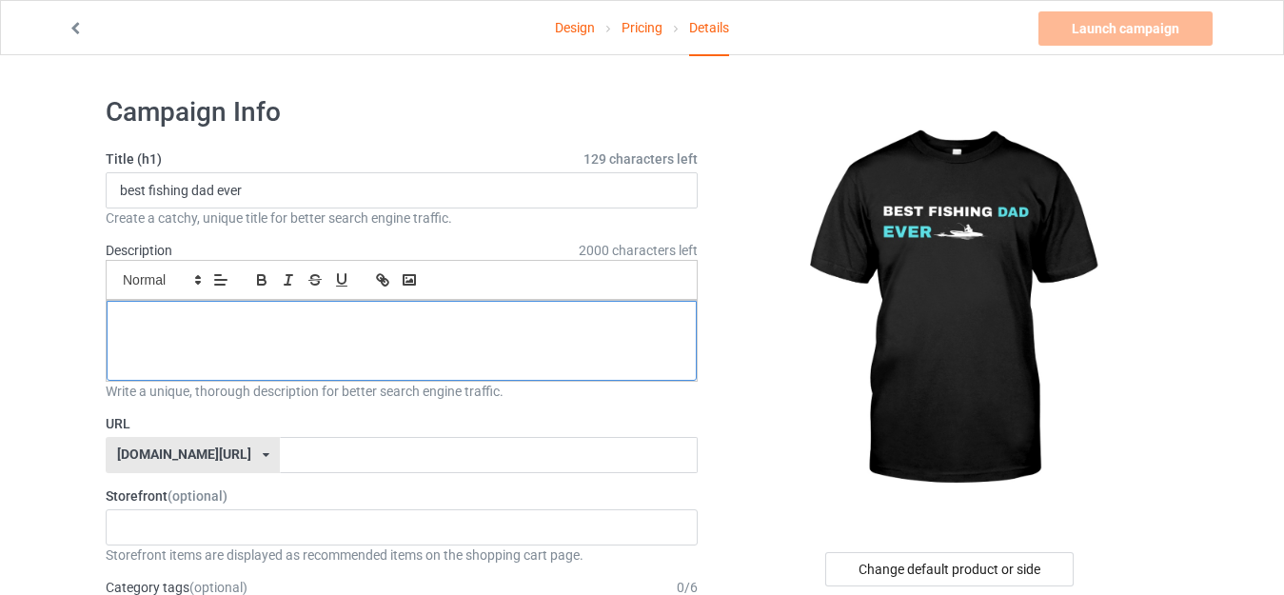
click at [197, 309] on div at bounding box center [402, 341] width 590 height 80
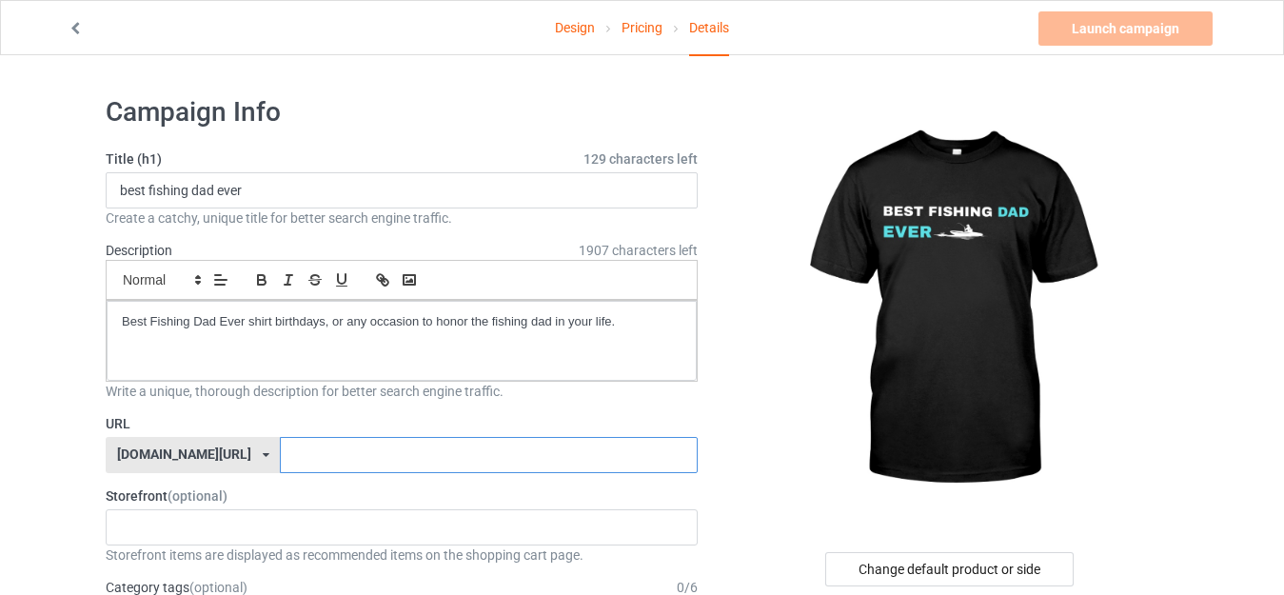
click at [356, 438] on input "text" at bounding box center [488, 455] width 417 height 36
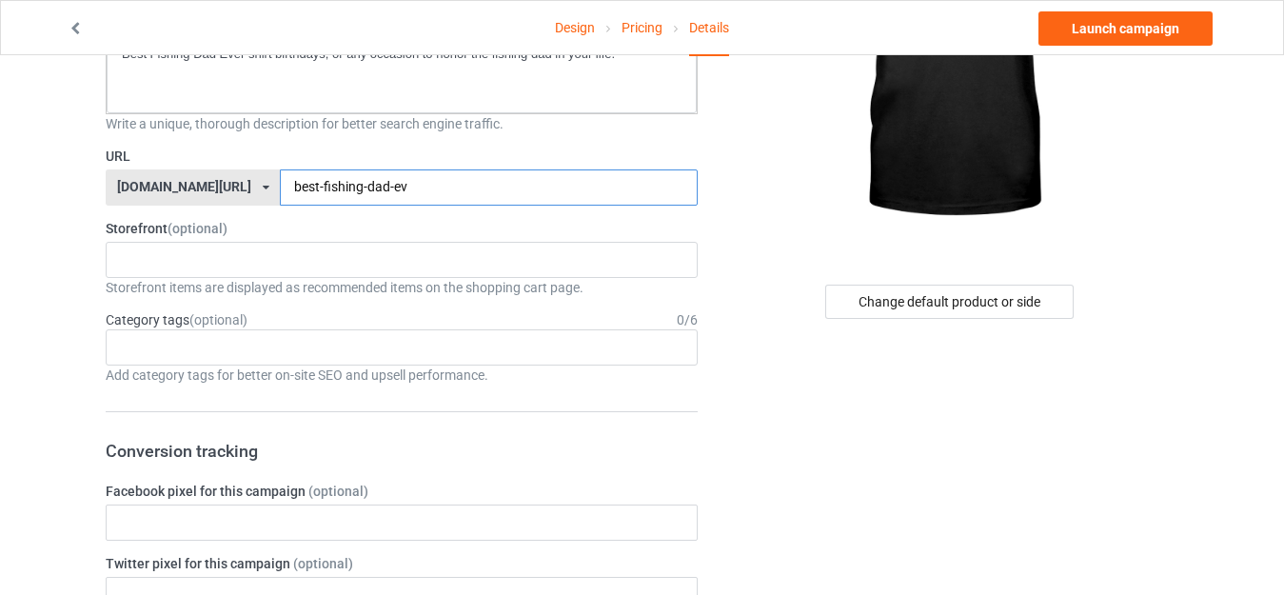
scroll to position [226, 0]
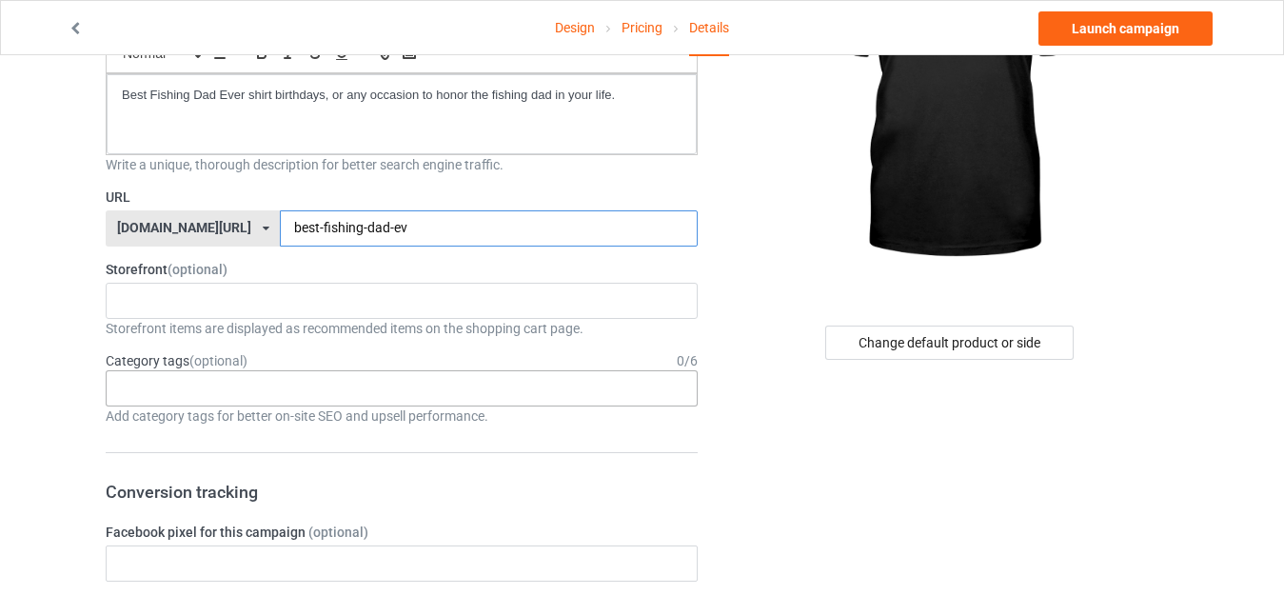
type input "best-fishing-dad-ev"
click at [323, 386] on div "Age > [DEMOGRAPHIC_DATA] > 1 Age > [DEMOGRAPHIC_DATA] Months > 1 Month Age > [D…" at bounding box center [402, 388] width 592 height 36
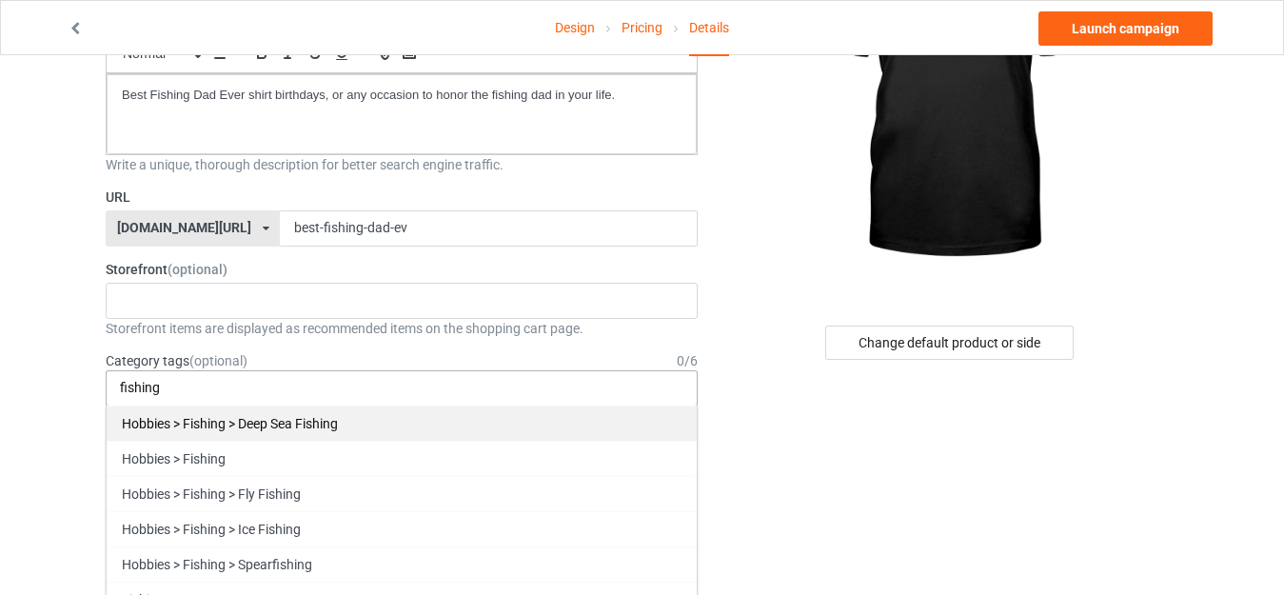
type input "fishing"
click at [600, 429] on div "Hobbies > Fishing > Deep Sea Fishing" at bounding box center [402, 422] width 590 height 35
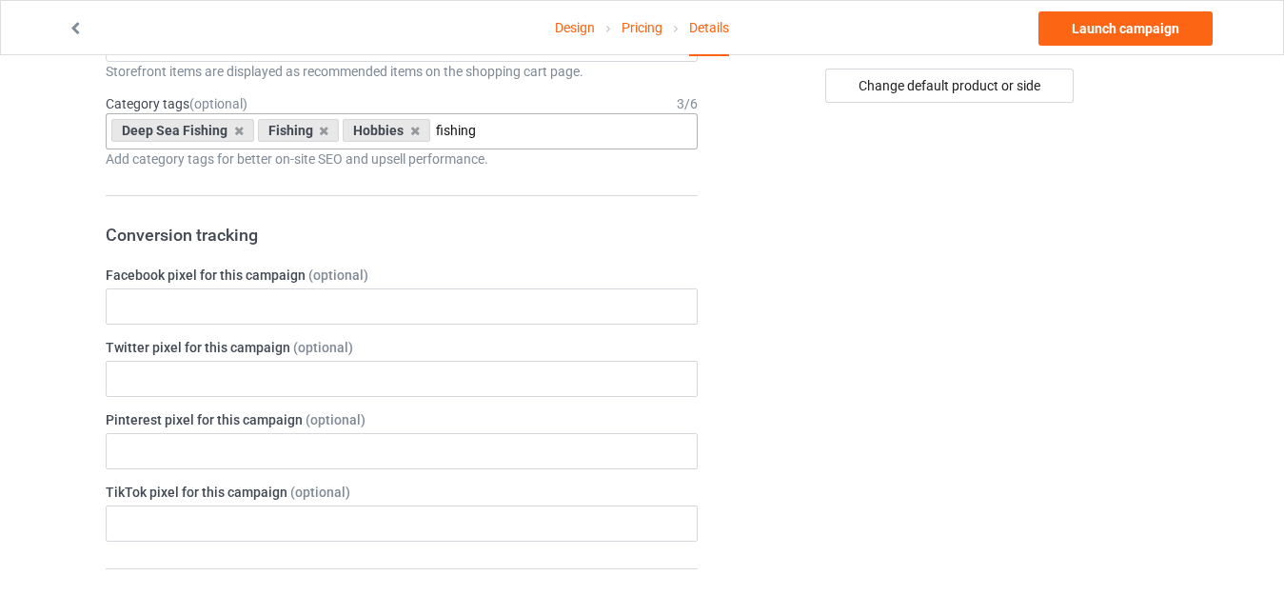
scroll to position [486, 0]
type input "fishing"
click at [586, 114] on div "Deep Sea Fishing Fishing Hobbies fishing Hobbies > Fishing > Fly Fishing Hobbie…" at bounding box center [402, 128] width 592 height 36
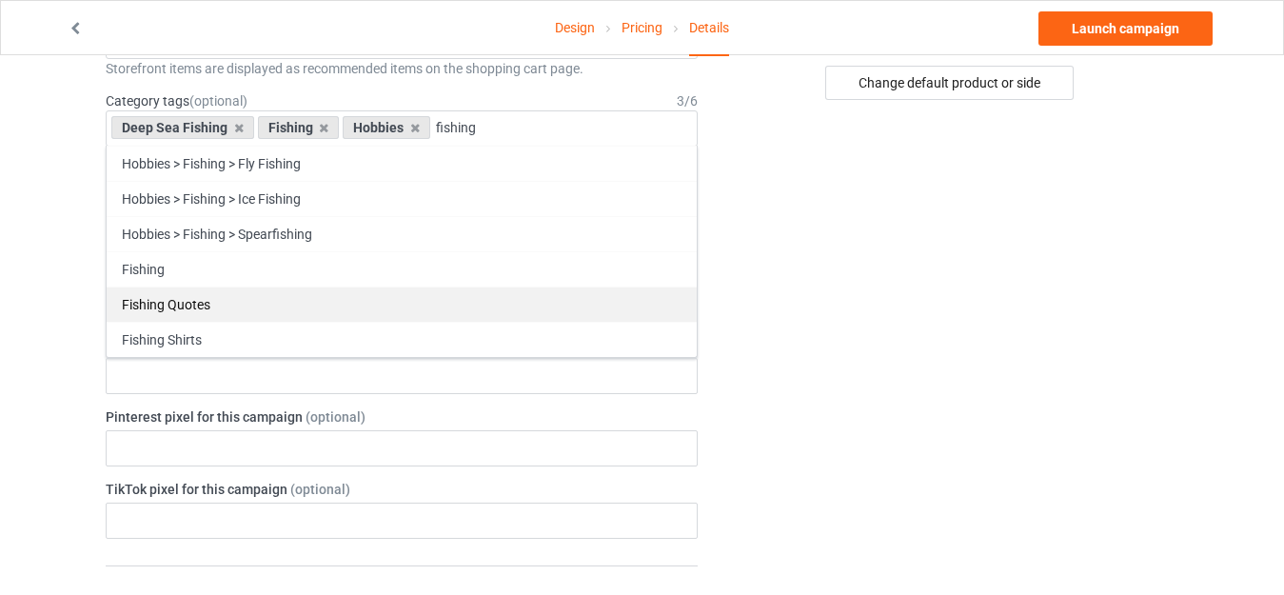
click at [466, 301] on div "Fishing Quotes" at bounding box center [402, 303] width 590 height 35
type input "fishing"
click at [458, 300] on div "Fishing Shirts" at bounding box center [402, 303] width 590 height 35
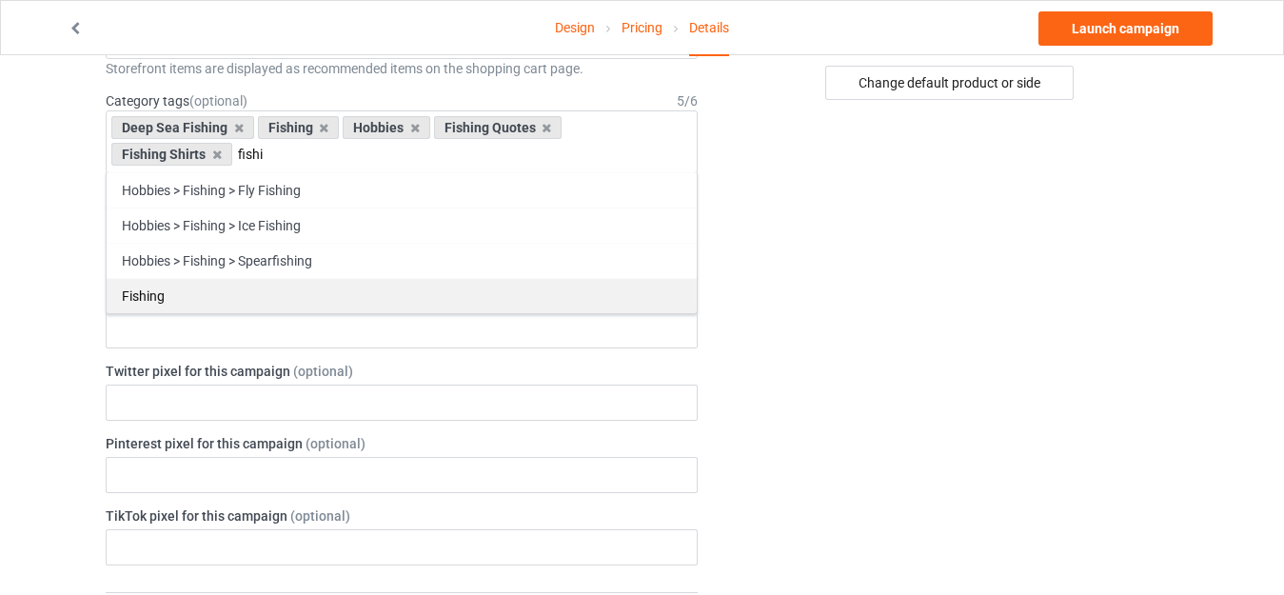
type input "fishi"
click at [674, 302] on div "Fishing" at bounding box center [402, 295] width 590 height 35
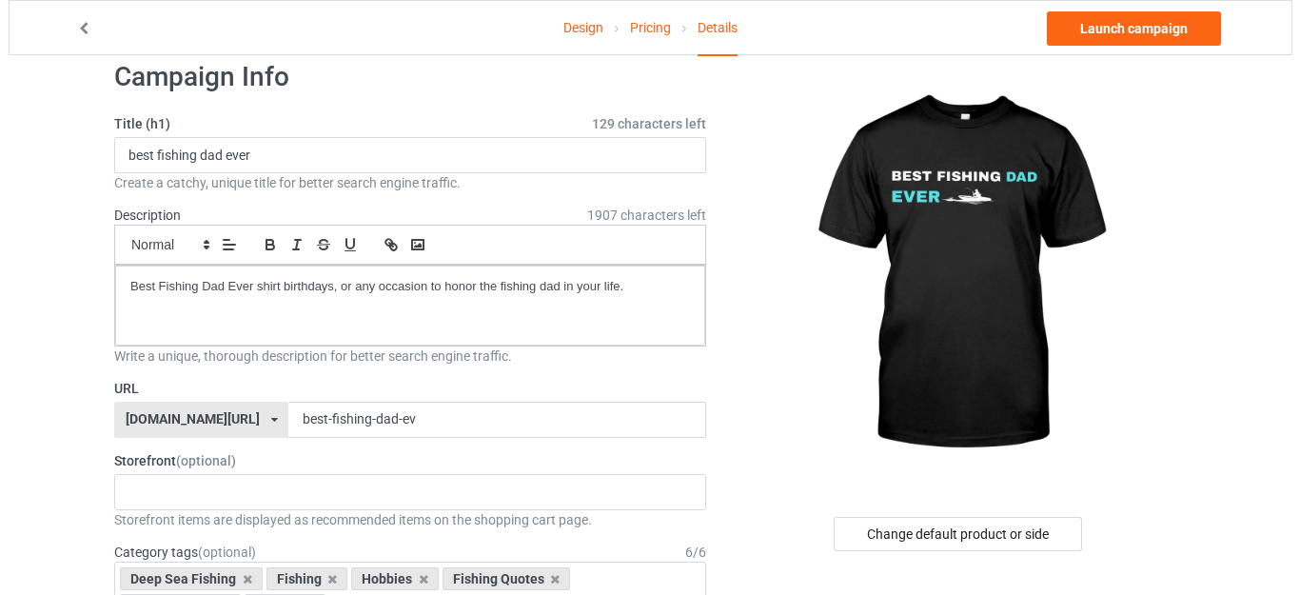
scroll to position [0, 0]
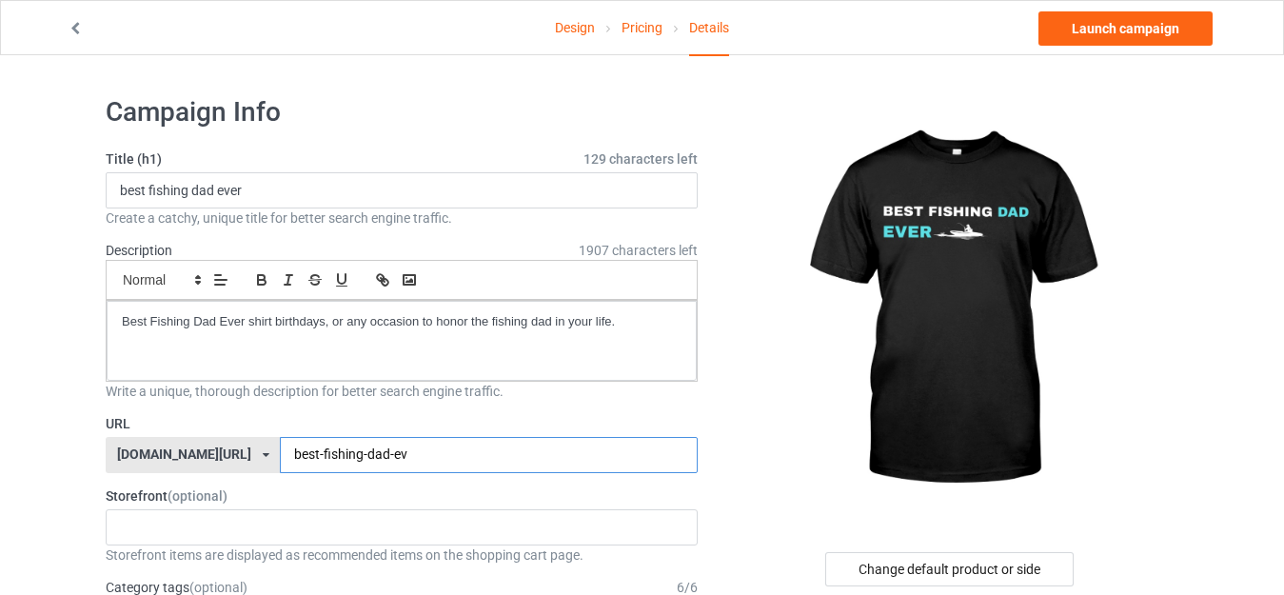
click at [416, 450] on input "best-fishing-dad-ev" at bounding box center [488, 455] width 417 height 36
type input "best-fishing-dad-ever--"
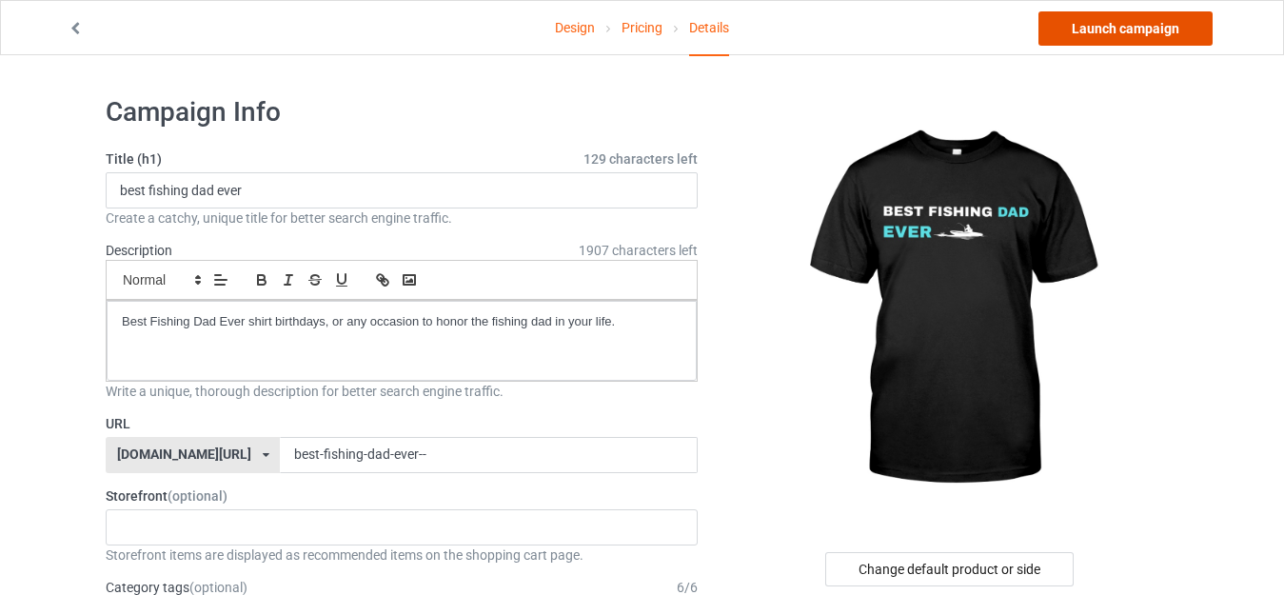
click at [1069, 38] on link "Launch campaign" at bounding box center [1125, 28] width 174 height 34
